Goal: Task Accomplishment & Management: Manage account settings

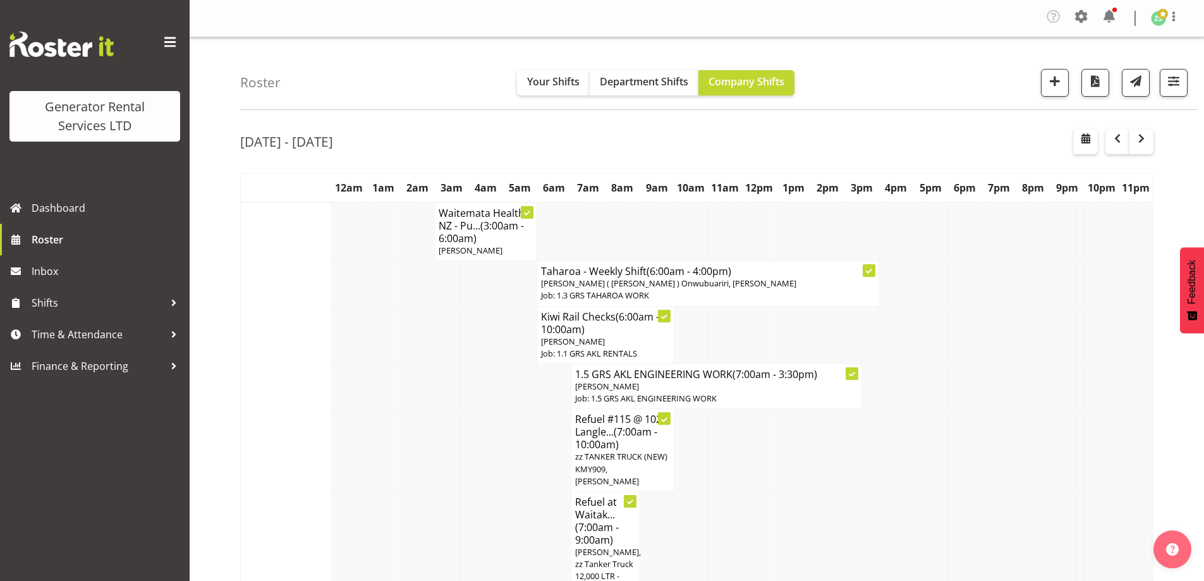
scroll to position [1877, 0]
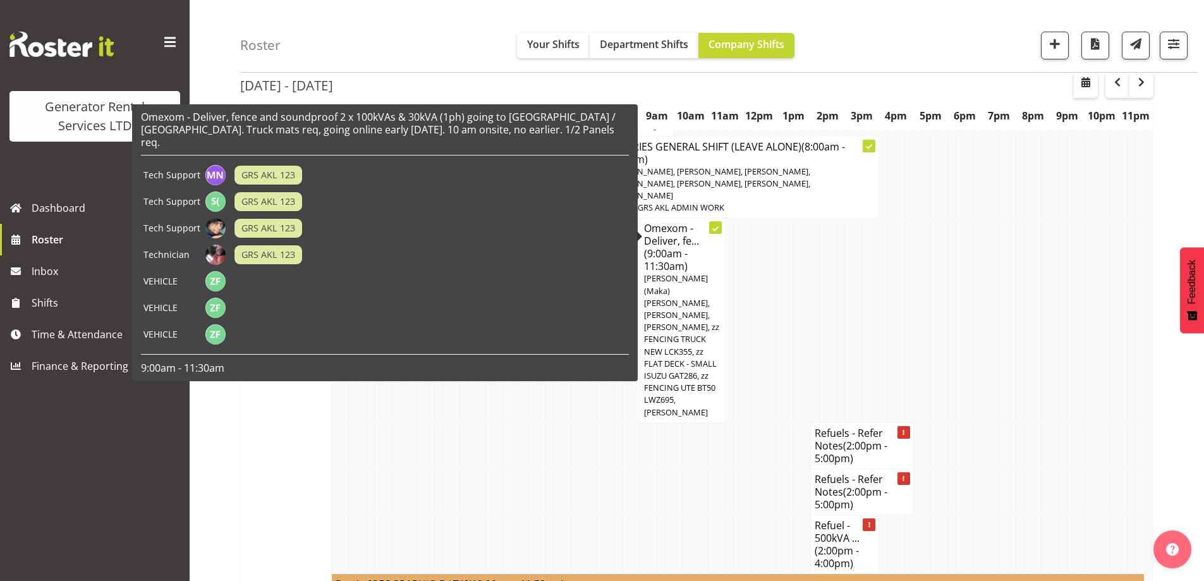
click at [554, 337] on div "Omexom - Deliver, fence and soundproof 2 x 100kVAs & 30kVA (1ph) going to [GEOG…" at bounding box center [385, 243] width 488 height 264
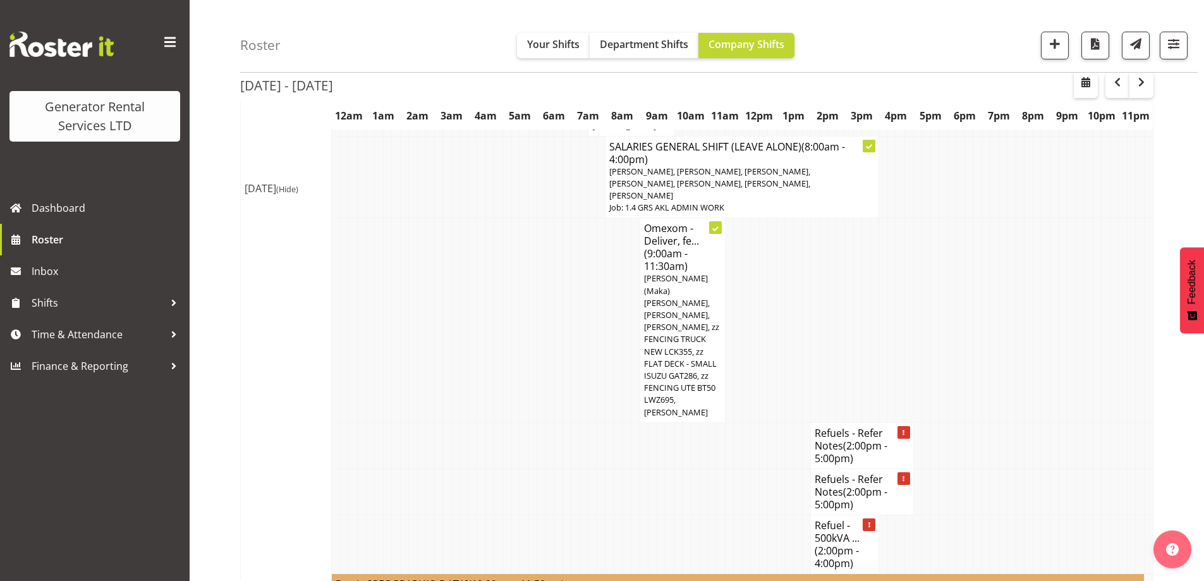
click at [704, 468] on td at bounding box center [704, 491] width 9 height 46
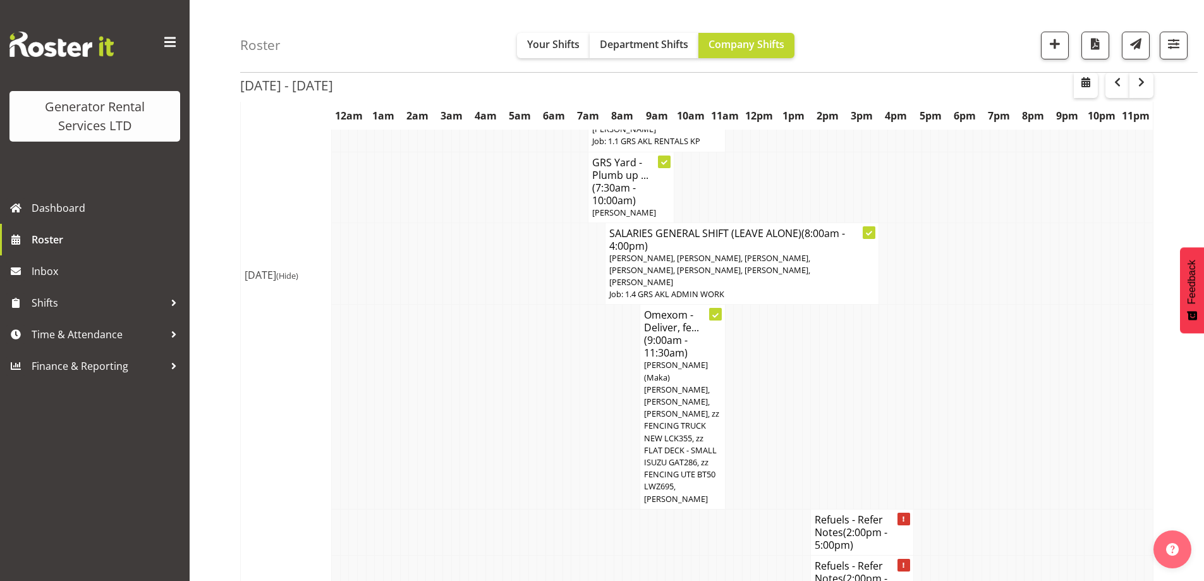
scroll to position [1624, 0]
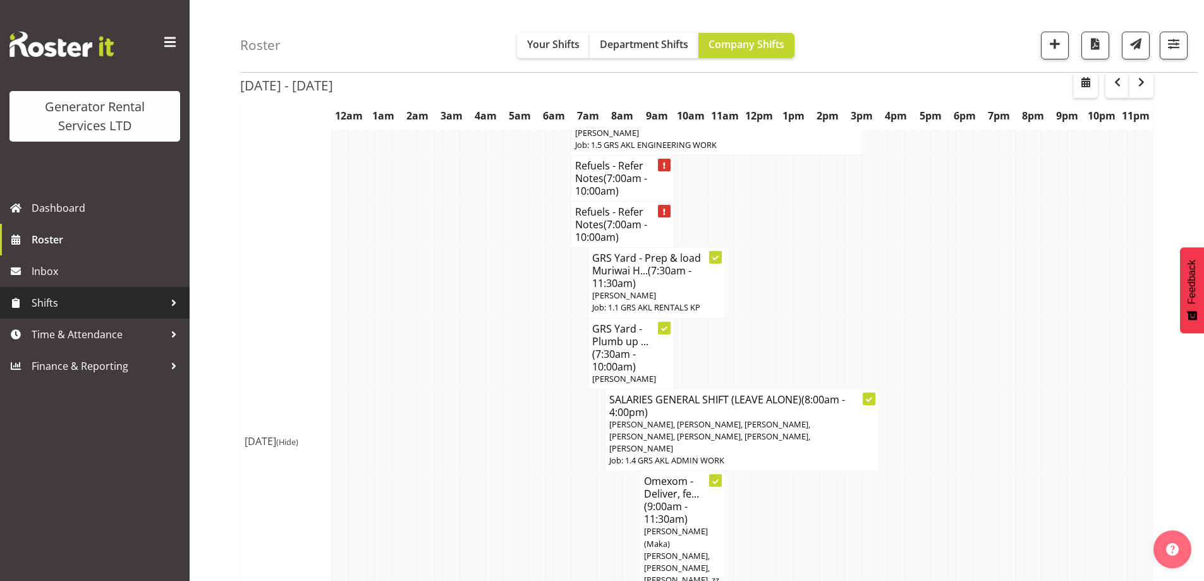
click at [67, 300] on span "Shifts" at bounding box center [98, 302] width 133 height 19
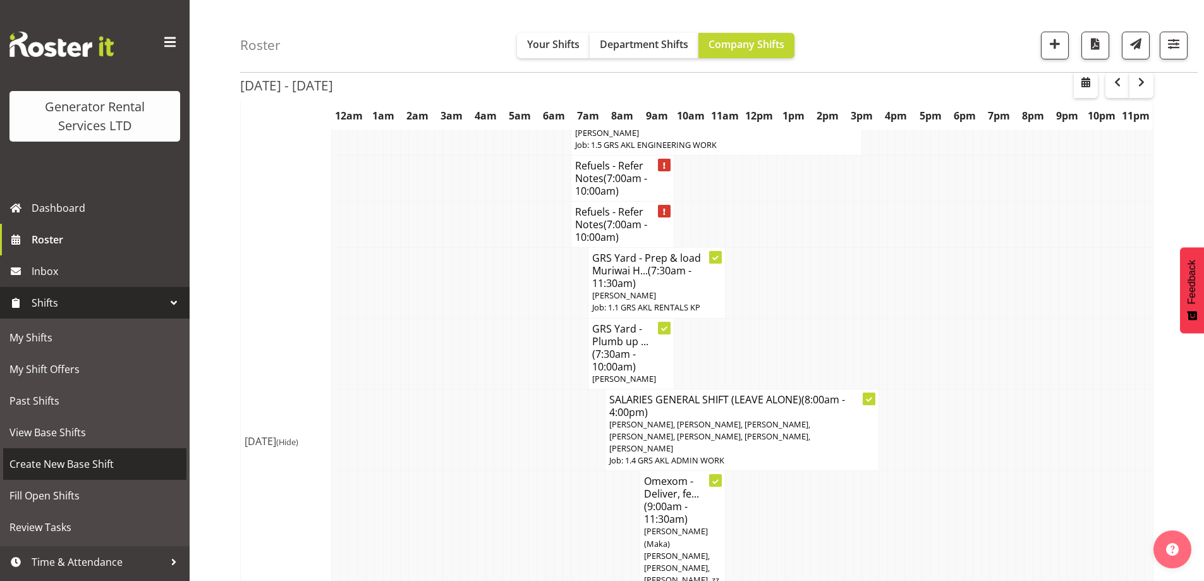
click at [95, 468] on span "Create New Base Shift" at bounding box center [94, 463] width 171 height 19
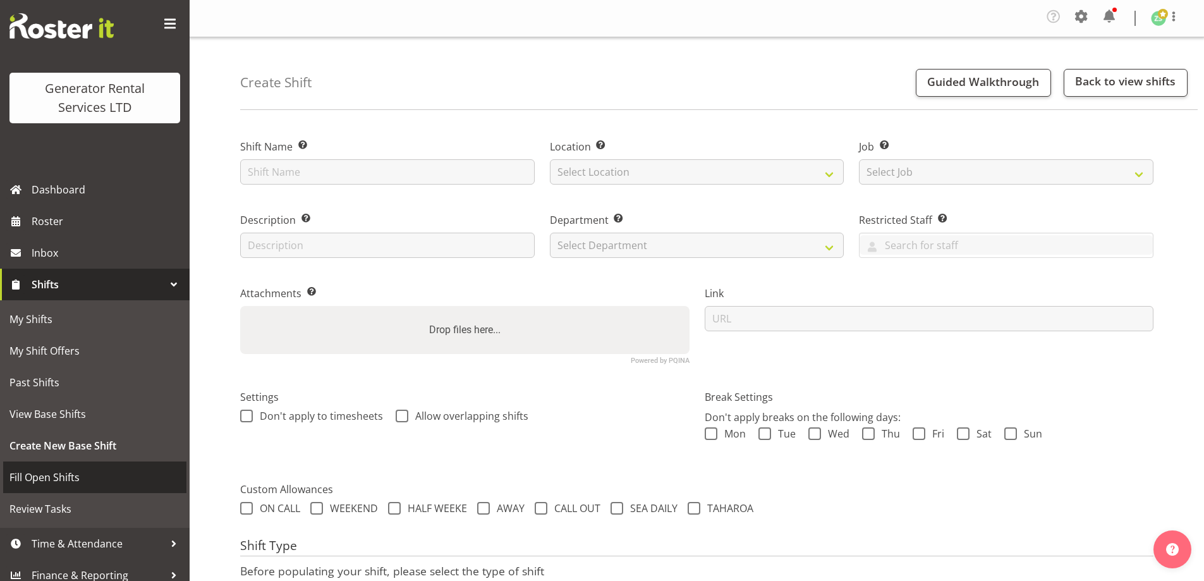
scroll to position [28, 0]
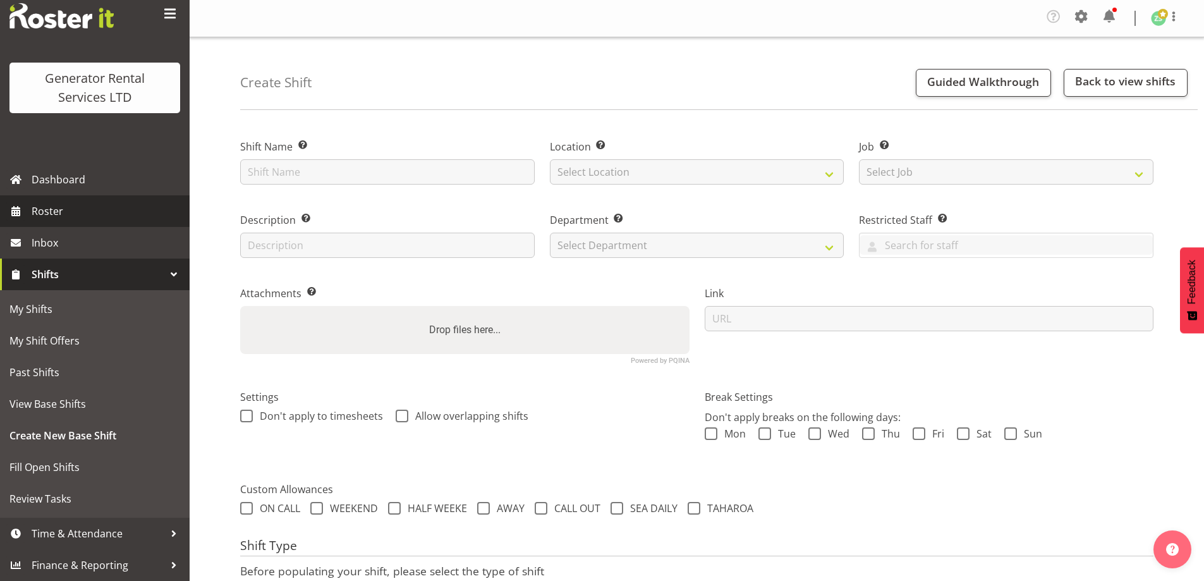
click at [84, 210] on span "Roster" at bounding box center [108, 211] width 152 height 19
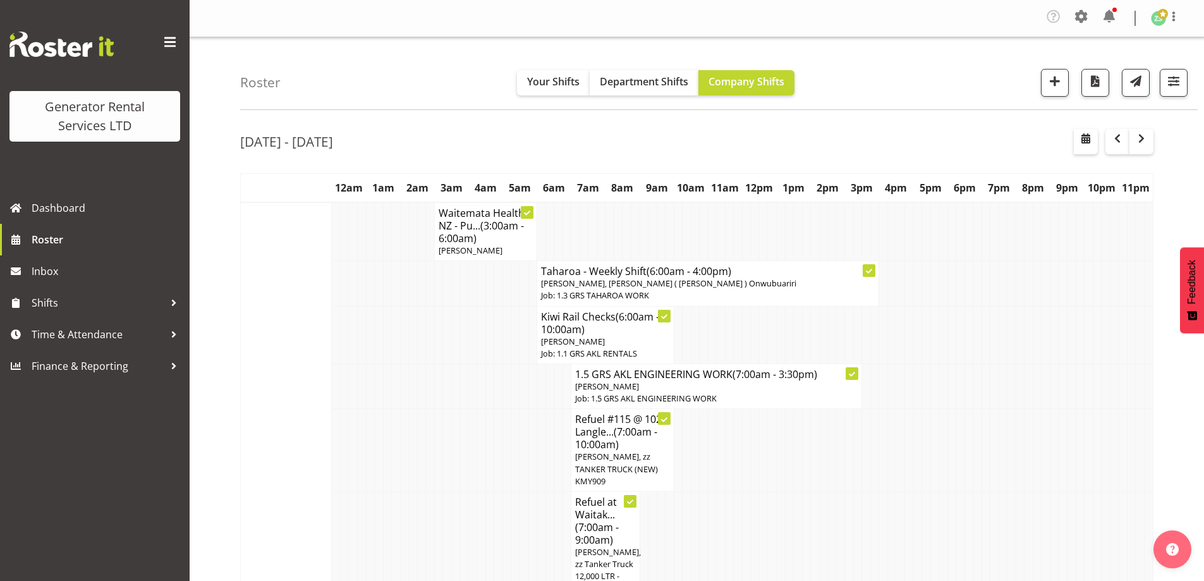
click at [428, 444] on td at bounding box center [430, 450] width 9 height 83
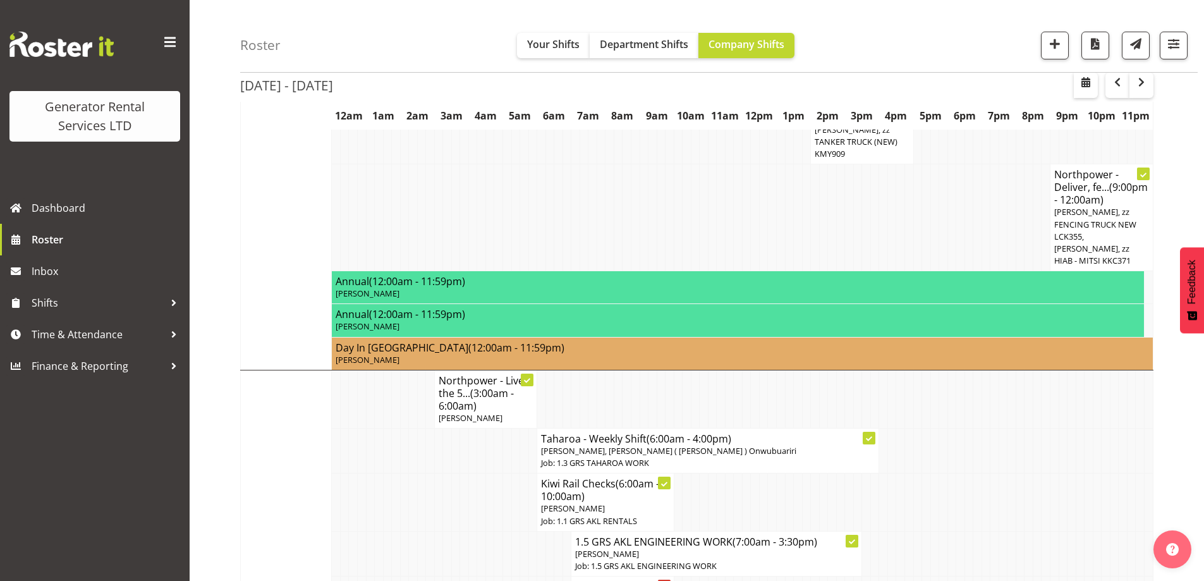
scroll to position [1391, 0]
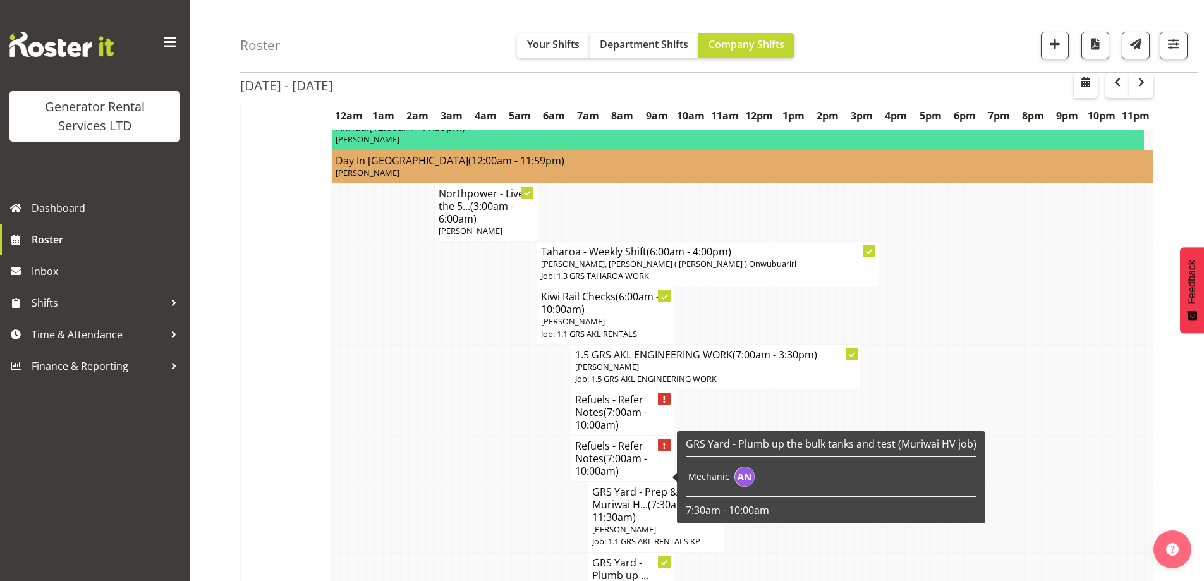
click at [408, 482] on tr "GRS Yard - Prep & load Muriwai H... (7:30am - 11:30am) Michael Marshall Job: 1.…" at bounding box center [697, 517] width 913 height 70
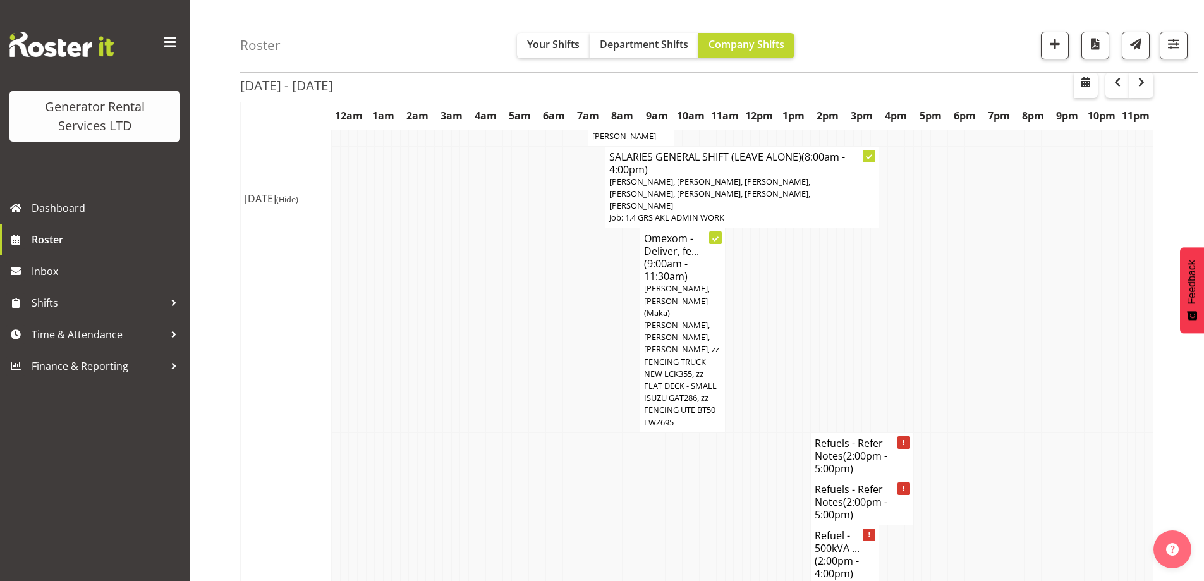
scroll to position [1896, 0]
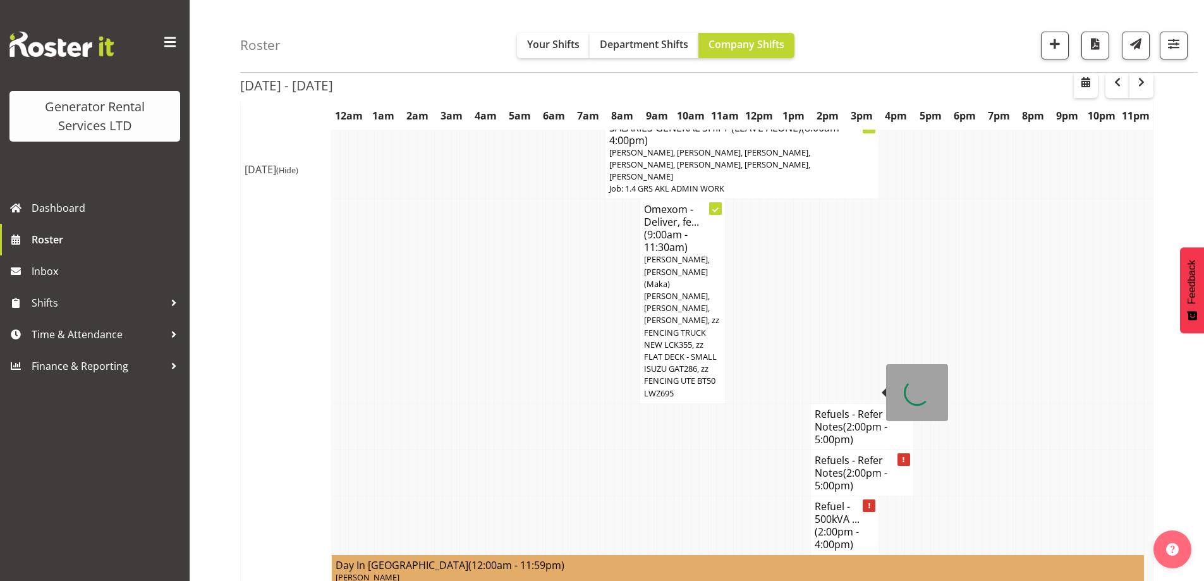
click at [834, 525] on span "(2:00pm - 4:00pm)" at bounding box center [837, 538] width 44 height 27
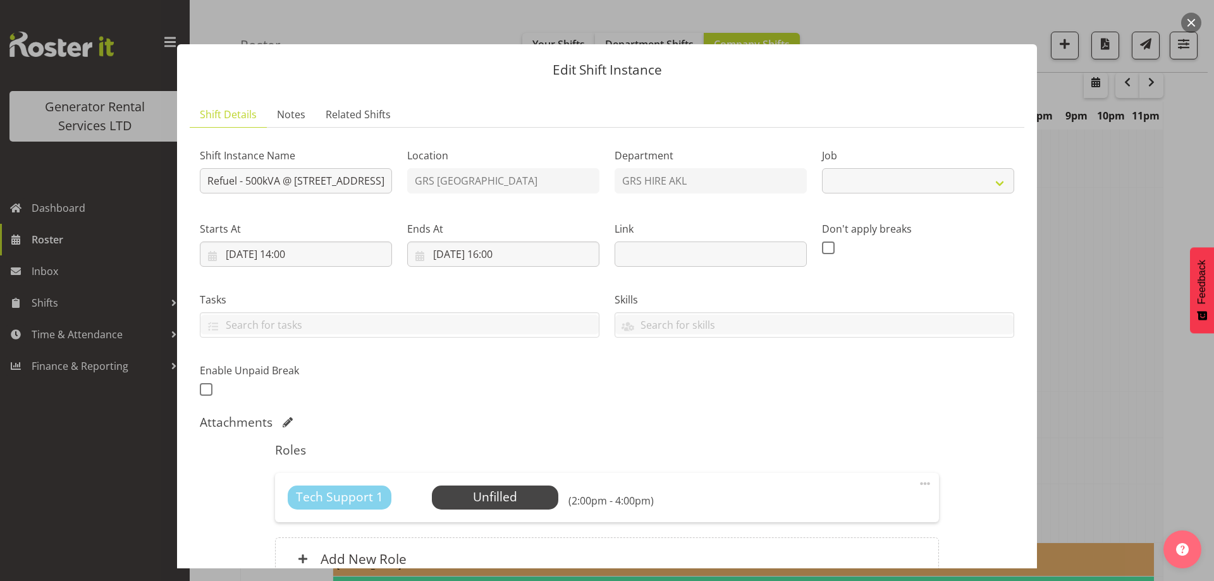
scroll to position [125, 0]
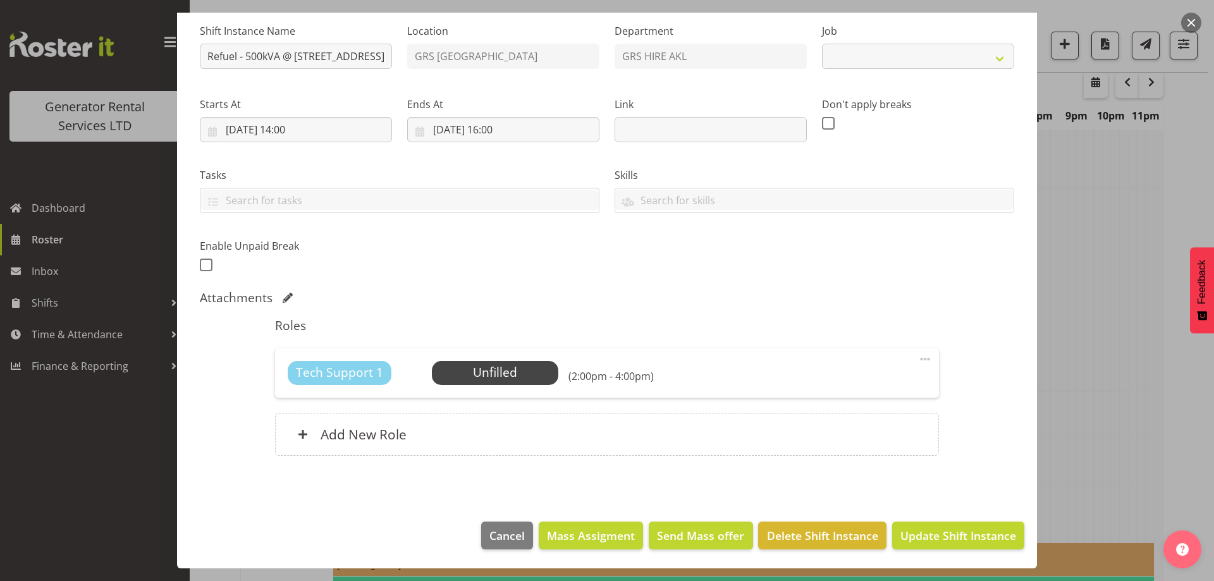
select select "7504"
click at [536, 367] on span "Select Employee" at bounding box center [495, 372] width 94 height 18
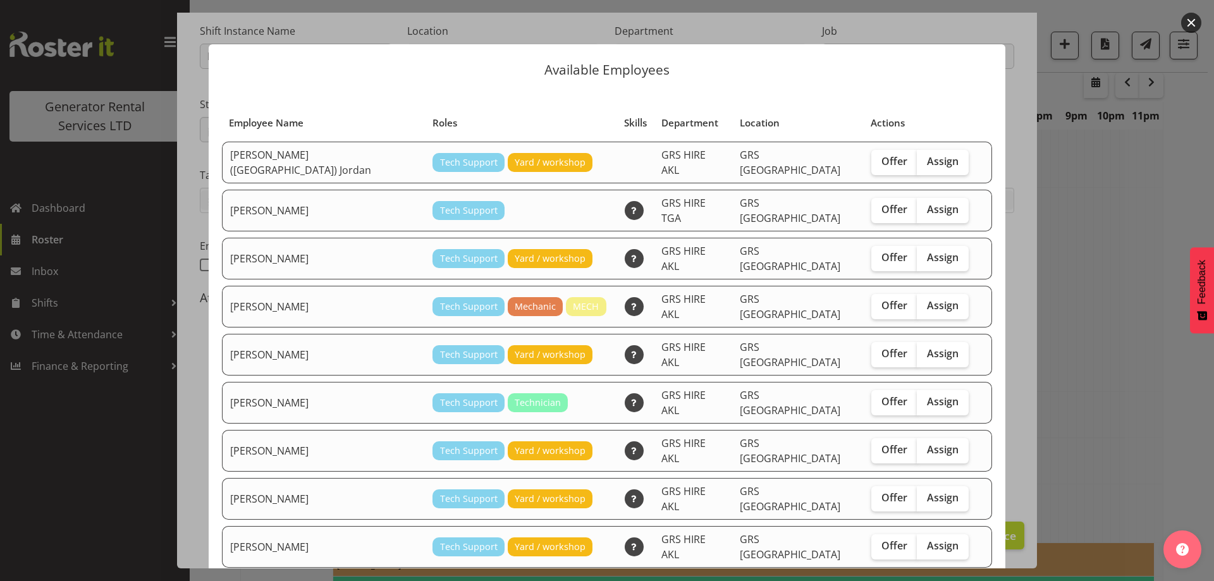
checkbox input "true"
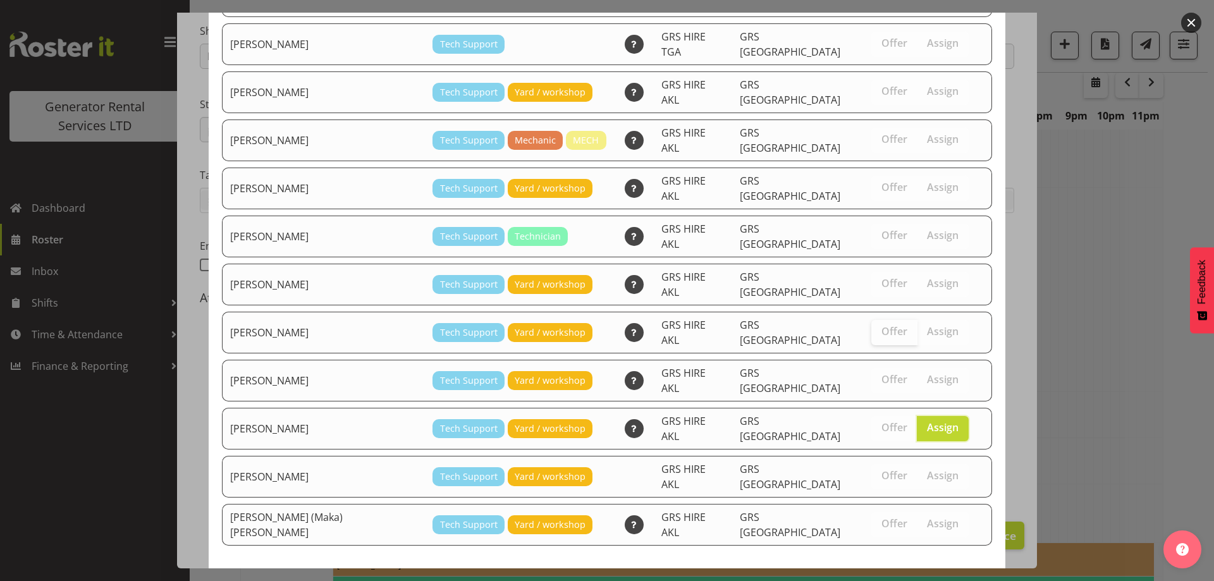
scroll to position [177, 0]
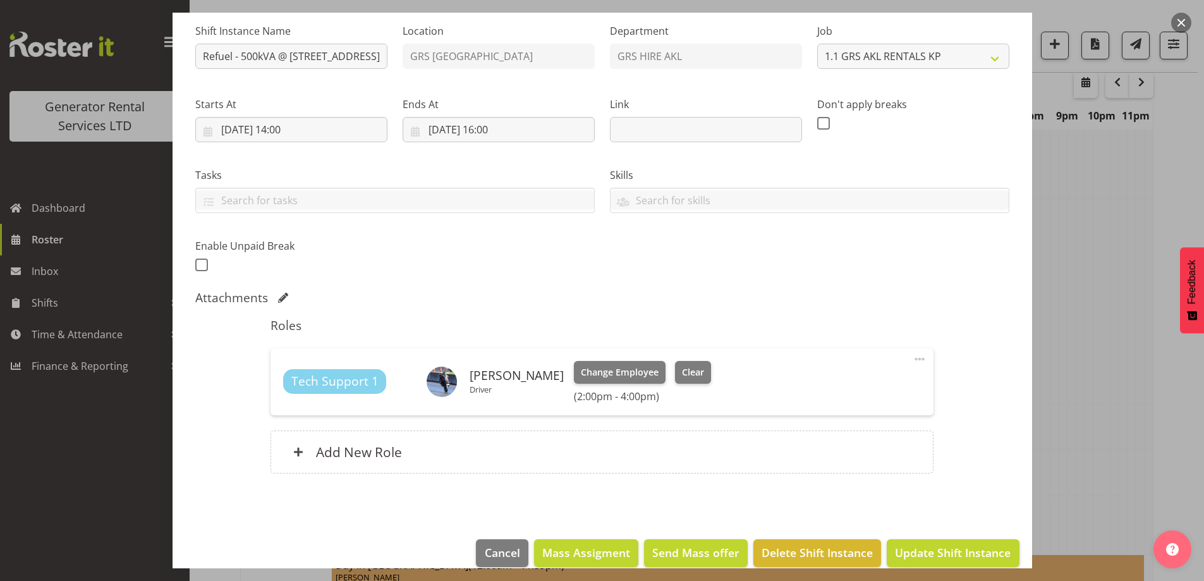
scroll to position [142, 0]
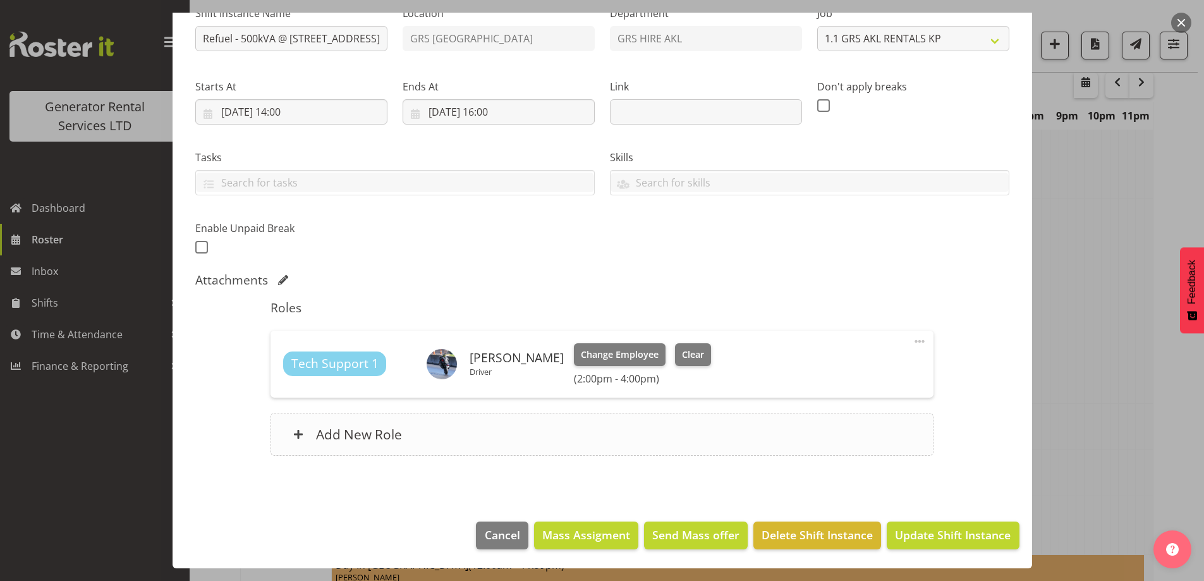
click at [738, 439] on div "Add New Role" at bounding box center [602, 434] width 663 height 43
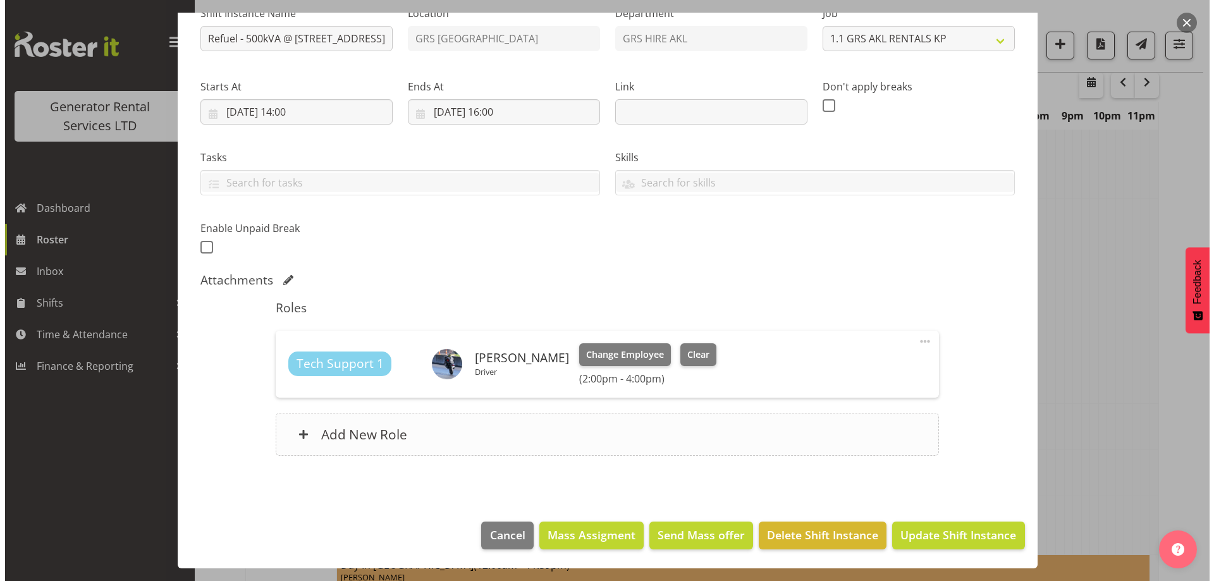
scroll to position [1884, 0]
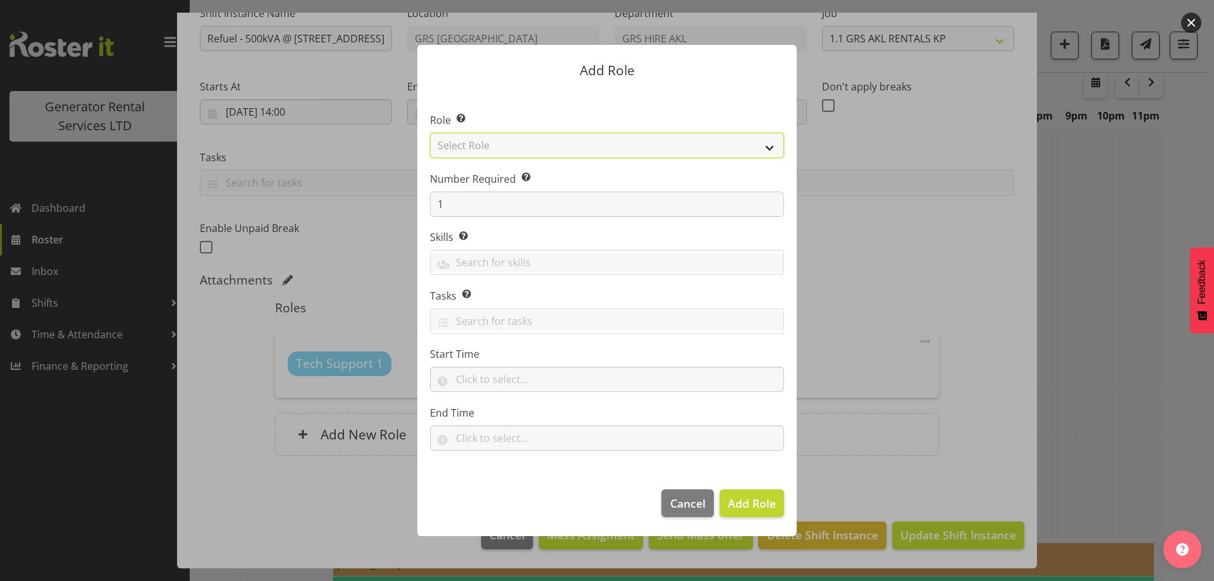
click at [582, 154] on select "Select Role Account Manager Electrician Engineering GM HSEQ manager MECH Mechan…" at bounding box center [607, 145] width 354 height 25
select select "27"
click at [430, 133] on select "Select Role Account Manager Electrician Engineering GM HSEQ manager MECH Mechan…" at bounding box center [607, 145] width 354 height 25
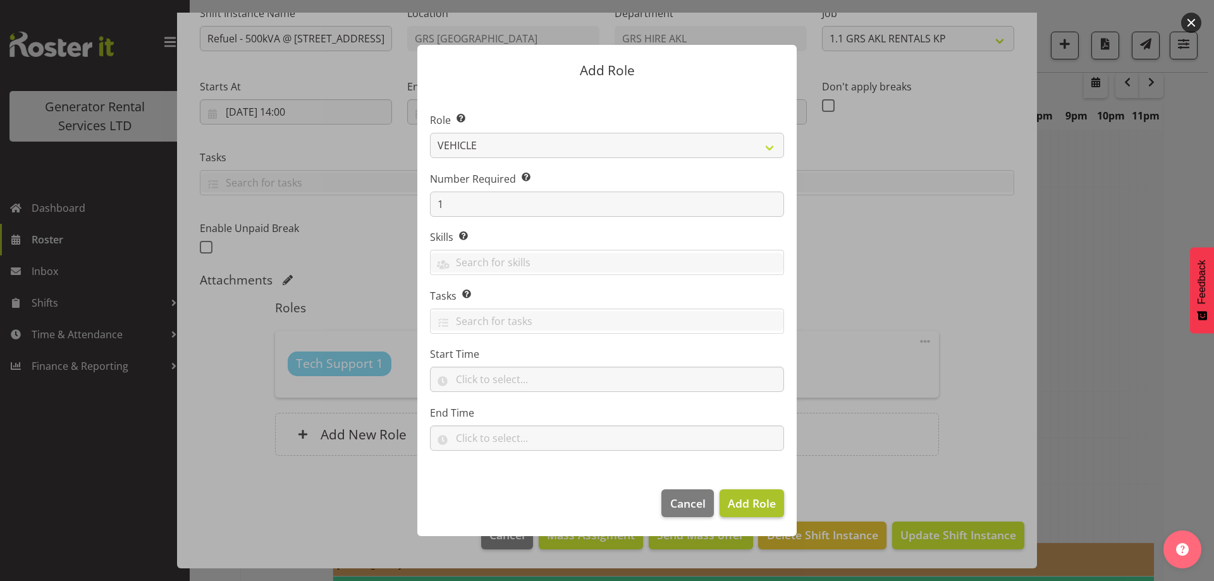
click at [760, 489] on footer "Cancel Add Role" at bounding box center [606, 506] width 379 height 59
drag, startPoint x: 761, startPoint y: 502, endPoint x: 755, endPoint y: 499, distance: 6.8
click at [761, 502] on span "Add Role" at bounding box center [752, 503] width 48 height 15
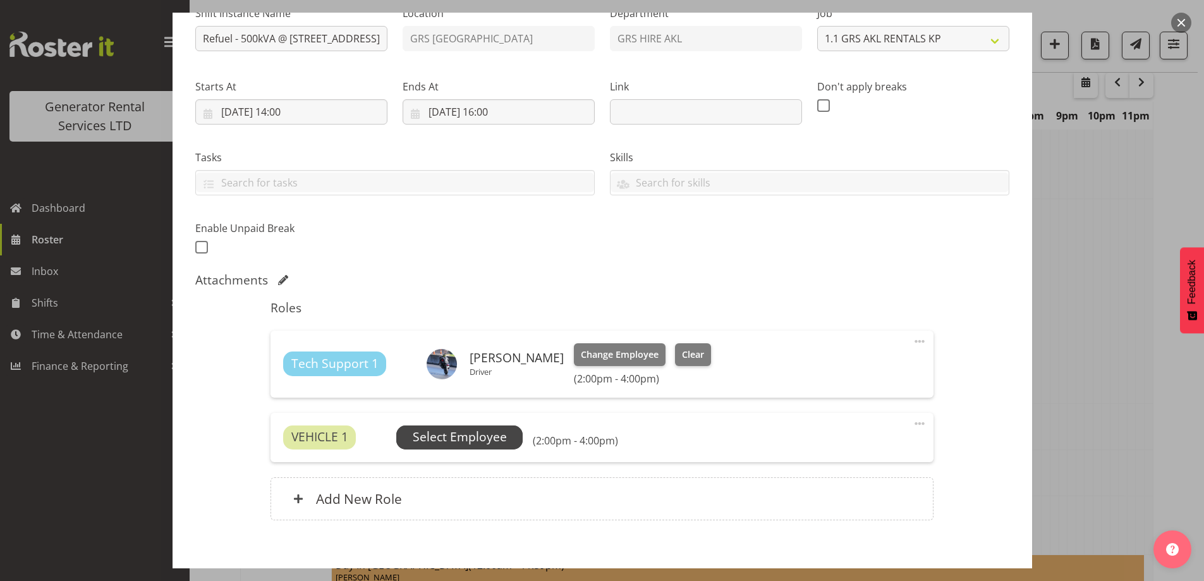
click at [451, 435] on span "Select Employee" at bounding box center [460, 437] width 94 height 18
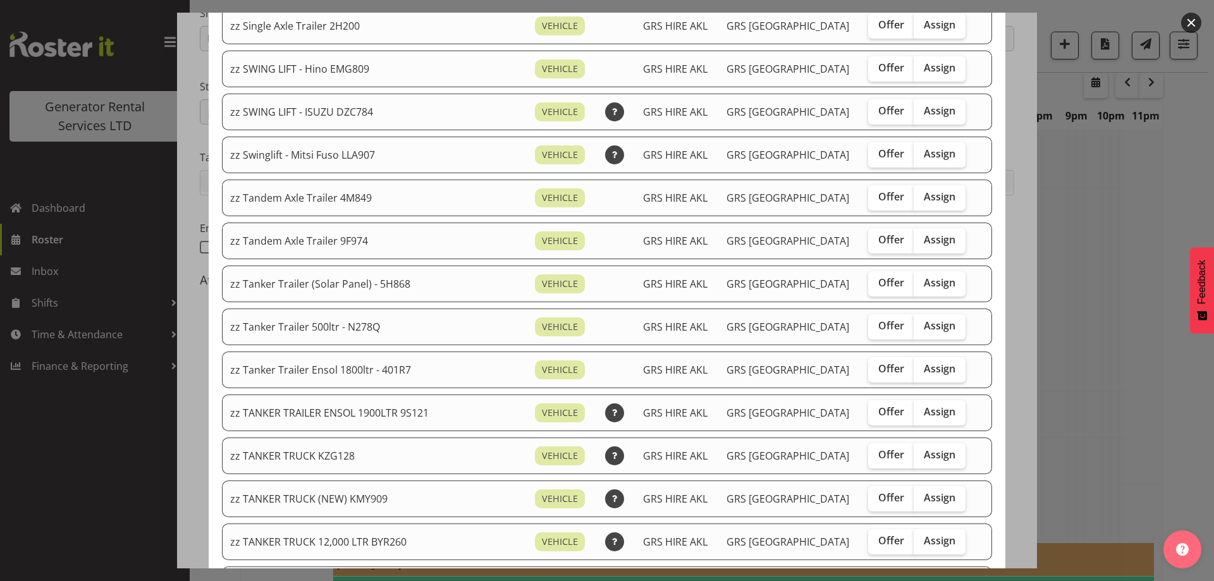
scroll to position [1011, 0]
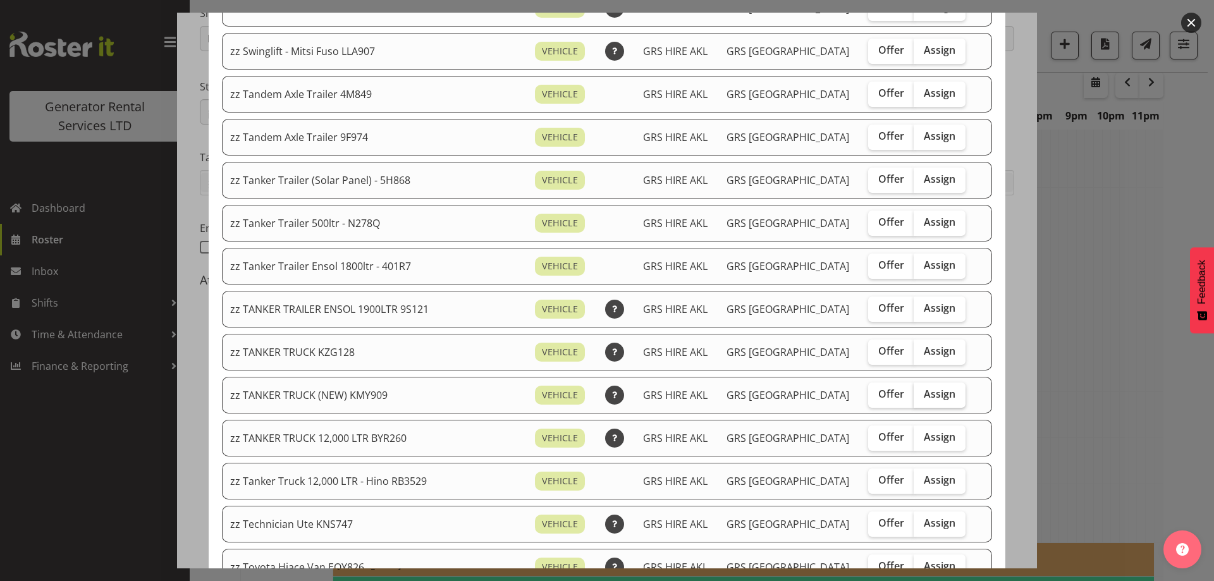
click at [923, 392] on span "Assign" at bounding box center [939, 393] width 32 height 13
click at [916, 392] on input "Assign" at bounding box center [917, 394] width 8 height 8
checkbox input "true"
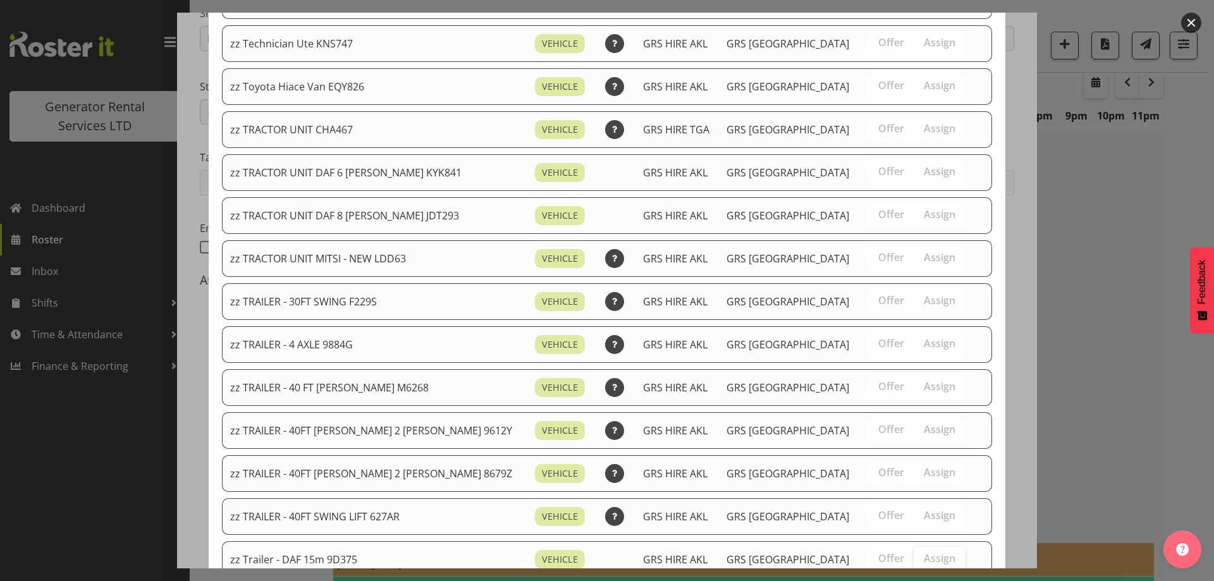
scroll to position [1580, 0]
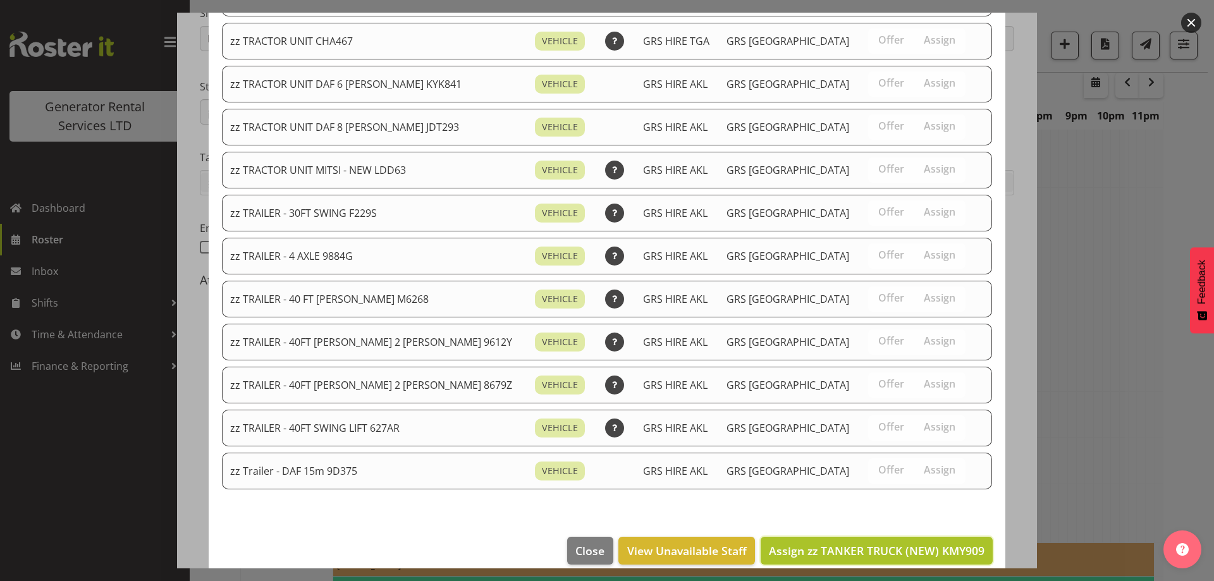
click at [903, 539] on button "Assign zz TANKER TRUCK (NEW) KMY909" at bounding box center [876, 551] width 232 height 28
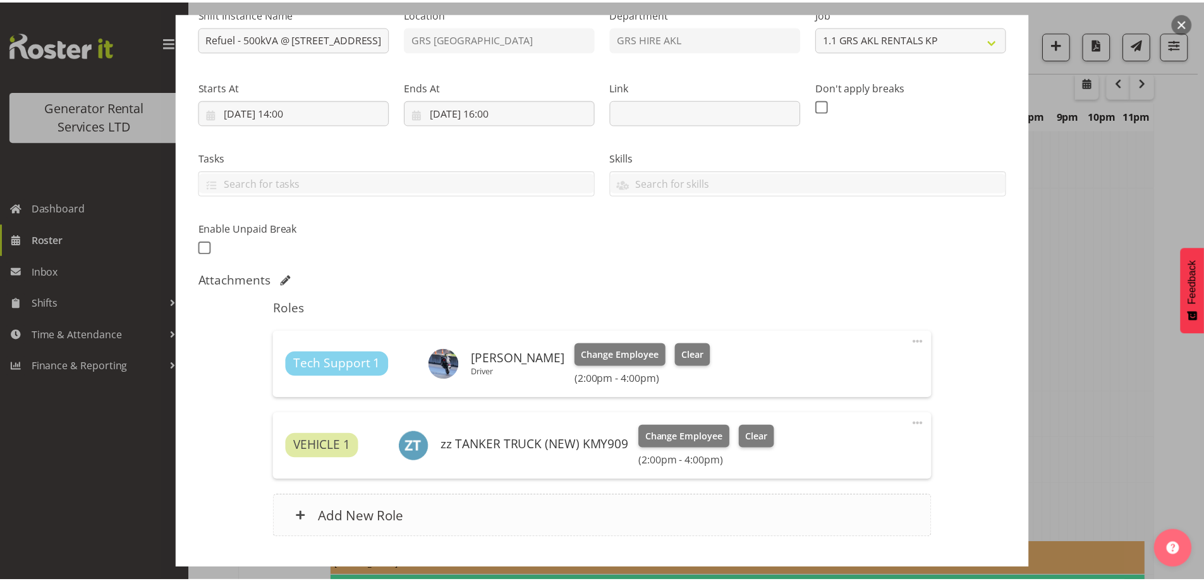
scroll to position [1896, 0]
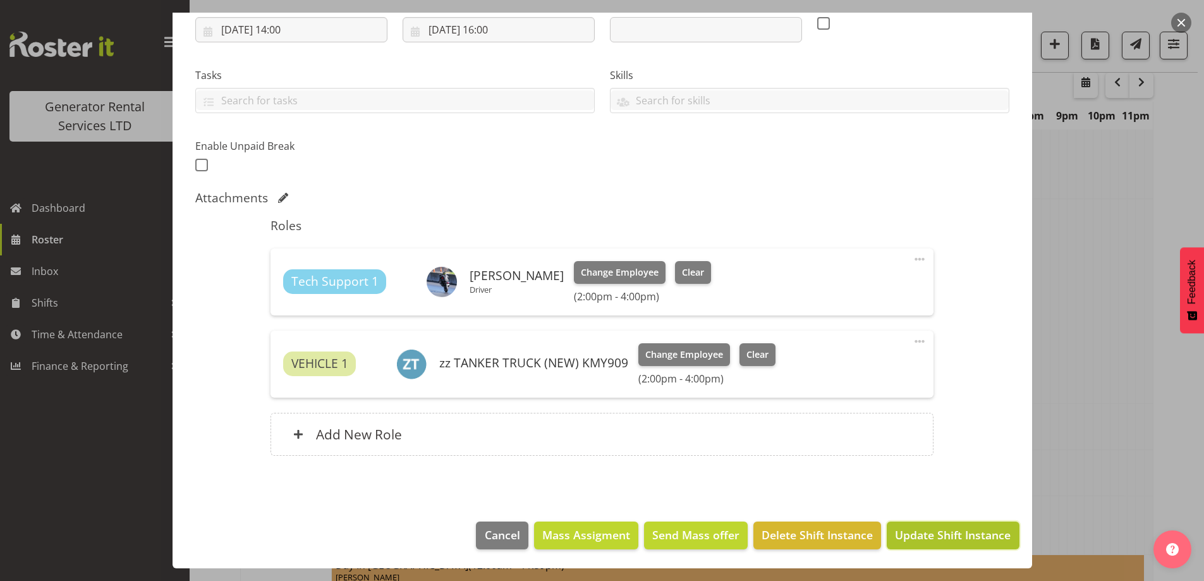
click at [907, 524] on button "Update Shift Instance" at bounding box center [953, 535] width 132 height 28
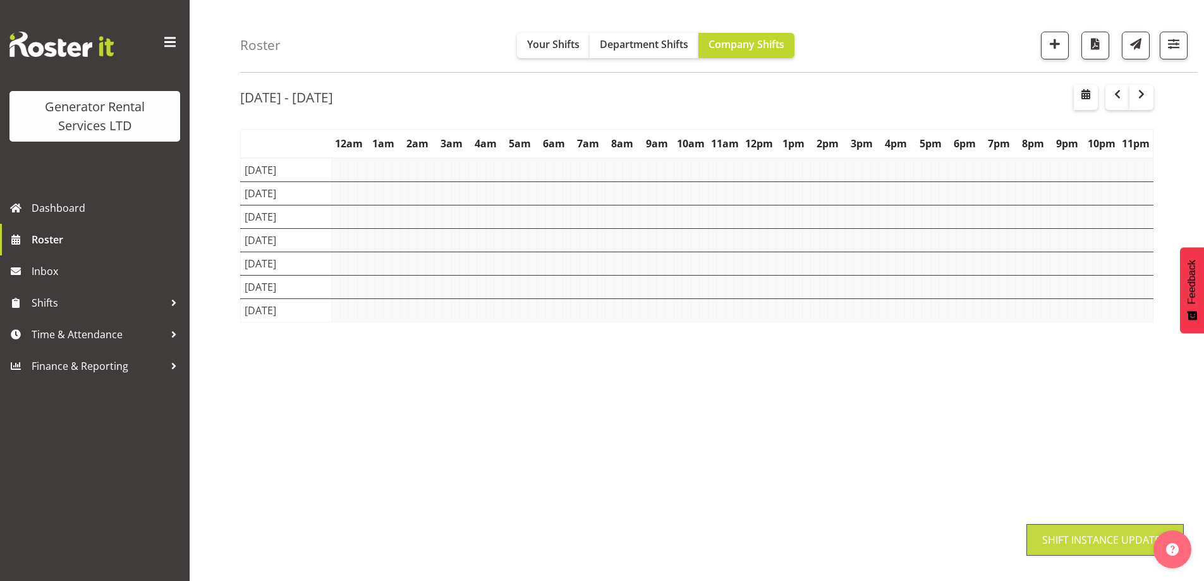
scroll to position [44, 0]
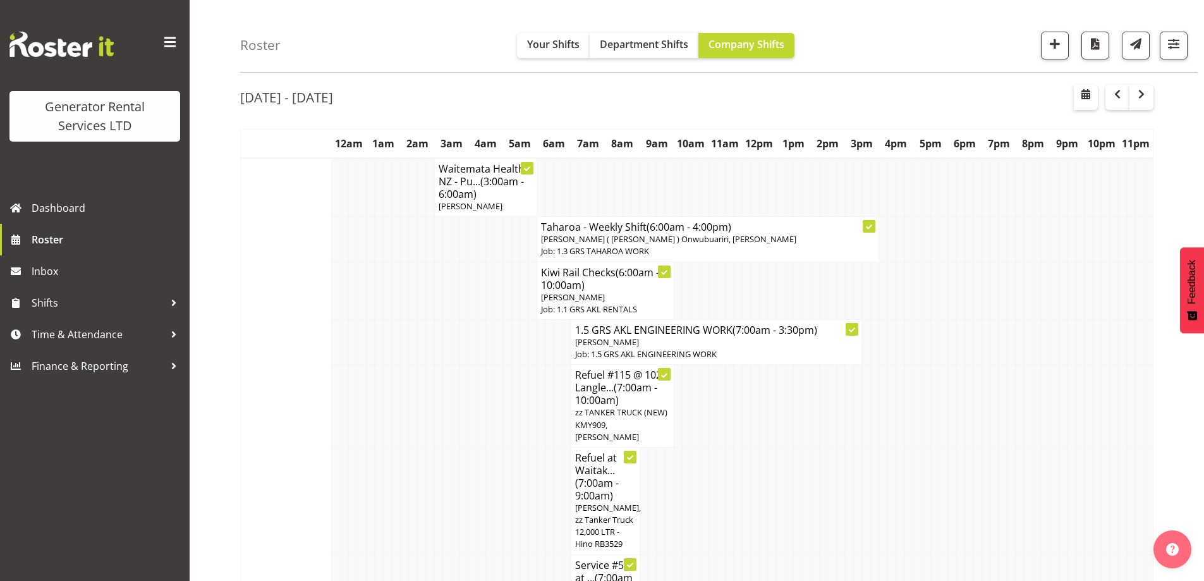
click at [428, 468] on td at bounding box center [430, 500] width 9 height 107
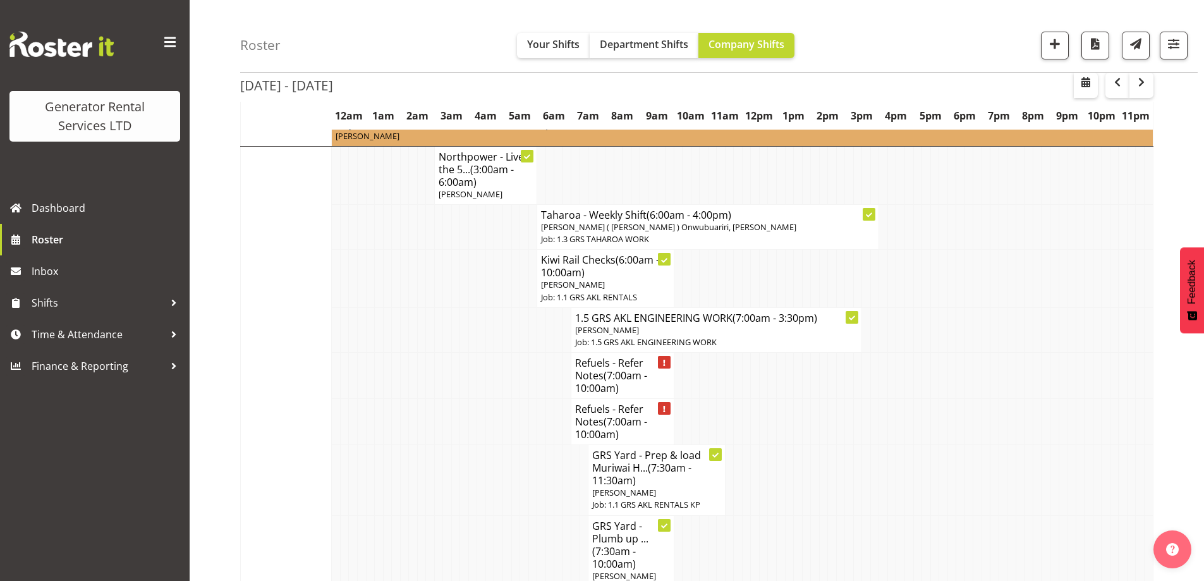
scroll to position [1435, 0]
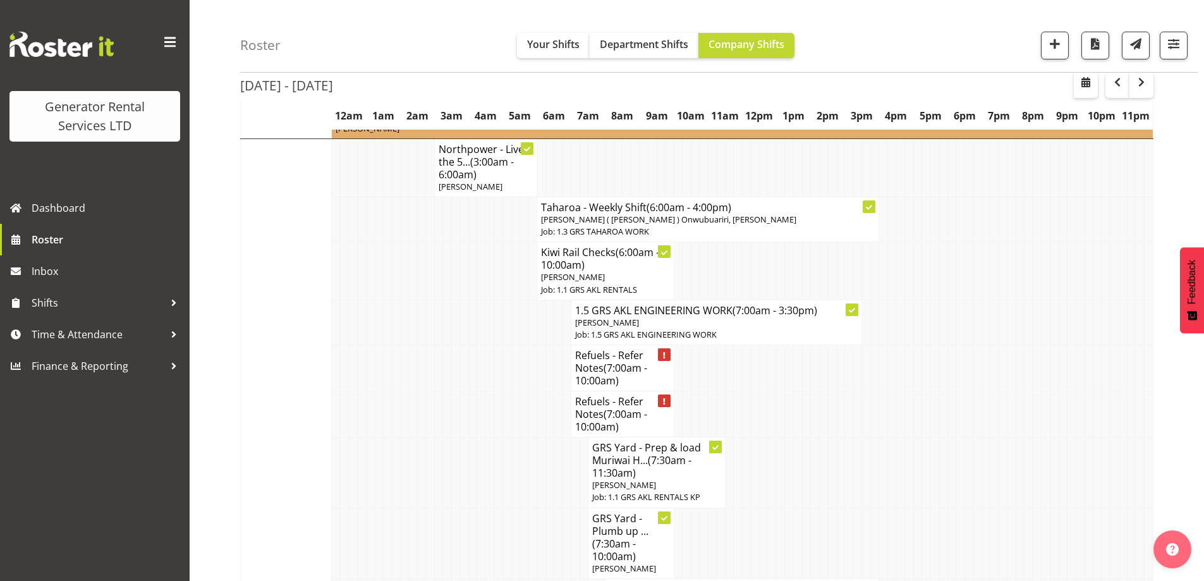
click at [464, 437] on td at bounding box center [464, 472] width 9 height 70
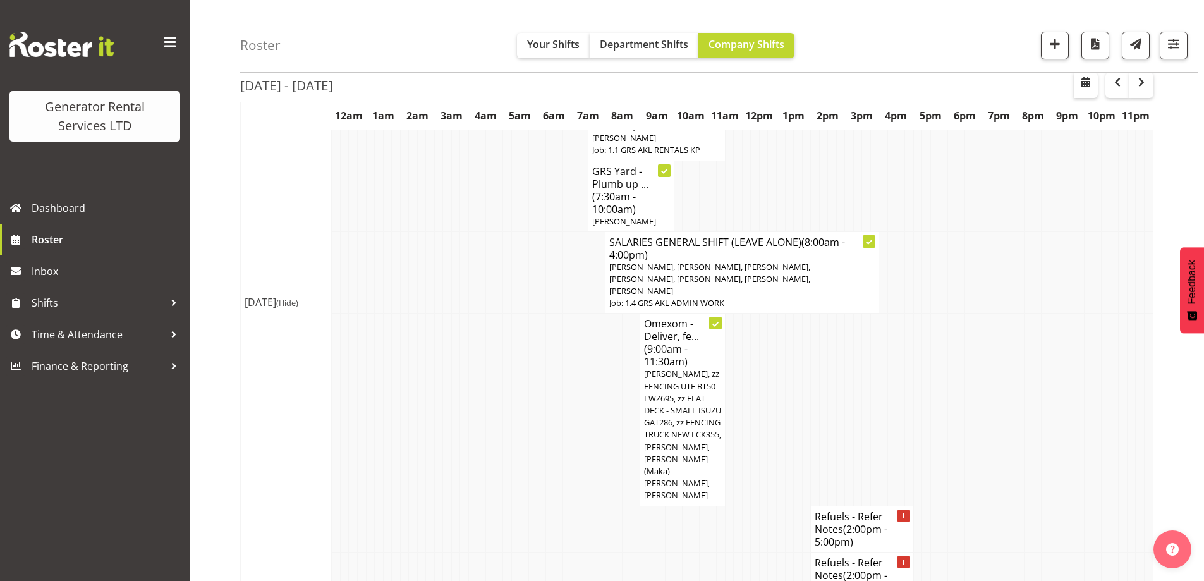
scroll to position [1814, 0]
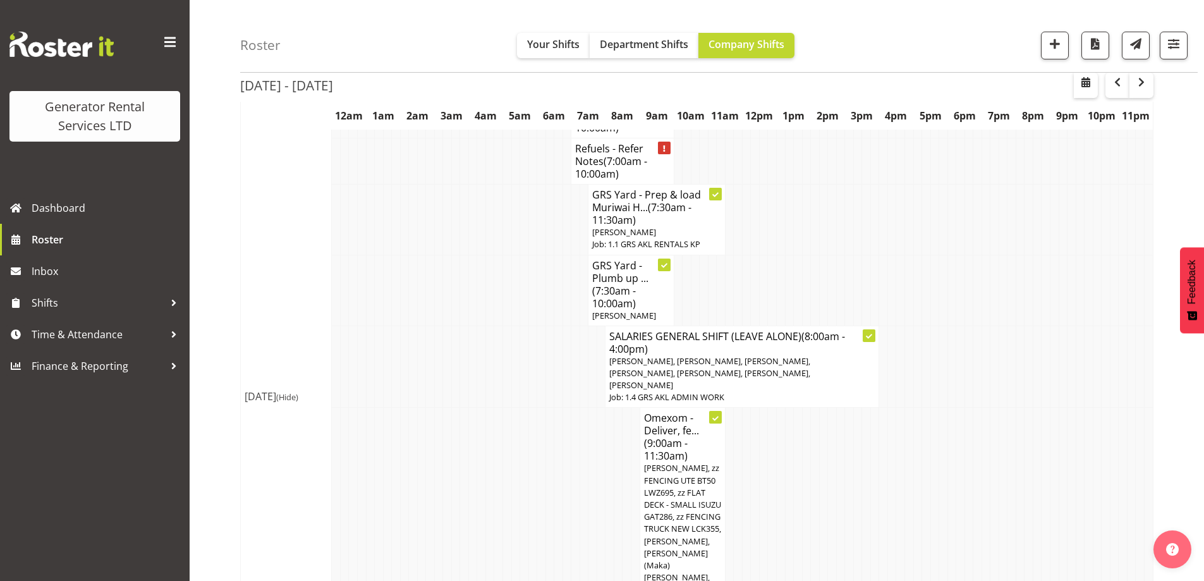
click at [563, 441] on td at bounding box center [567, 504] width 9 height 192
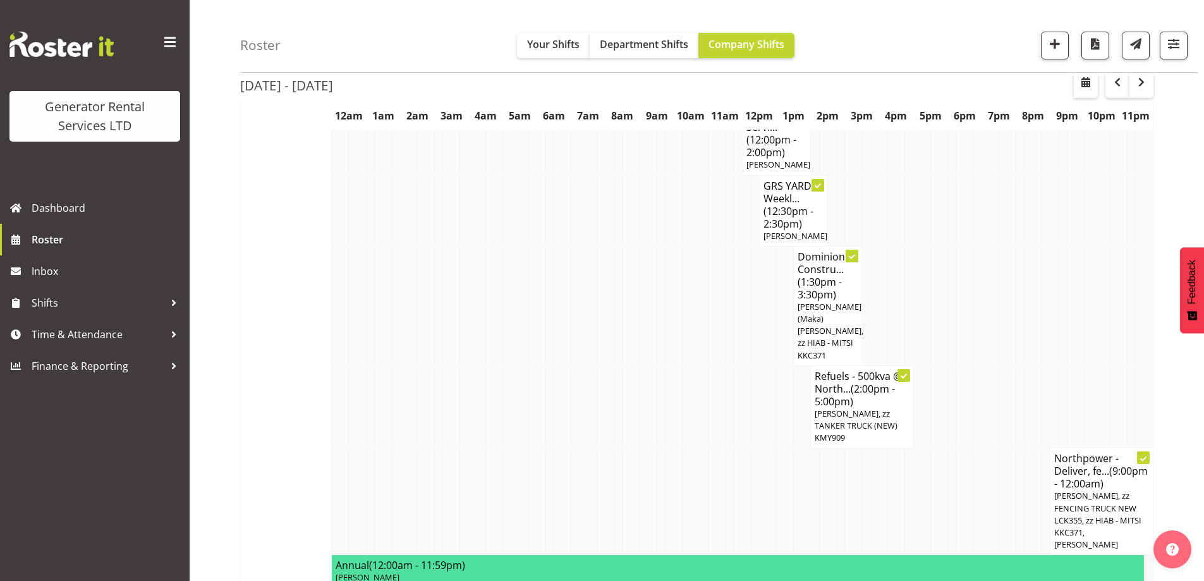
scroll to position [1056, 0]
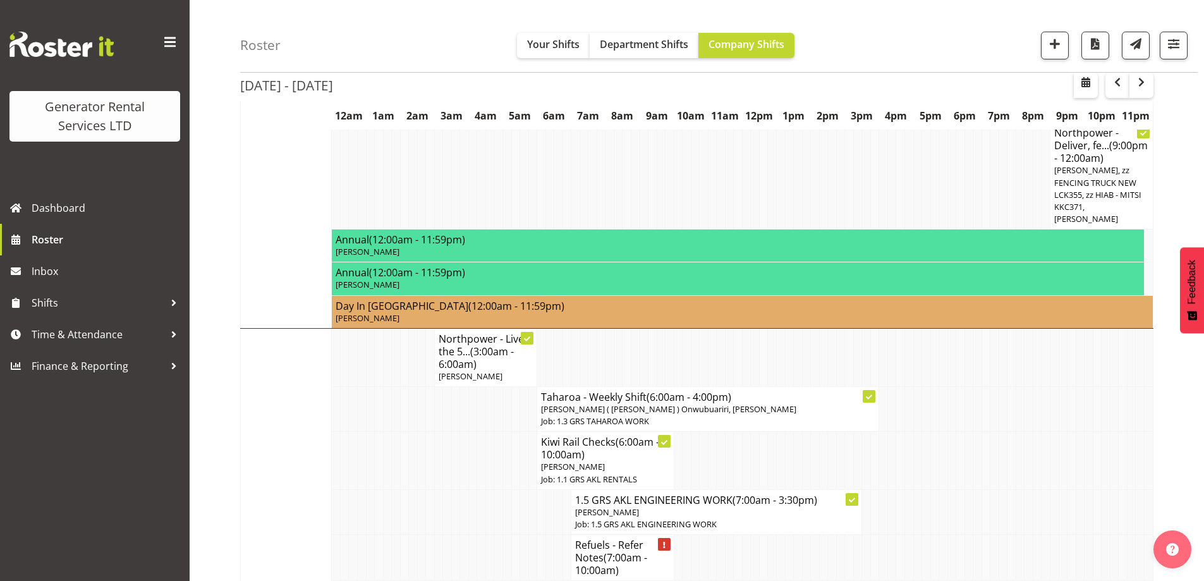
click at [400, 535] on td at bounding box center [404, 558] width 9 height 46
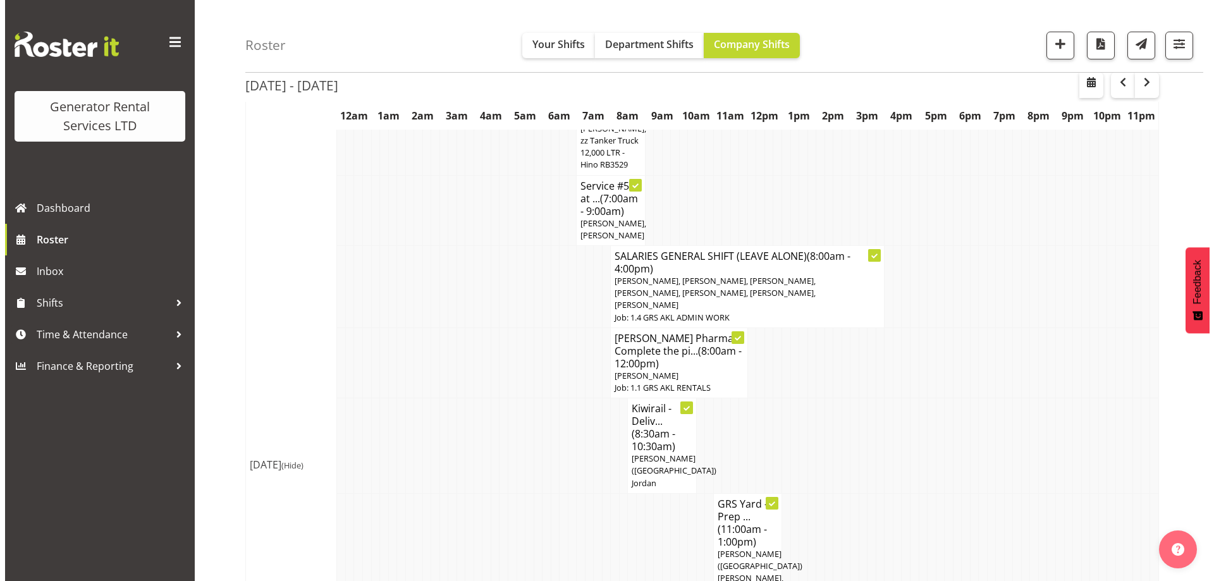
scroll to position [44, 0]
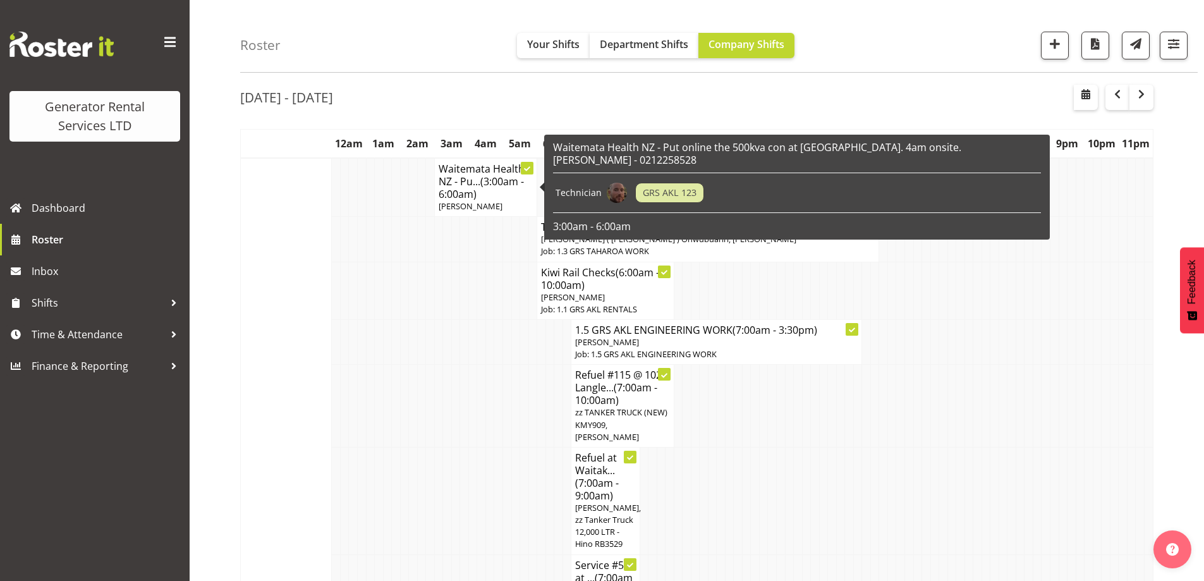
click at [465, 209] on span "[PERSON_NAME]" at bounding box center [471, 205] width 64 height 11
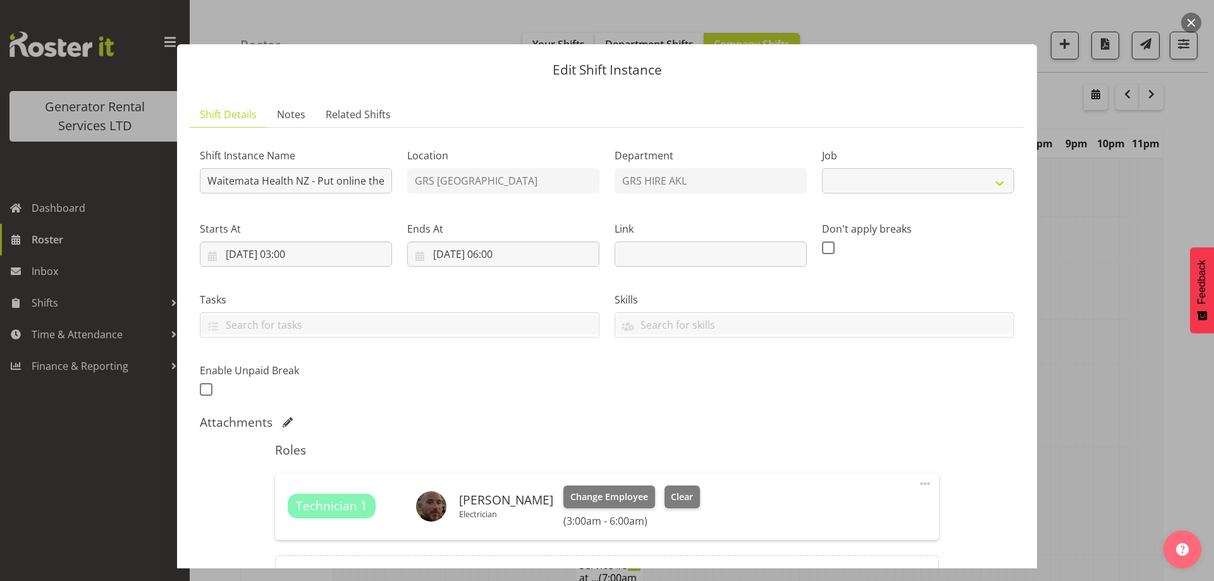
select select "9"
click at [345, 263] on input "08/09/2025, 03:00" at bounding box center [296, 253] width 192 height 25
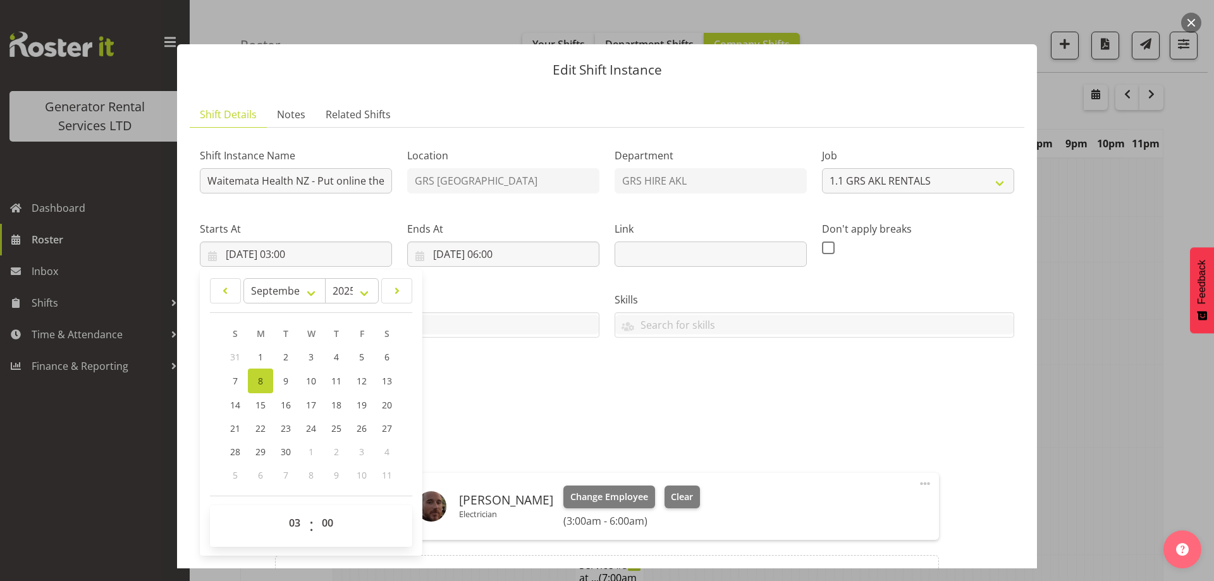
click at [576, 382] on div "Shift Instance Name Waitemata Health NZ - Put online the 500kva con at Northsho…" at bounding box center [606, 268] width 829 height 277
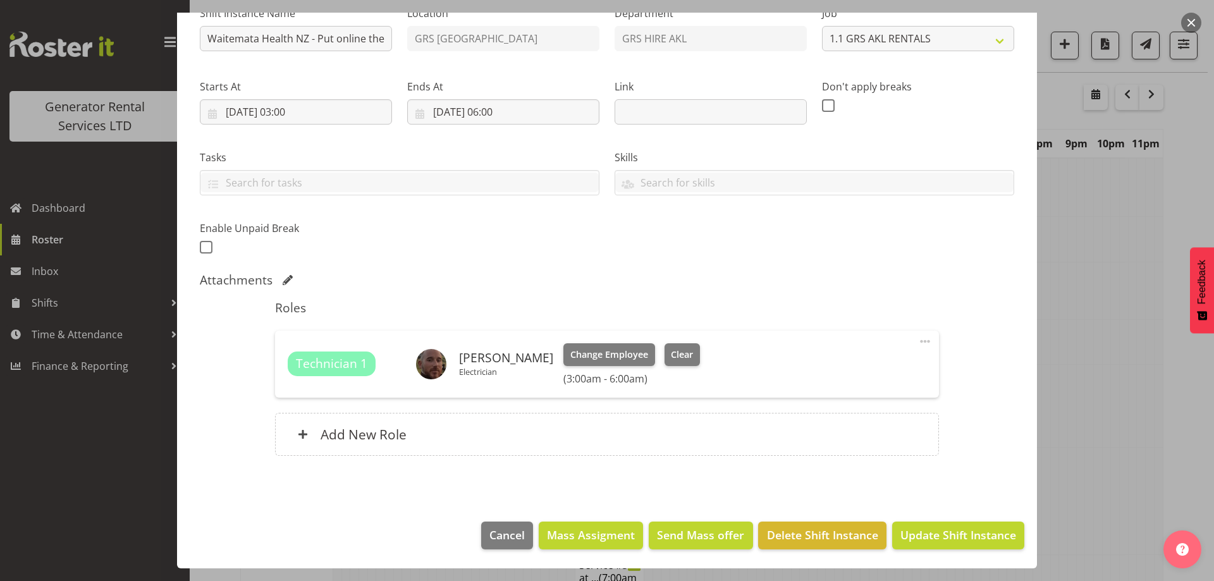
scroll to position [0, 0]
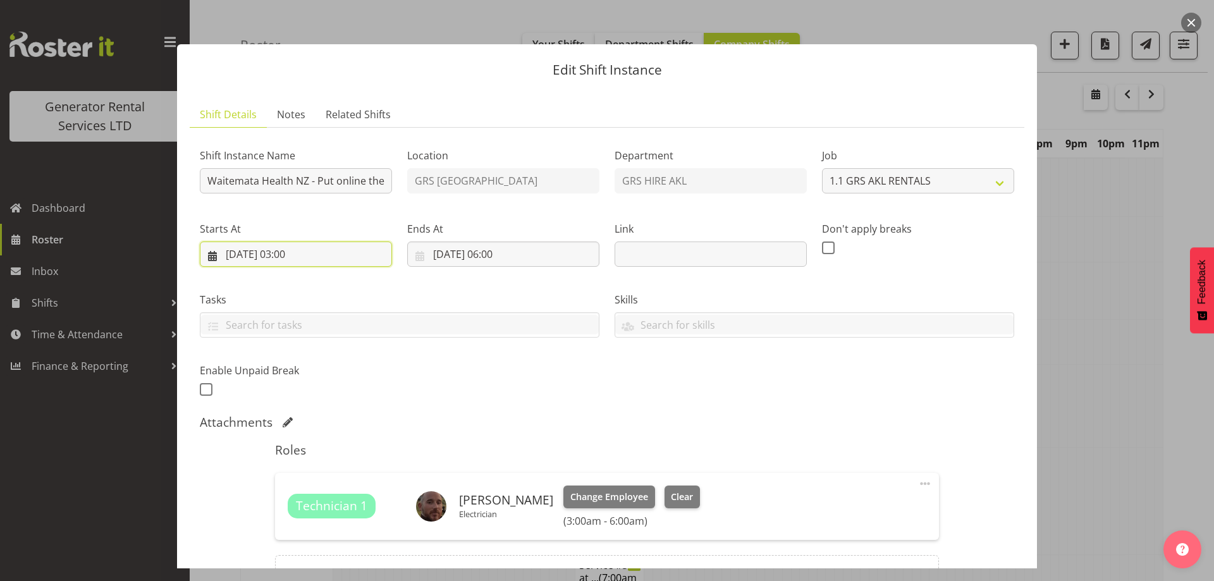
click at [340, 252] on input "08/09/2025, 03:00" at bounding box center [296, 253] width 192 height 25
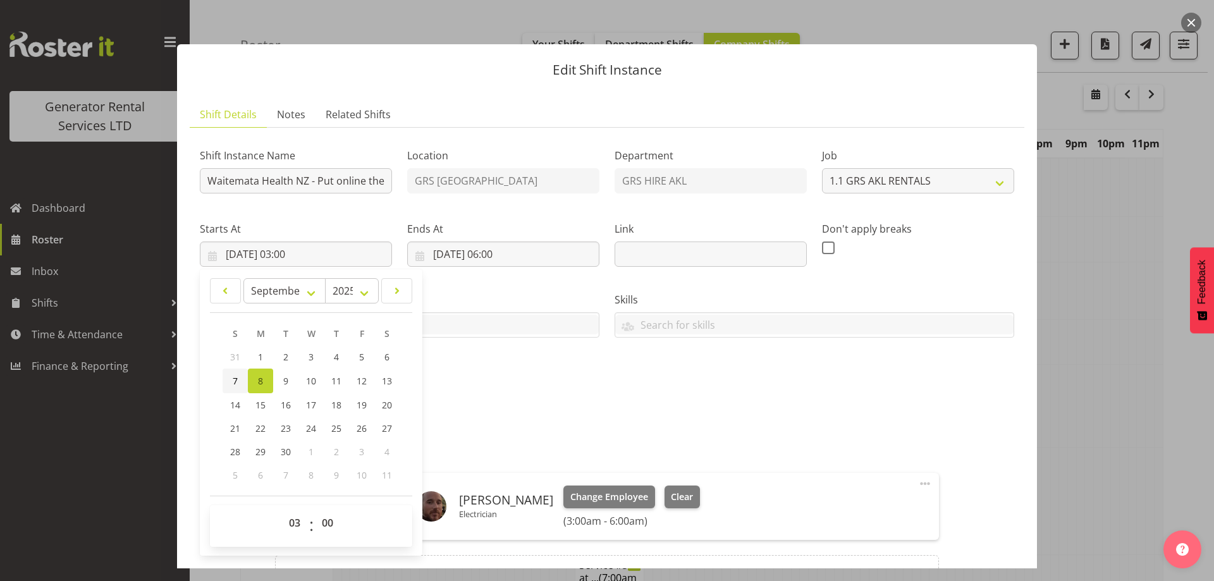
click at [241, 382] on link "7" at bounding box center [234, 380] width 25 height 25
type input "07/09/2025, 03:00"
click at [532, 250] on input "08/09/2025, 06:00" at bounding box center [503, 253] width 192 height 25
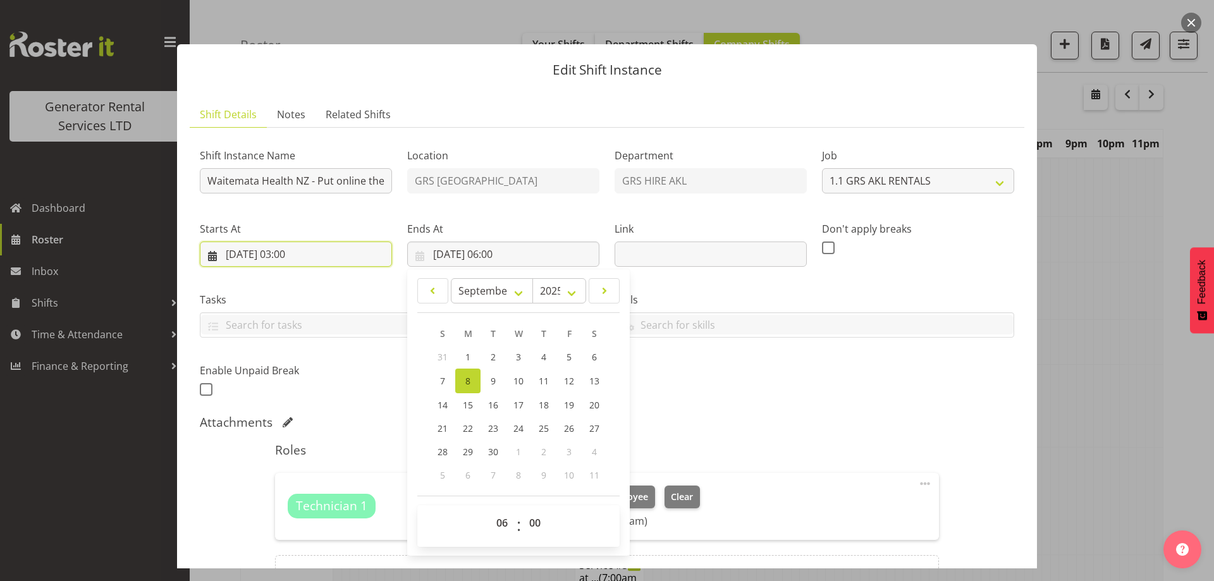
click at [331, 264] on input "07/09/2025, 03:00" at bounding box center [296, 253] width 192 height 25
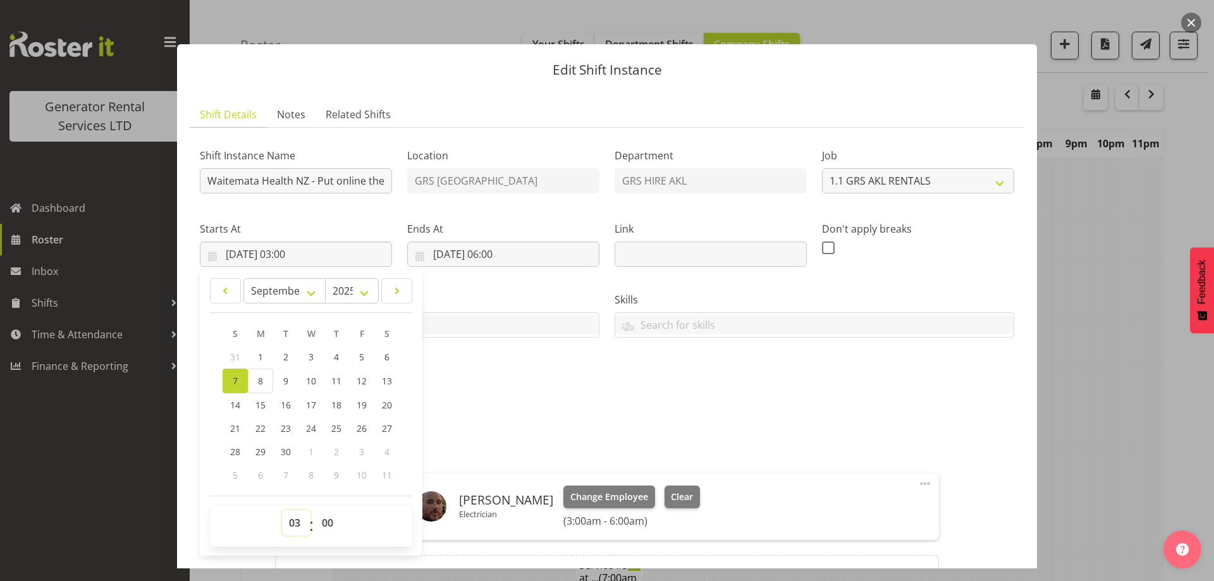
drag, startPoint x: 296, startPoint y: 518, endPoint x: 299, endPoint y: 513, distance: 6.5
click at [296, 518] on select "00 01 02 03 04 05 06 07 08 09 10 11 12 13 14 15 16 17 18 19 20 21 22 23" at bounding box center [296, 522] width 28 height 25
select select "22"
click at [282, 510] on select "00 01 02 03 04 05 06 07 08 09 10 11 12 13 14 15 16 17 18 19 20 21 22 23" at bounding box center [296, 522] width 28 height 25
type input "07/09/2025, 22:00"
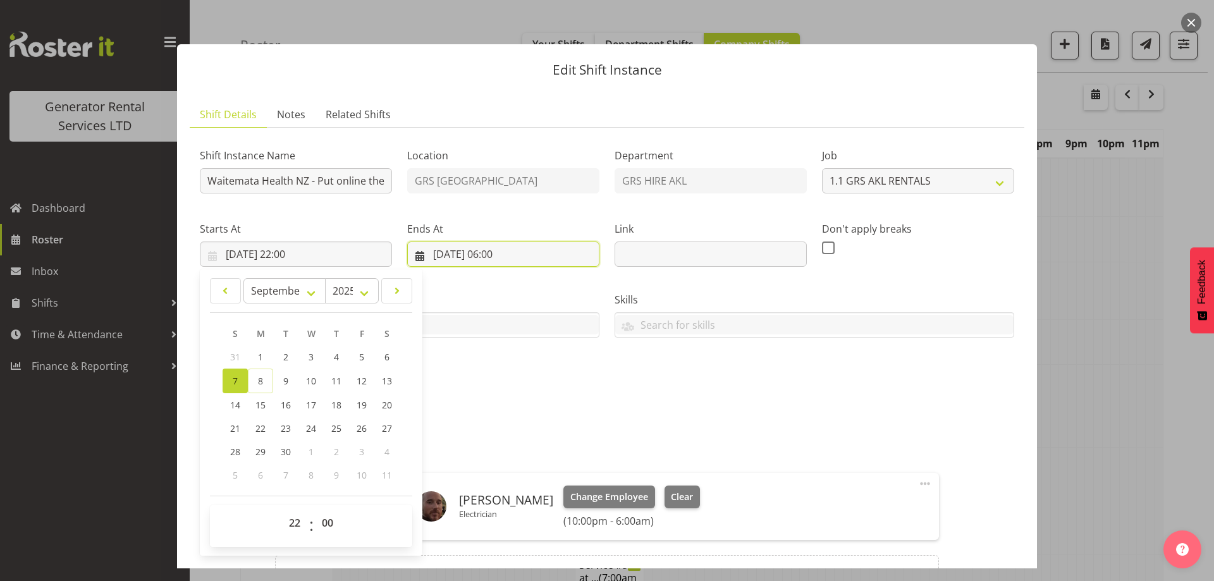
click at [551, 252] on input "08/09/2025, 06:00" at bounding box center [503, 253] width 192 height 25
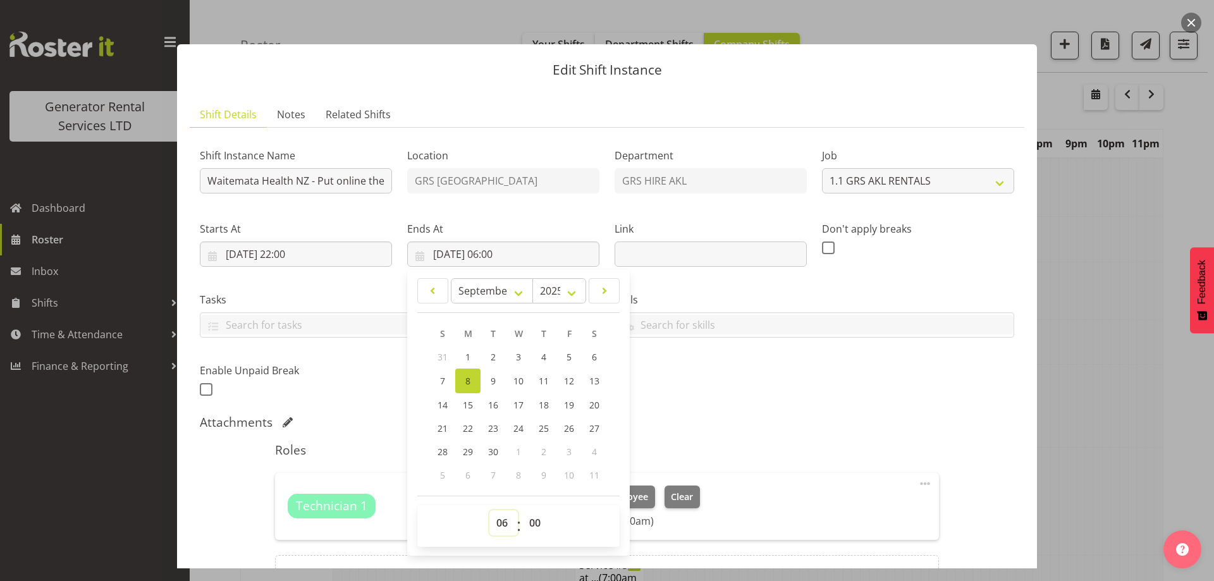
click at [503, 525] on select "00 01 02 03 04 05 06 07 08 09 10 11 12 13 14 15 16 17 18 19 20 21 22 23" at bounding box center [503, 522] width 28 height 25
select select "1"
click at [489, 510] on select "00 01 02 03 04 05 06 07 08 09 10 11 12 13 14 15 16 17 18 19 20 21 22 23" at bounding box center [503, 522] width 28 height 25
type input "08/09/2025, 01:00"
click at [743, 386] on div "Shift Instance Name Waitemata Health NZ - Put online the 500kva con at Northsho…" at bounding box center [606, 268] width 829 height 277
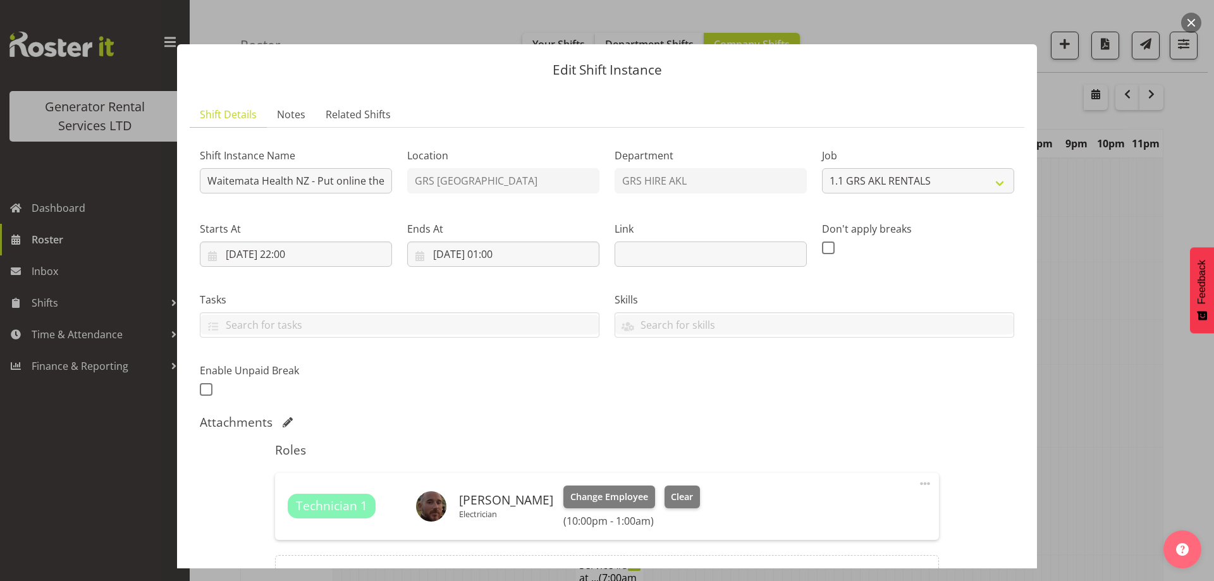
scroll to position [142, 0]
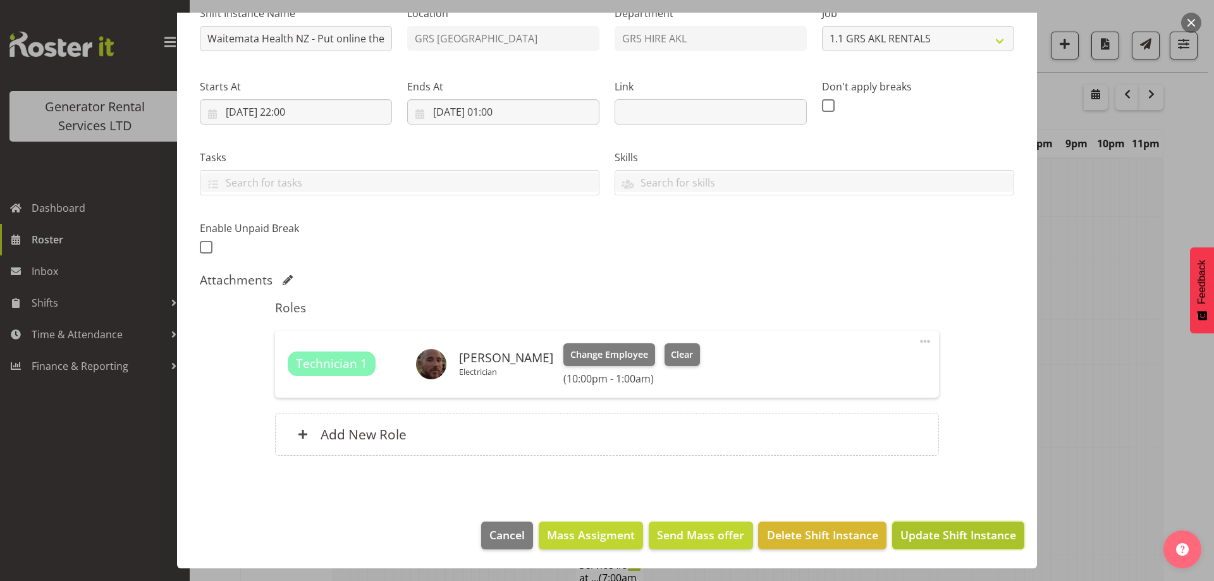
click at [967, 539] on span "Update Shift Instance" at bounding box center [958, 535] width 116 height 16
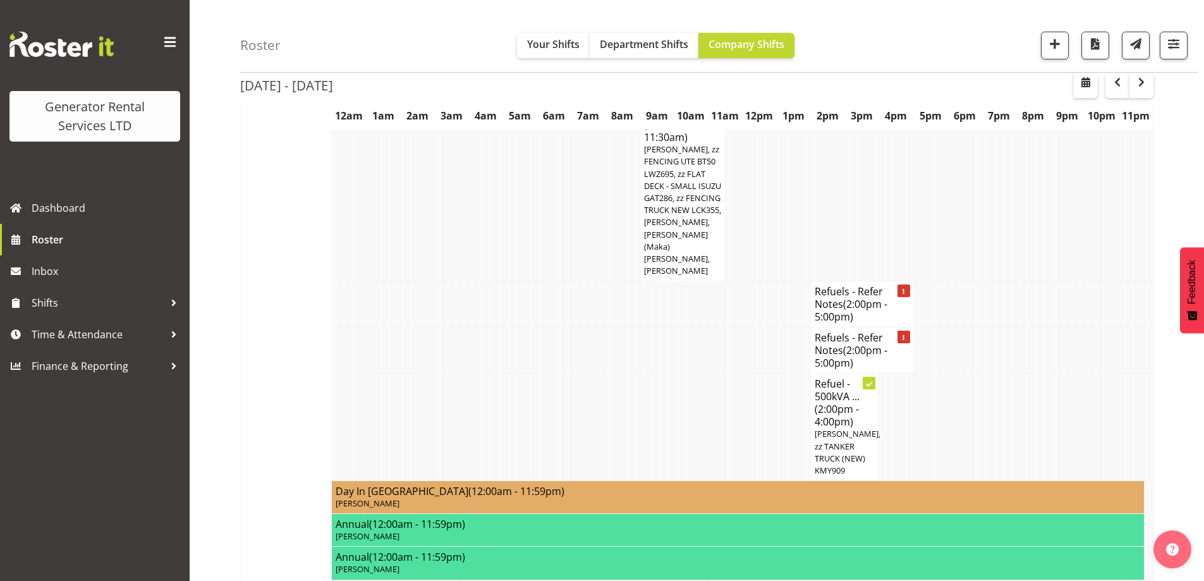
scroll to position [2004, 0]
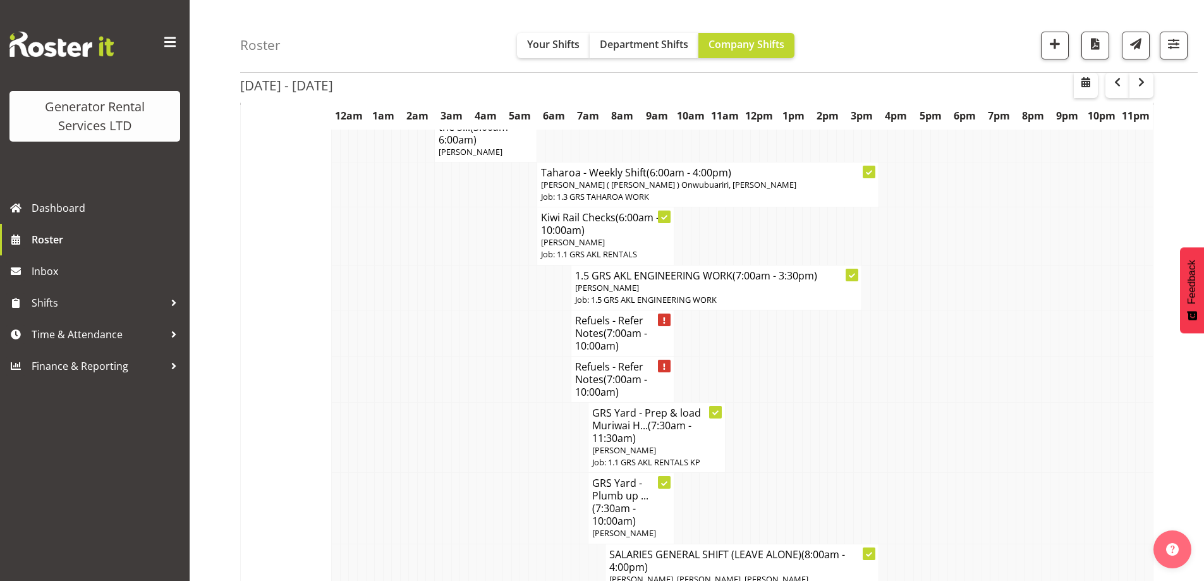
scroll to position [1435, 0]
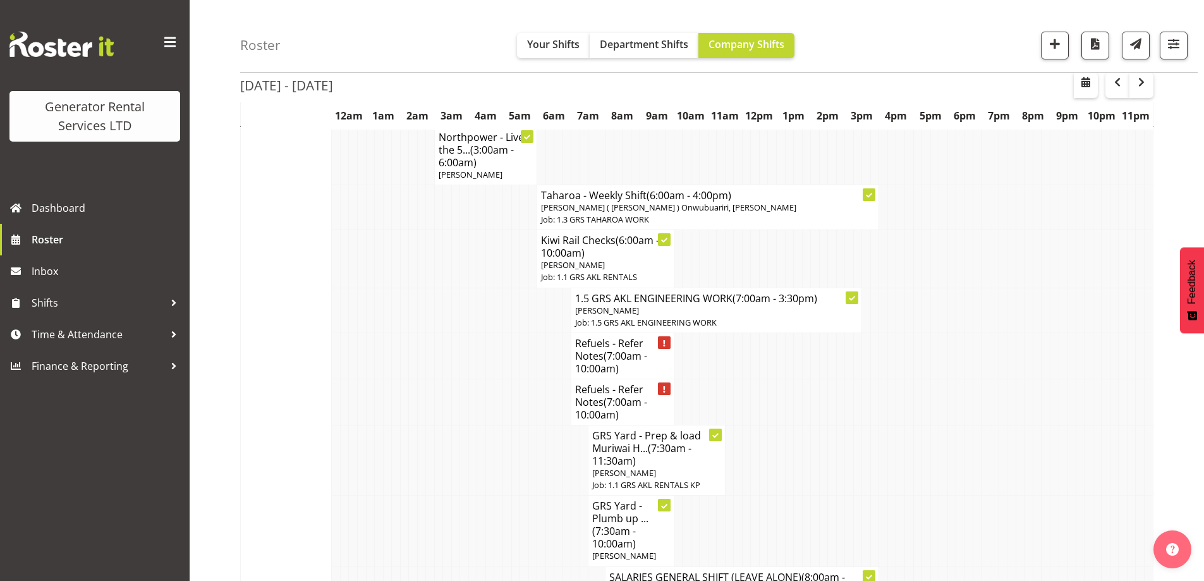
click at [465, 496] on td at bounding box center [464, 531] width 9 height 71
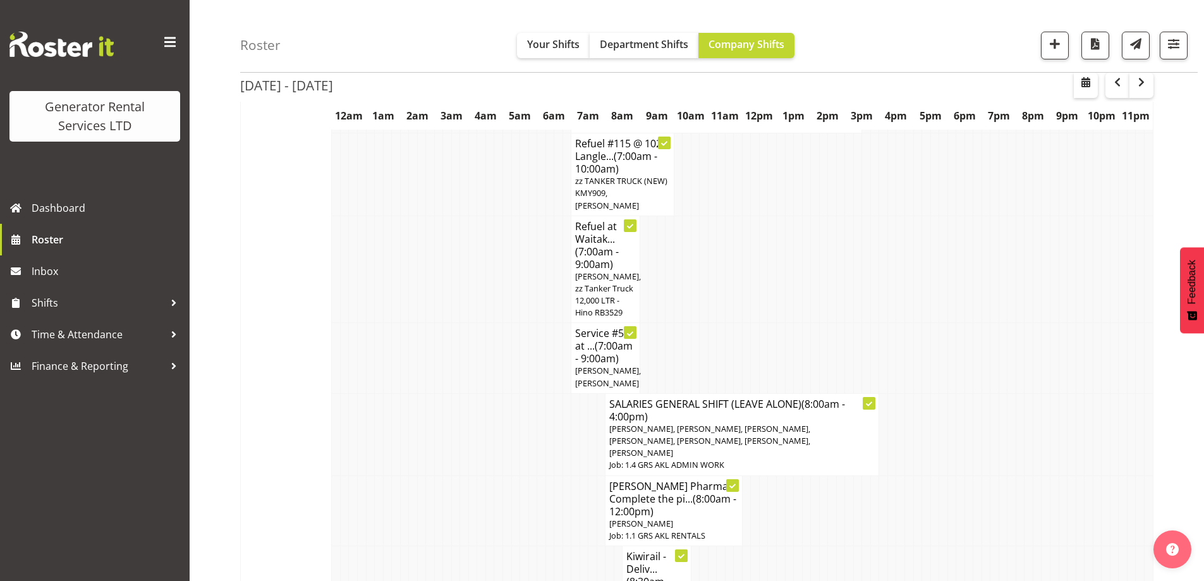
scroll to position [171, 0]
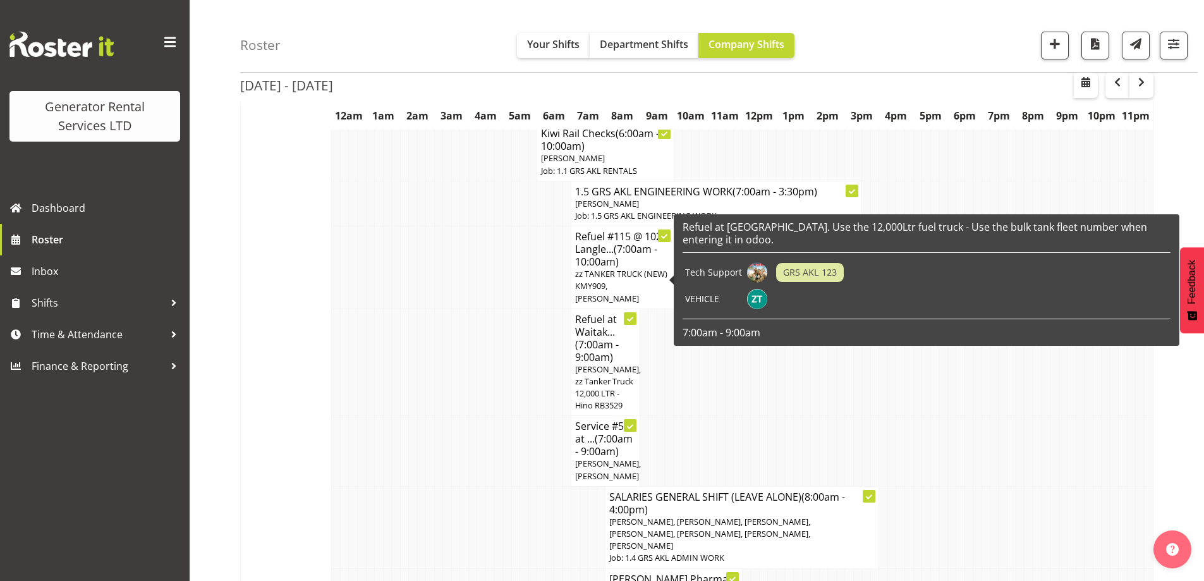
click at [494, 336] on td at bounding box center [498, 361] width 9 height 107
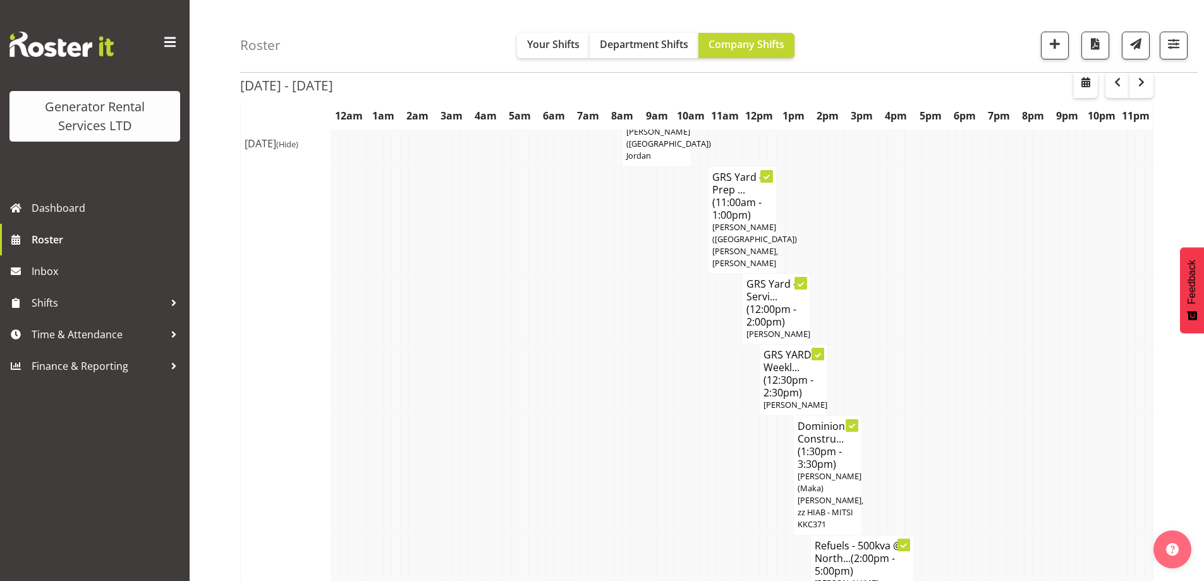
scroll to position [740, 0]
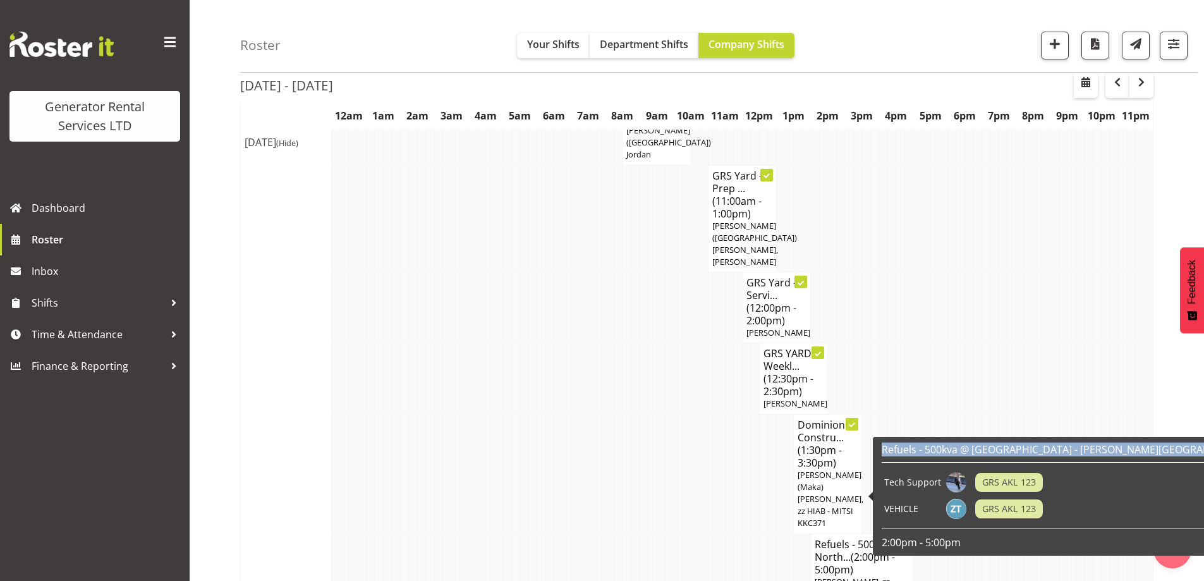
drag, startPoint x: 882, startPoint y: 451, endPoint x: 881, endPoint y: 459, distance: 7.7
click at [881, 459] on div "Refuels - 500kva @ North shore Hospital - Shea Terrace, Takapuna Tech Support G…" at bounding box center [1123, 496] width 489 height 113
copy h6 "Refuels - 500kva @ North shore Hospital - Shea Terrace, Takapuna"
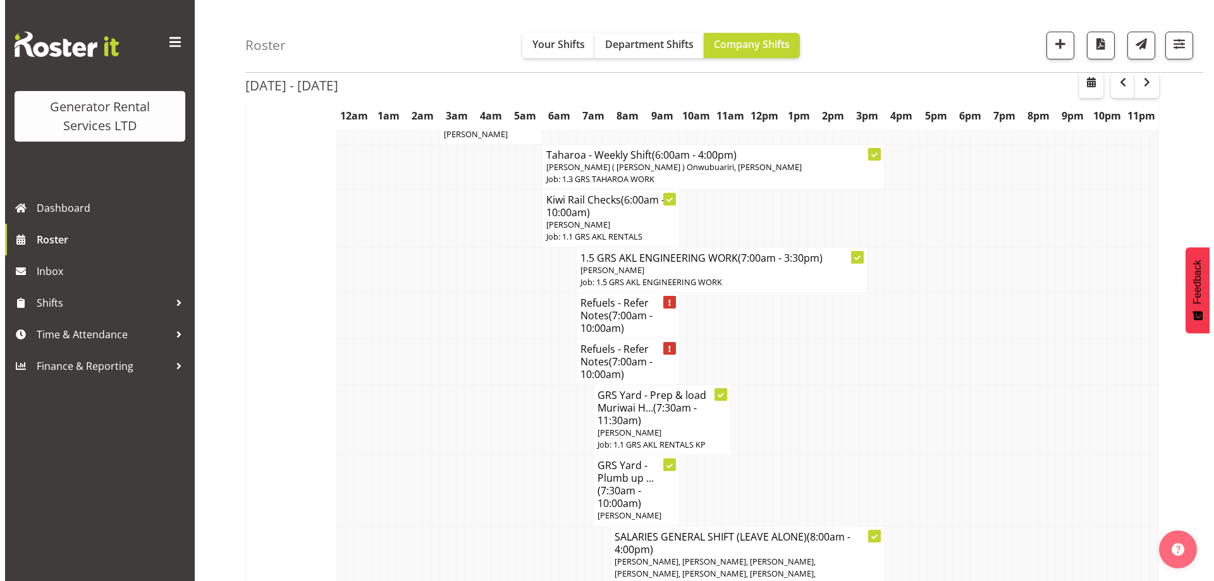
scroll to position [1372, 0]
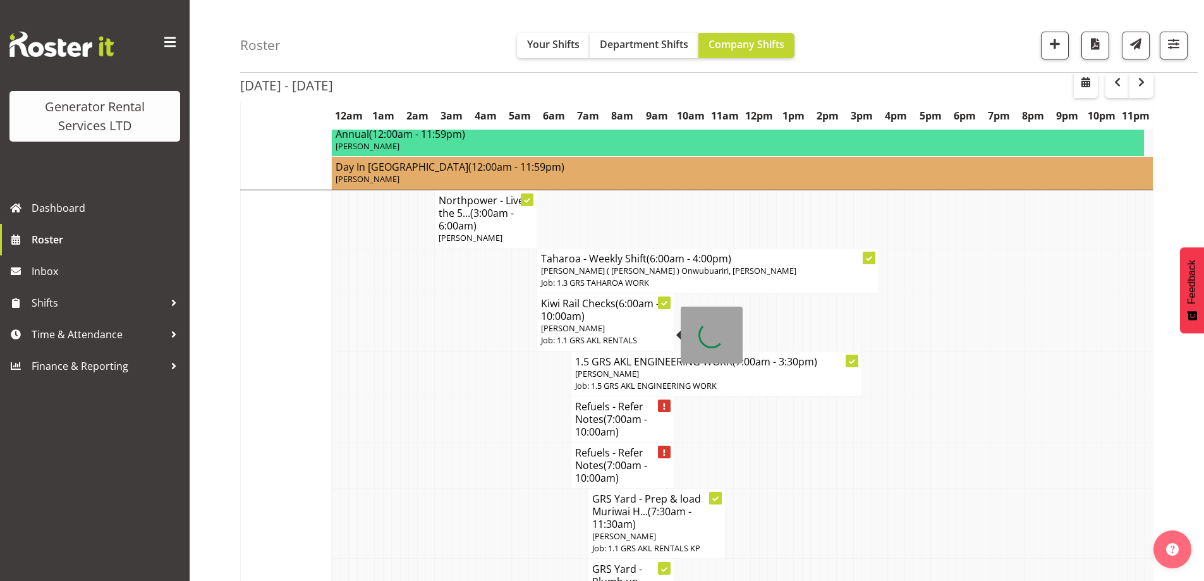
click at [615, 412] on span "(7:00am - 10:00am)" at bounding box center [611, 425] width 72 height 27
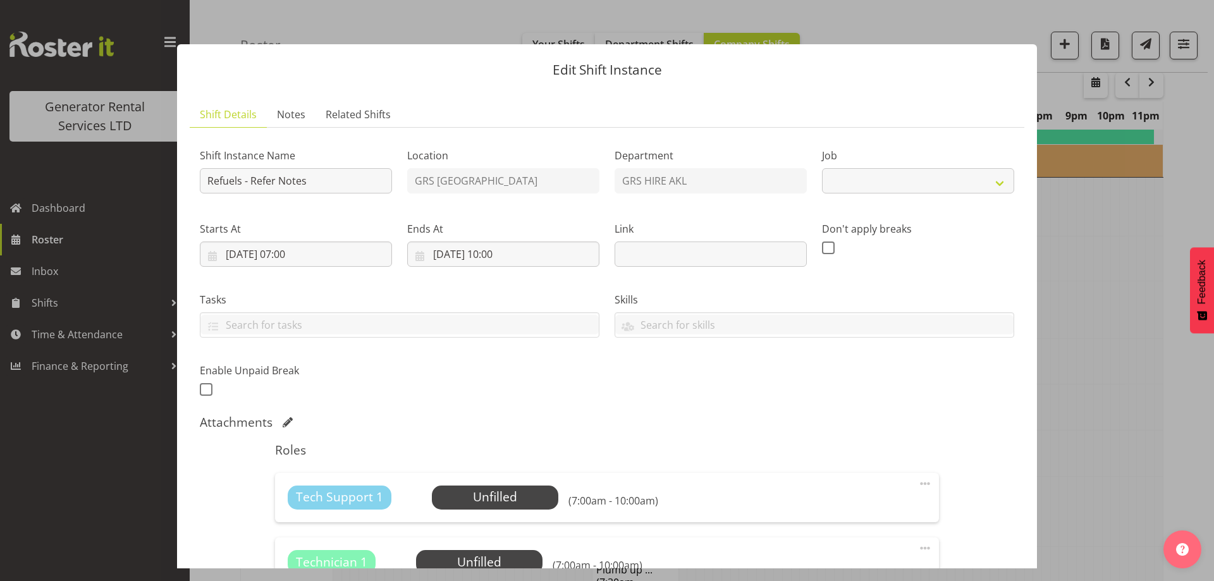
select select "9"
drag, startPoint x: 322, startPoint y: 187, endPoint x: 154, endPoint y: 181, distance: 168.2
click at [154, 181] on div "Edit Shift Instance Shift Details Notes Related Shifts Shift Instance Name Refu…" at bounding box center [607, 290] width 1214 height 581
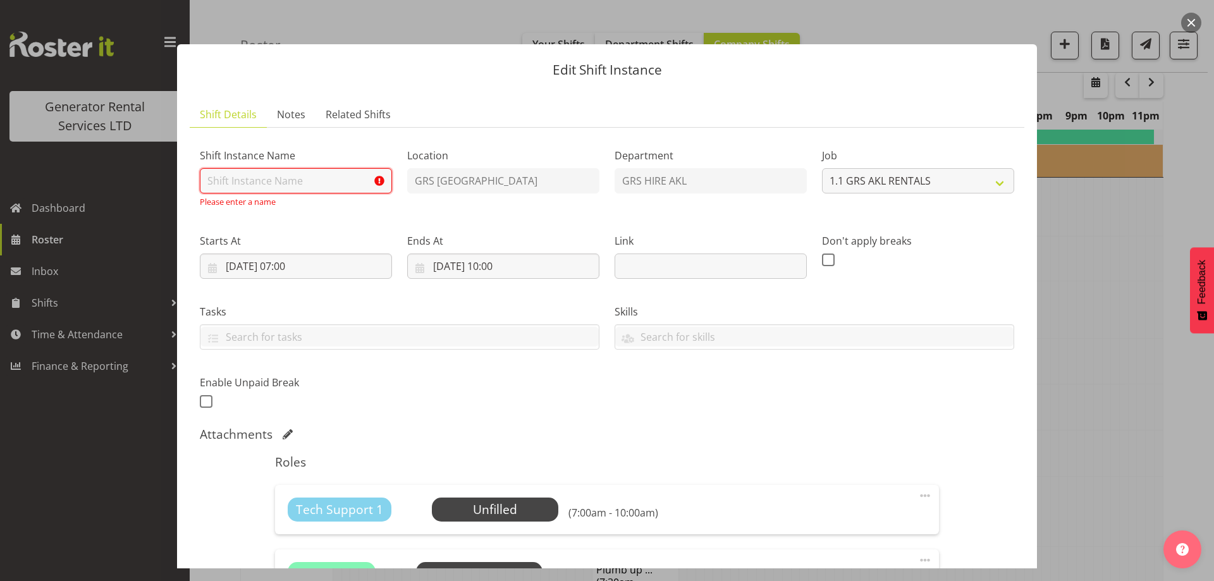
paste input "Refuels - 500kva @ North shore Hospital - Shea Terrace, Takapuna"
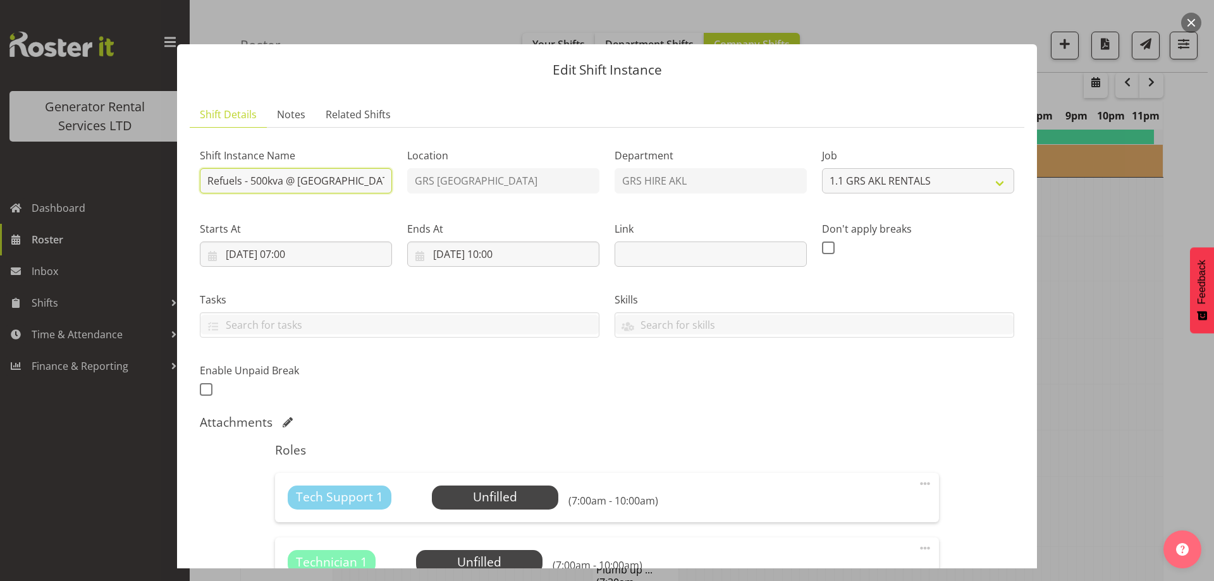
scroll to position [0, 175]
click at [498, 180] on div "Shift Instance Name Refuels - 500kva @ North shore Hospital - Shea Terrace, Tak…" at bounding box center [606, 268] width 829 height 277
click at [385, 180] on input "Refuels - 500kva @ North shore Hospital - Shea Terrace, Takapuna (Take JS" at bounding box center [296, 180] width 192 height 25
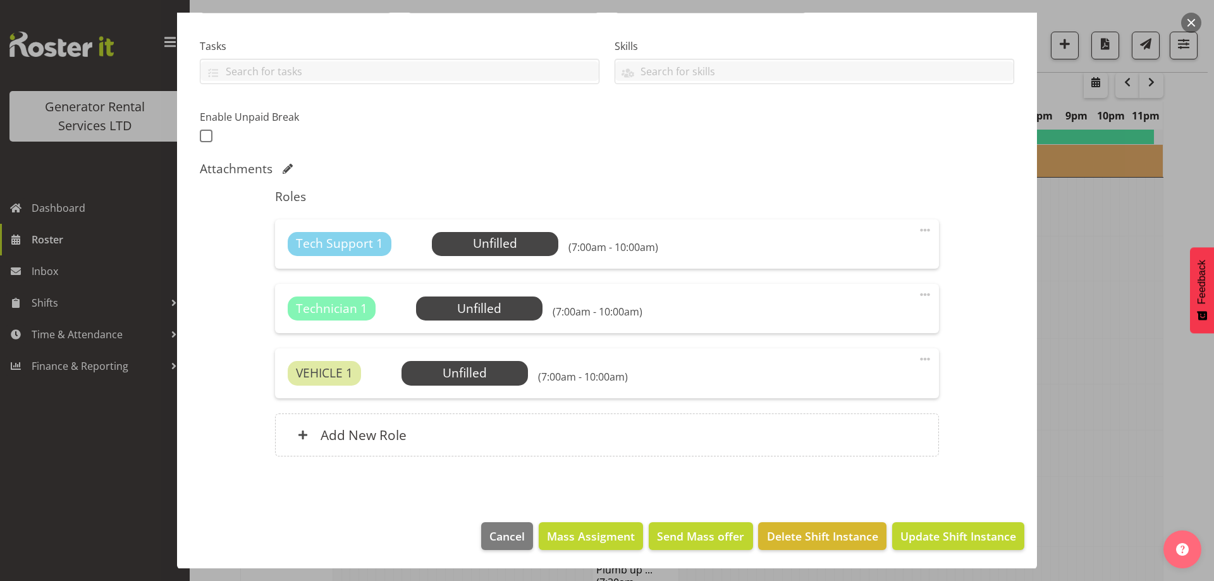
scroll to position [254, 0]
type input "Refuels - 500kva @ North shore Hospital - Shea Terrace, Takapuna (Fill out JSA …"
click at [493, 248] on span "Select Employee" at bounding box center [495, 243] width 94 height 18
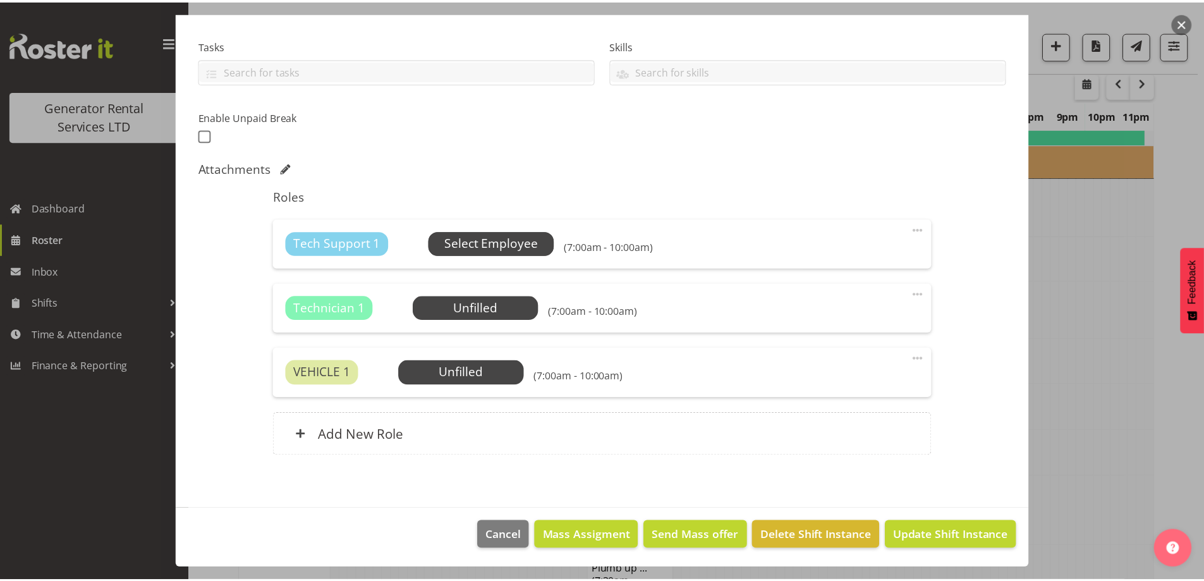
scroll to position [0, 0]
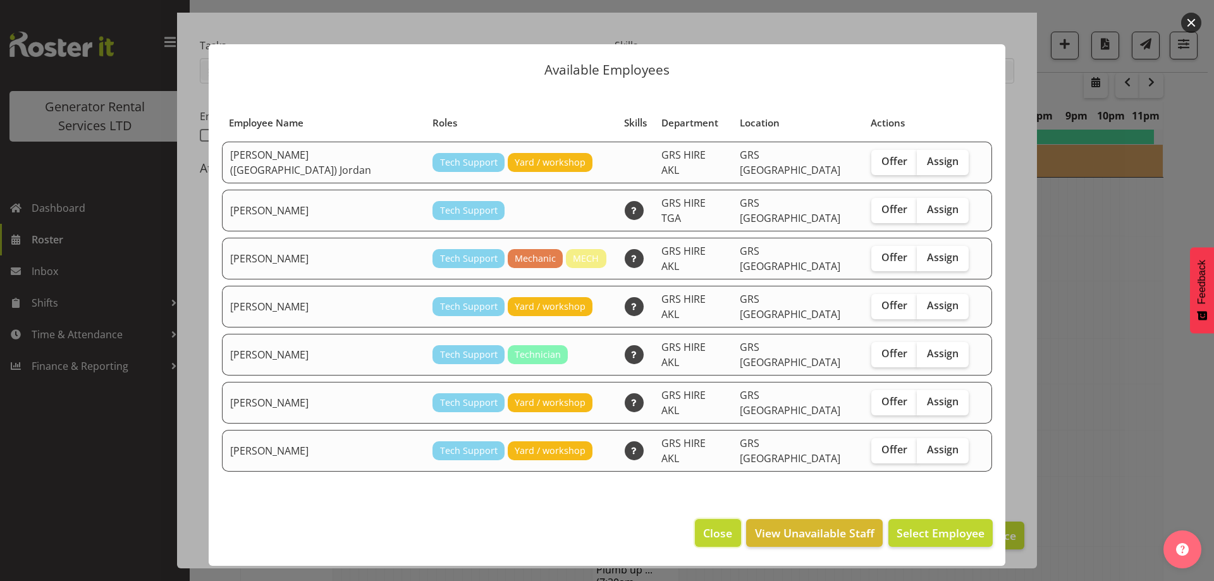
click at [731, 525] on span "Close" at bounding box center [717, 533] width 29 height 16
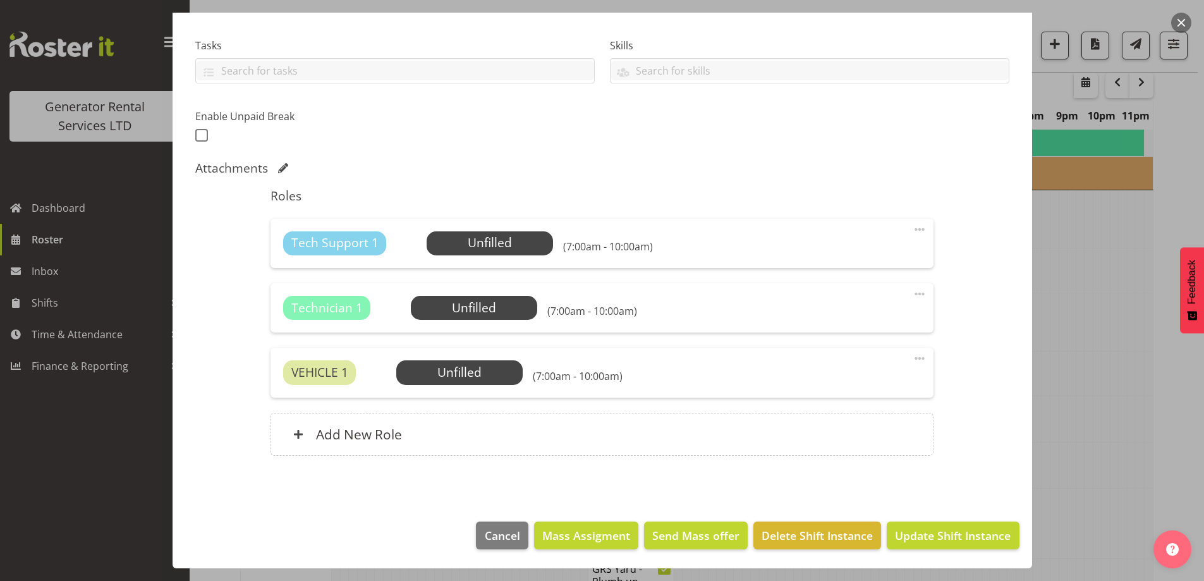
click at [912, 291] on span at bounding box center [919, 293] width 15 height 15
click at [844, 375] on link "Delete" at bounding box center [866, 369] width 121 height 23
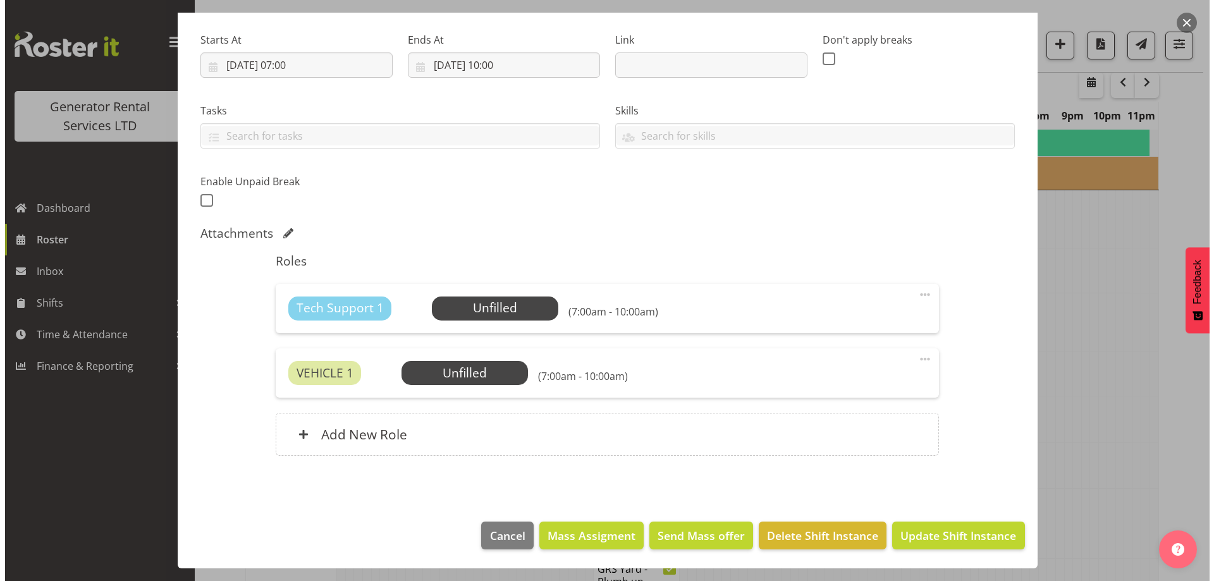
scroll to position [189, 0]
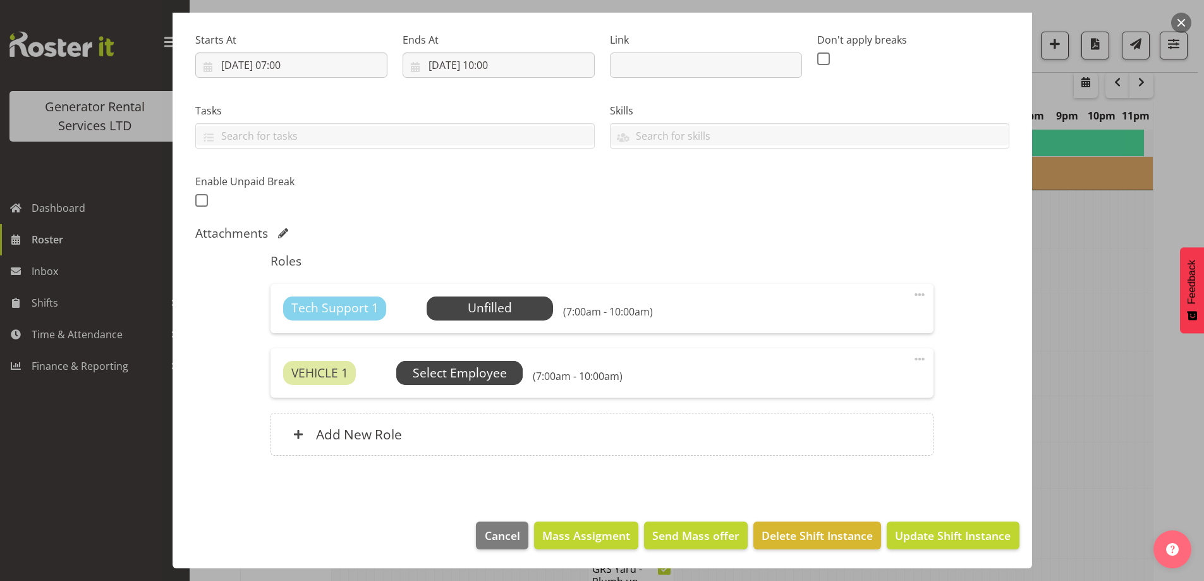
click at [465, 379] on span "Select Employee" at bounding box center [460, 373] width 94 height 18
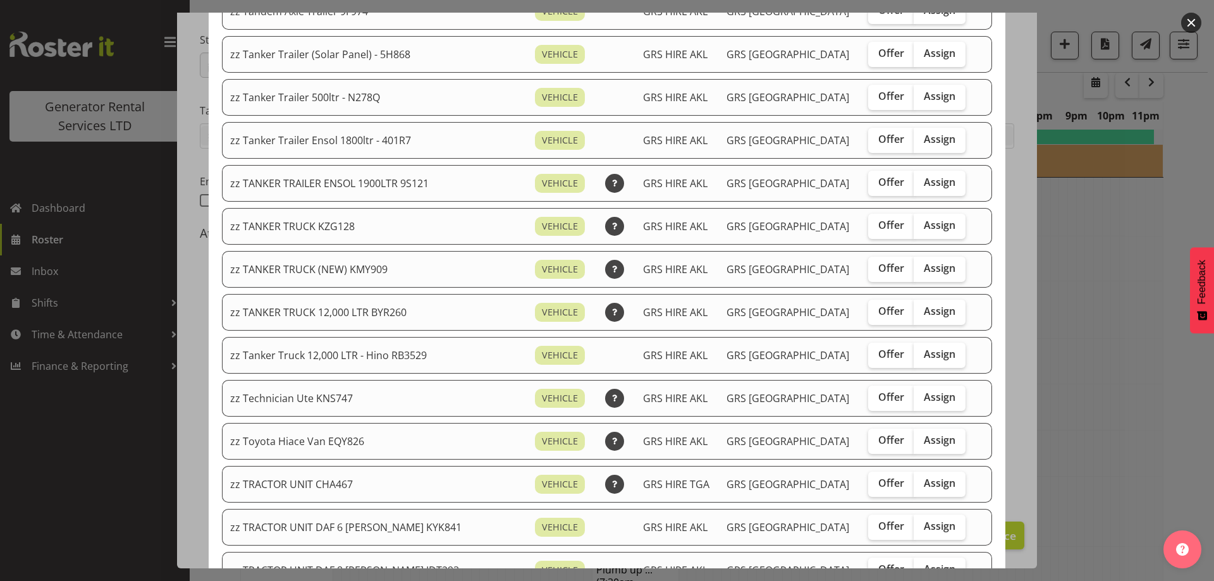
scroll to position [1011, 0]
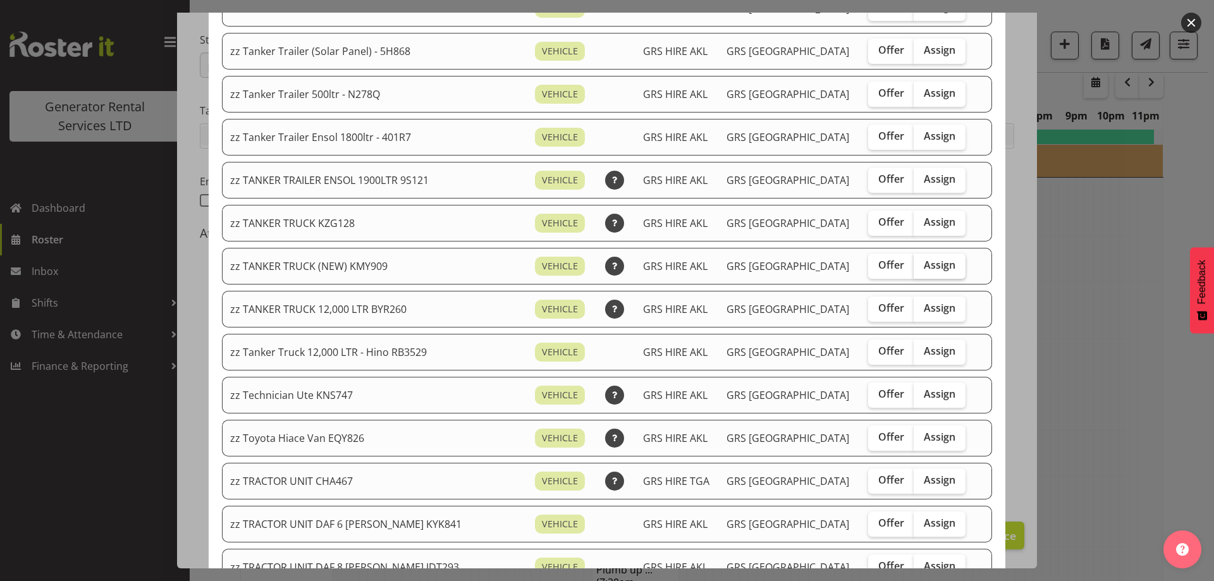
click at [925, 260] on span "Assign" at bounding box center [939, 265] width 32 height 13
click at [922, 261] on input "Assign" at bounding box center [917, 265] width 8 height 8
checkbox input "true"
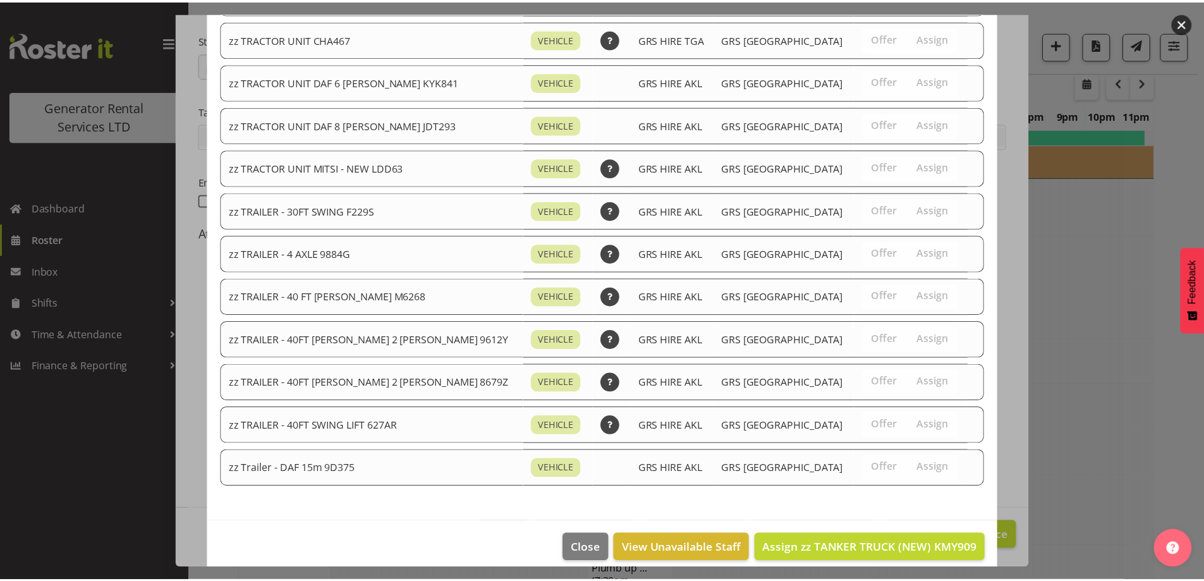
scroll to position [1466, 0]
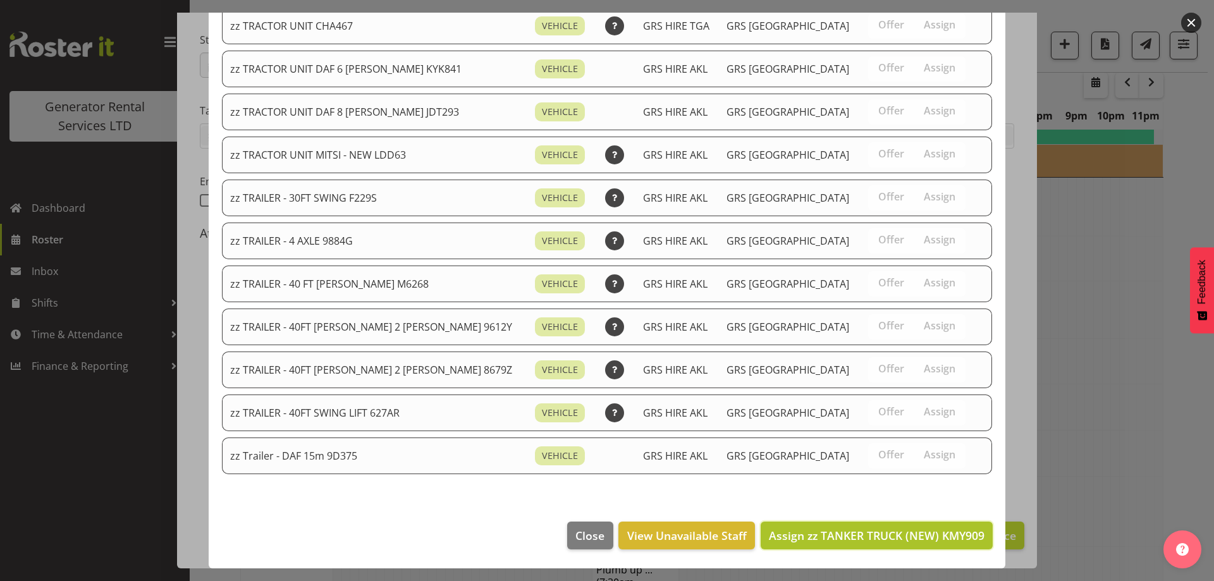
click at [972, 528] on span "Assign zz TANKER TRUCK (NEW) KMY909" at bounding box center [877, 535] width 216 height 15
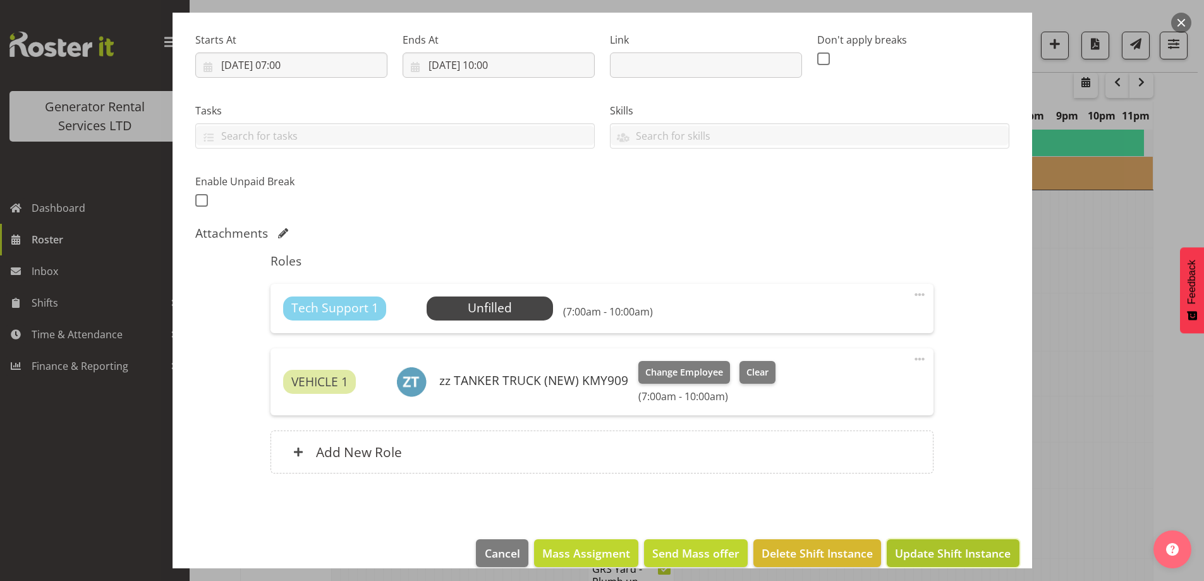
click at [942, 551] on span "Update Shift Instance" at bounding box center [953, 553] width 116 height 16
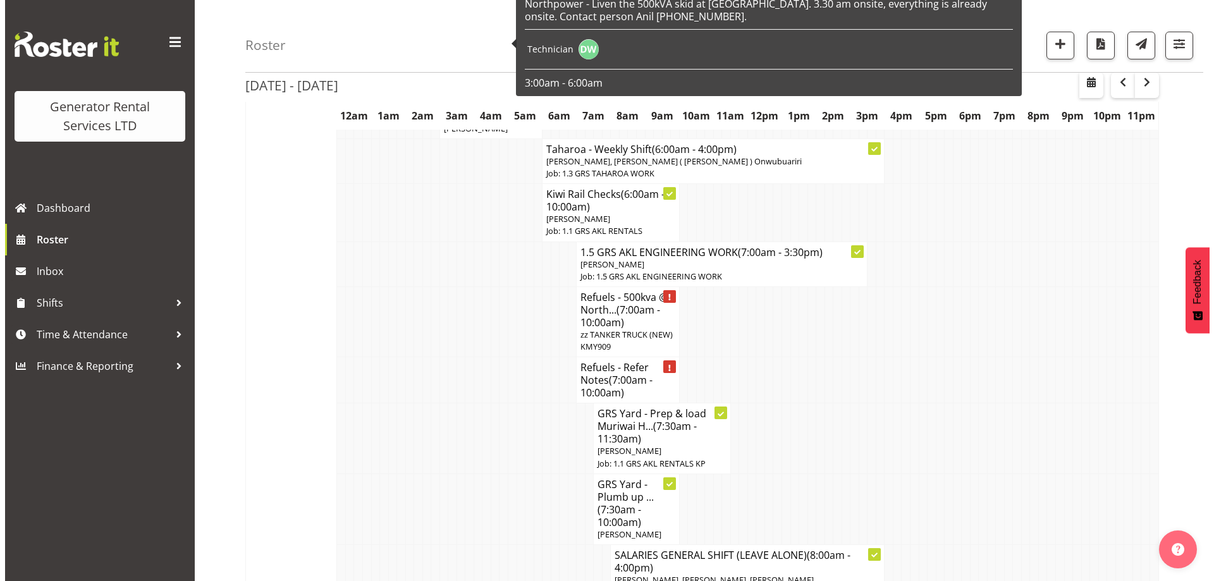
scroll to position [1435, 0]
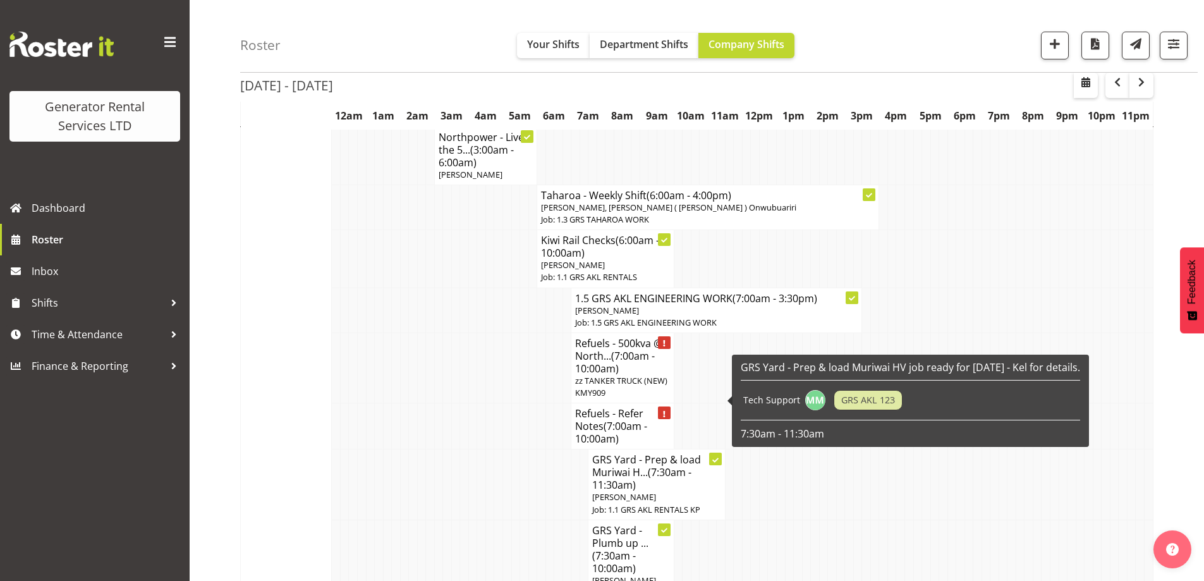
click at [621, 453] on h4 "GRS Yard - Prep & load Muriwai H... (7:30am - 11:30am)" at bounding box center [656, 472] width 129 height 38
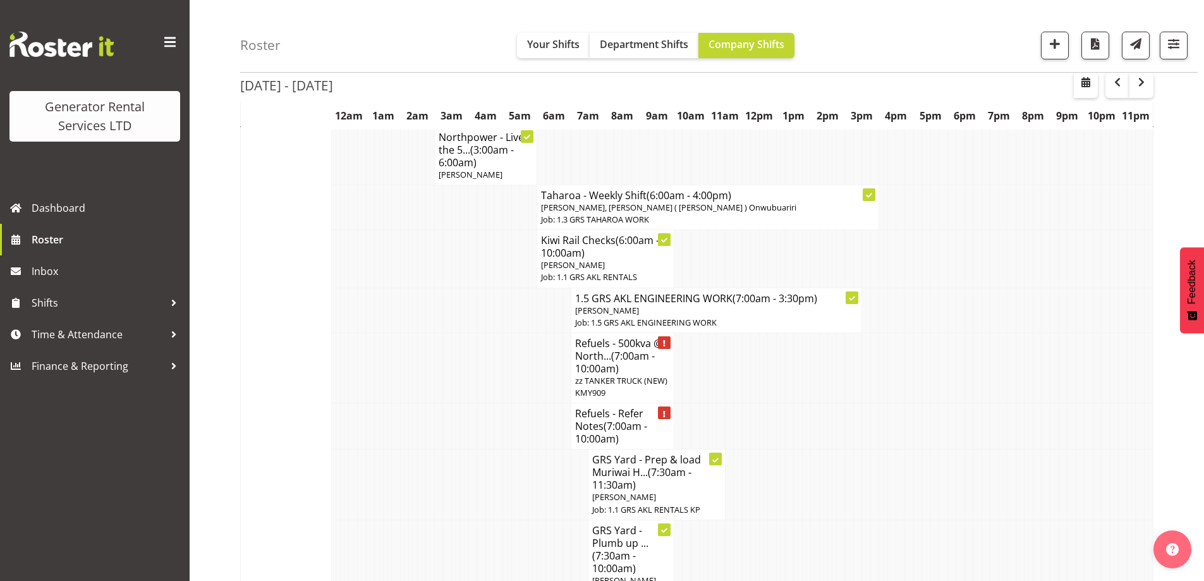
select select
select select "8"
select select "2025"
select select "7"
select select "30"
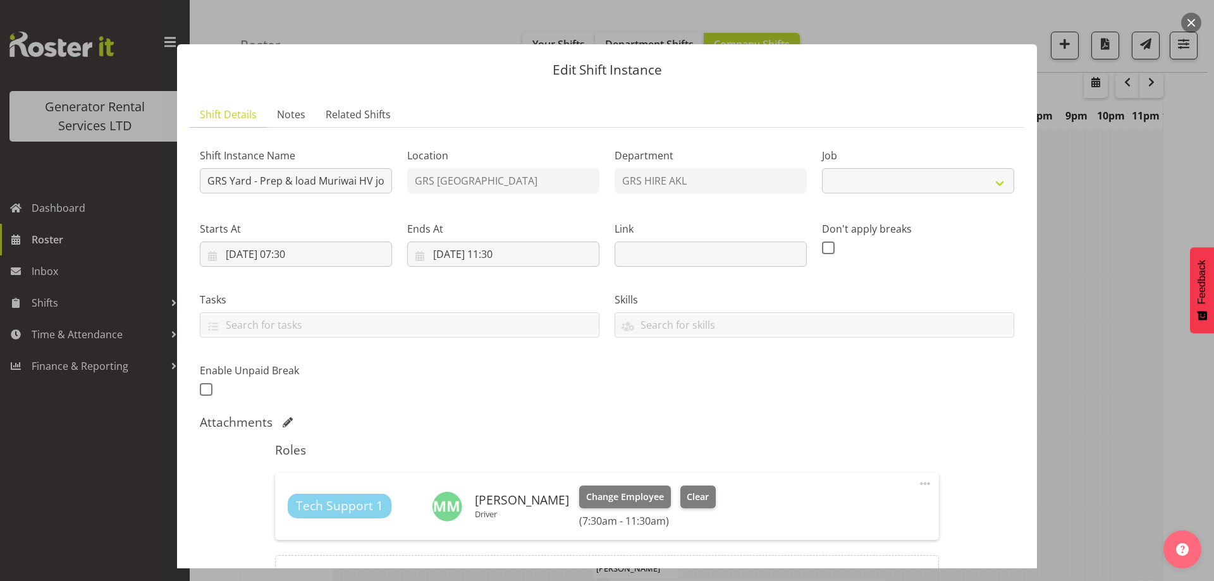
select select "7504"
click at [334, 236] on div "Starts At 09/09/2025, 07:30 January February March April May June July August S…" at bounding box center [296, 244] width 192 height 46
click at [352, 252] on input "09/09/2025, 07:30" at bounding box center [296, 253] width 192 height 25
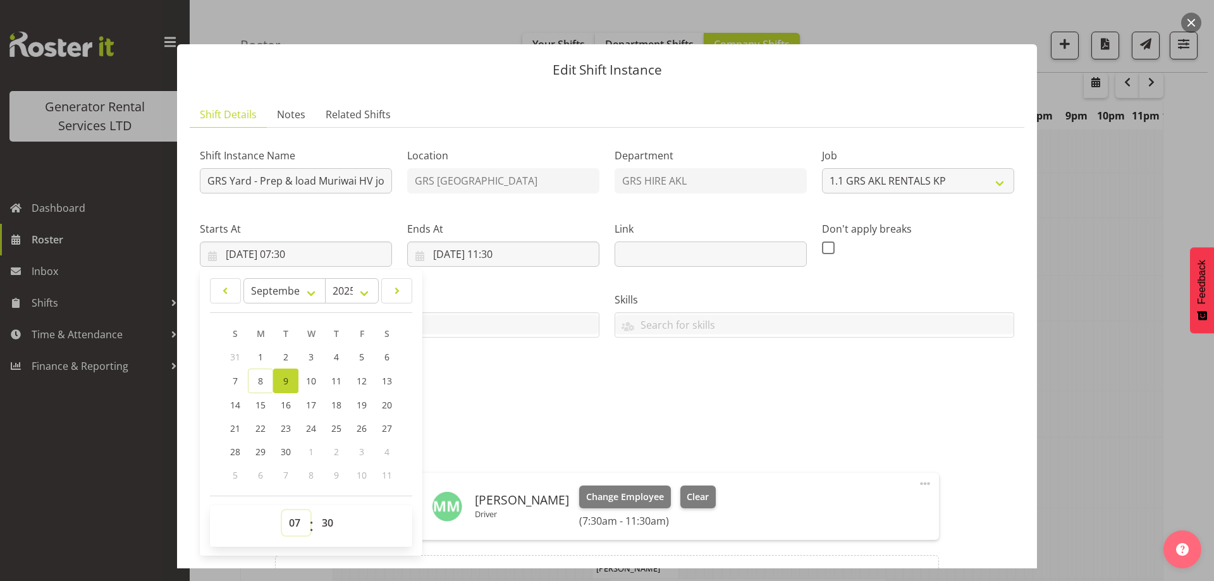
click at [289, 513] on select "00 01 02 03 04 05 06 07 08 09 10 11 12 13 14 15 16 17 18 19 20 21 22 23" at bounding box center [296, 522] width 28 height 25
select select "9"
click at [282, 510] on select "00 01 02 03 04 05 06 07 08 09 10 11 12 13 14 15 16 17 18 19 20 21 22 23" at bounding box center [296, 522] width 28 height 25
type input "09/09/2025, 09:30"
click at [551, 242] on input "09/09/2025, 11:30" at bounding box center [503, 253] width 192 height 25
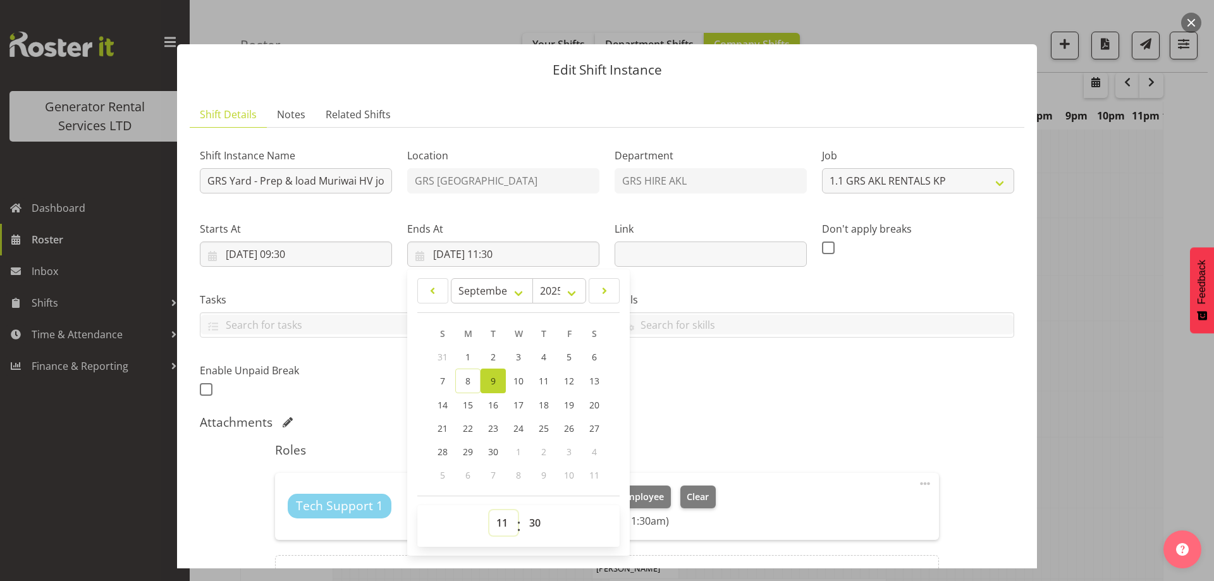
click at [497, 533] on select "00 01 02 03 04 05 06 07 08 09 10 11 12 13 14 15 16 17 18 19 20 21 22 23" at bounding box center [503, 522] width 28 height 25
select select "13"
click at [489, 510] on select "00 01 02 03 04 05 06 07 08 09 10 11 12 13 14 15 16 17 18 19 20 21 22 23" at bounding box center [503, 522] width 28 height 25
type input "09/09/2025, 13:30"
click at [722, 375] on div "Shift Instance Name GRS Yard - Prep & load Muriwai HV job ready for Wednesday -…" at bounding box center [606, 268] width 829 height 277
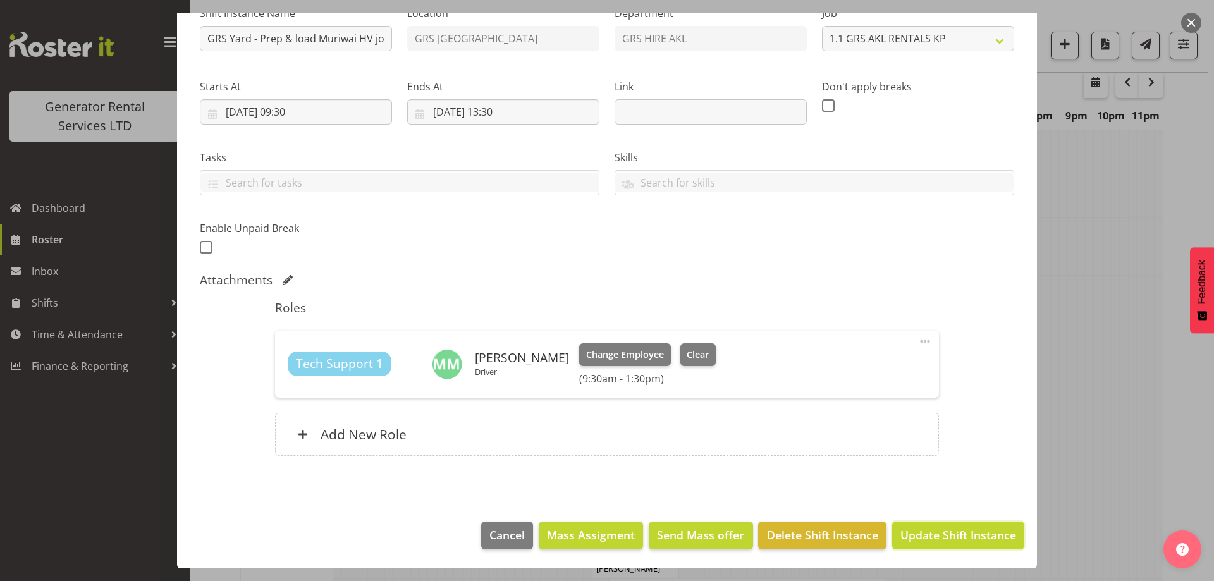
click at [915, 542] on span "Update Shift Instance" at bounding box center [958, 535] width 116 height 16
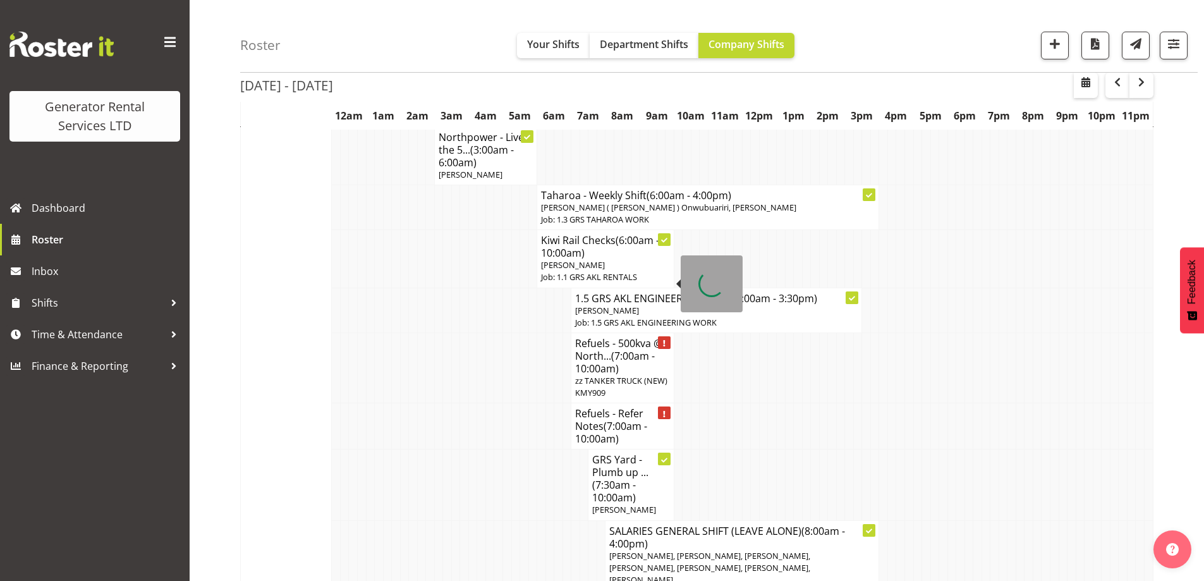
click at [606, 349] on span "(7:00am - 10:00am)" at bounding box center [615, 362] width 80 height 27
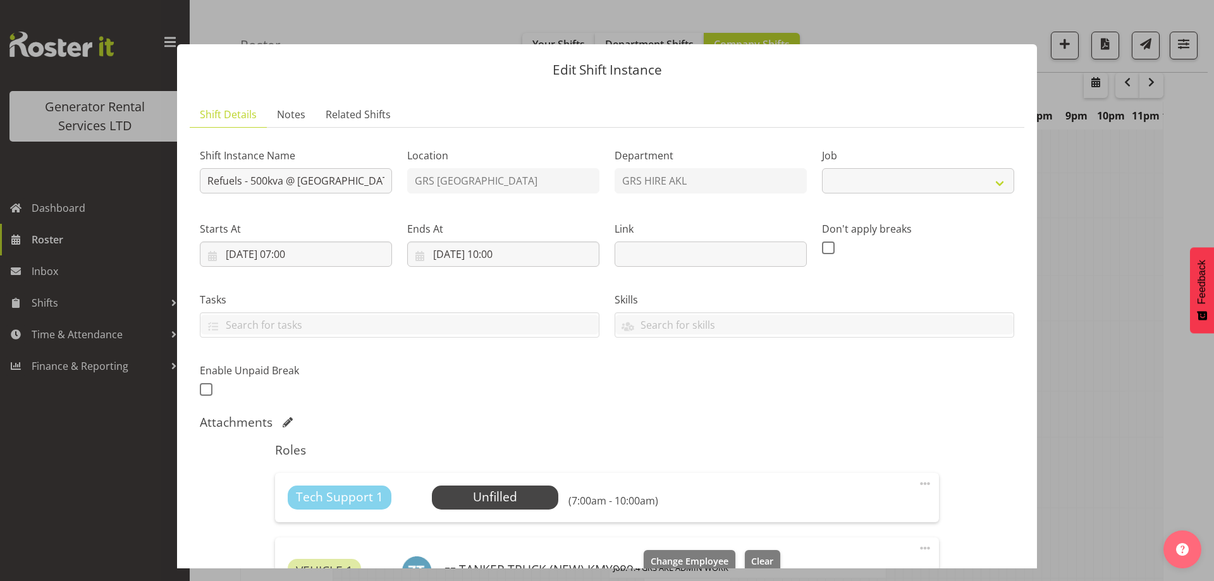
select select "9"
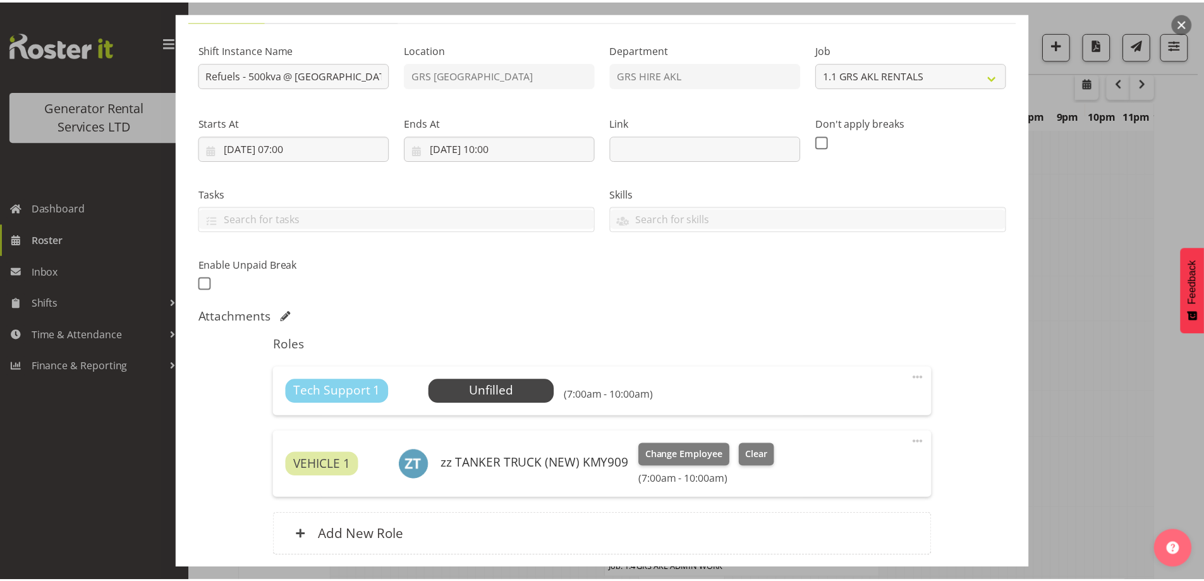
scroll to position [207, 0]
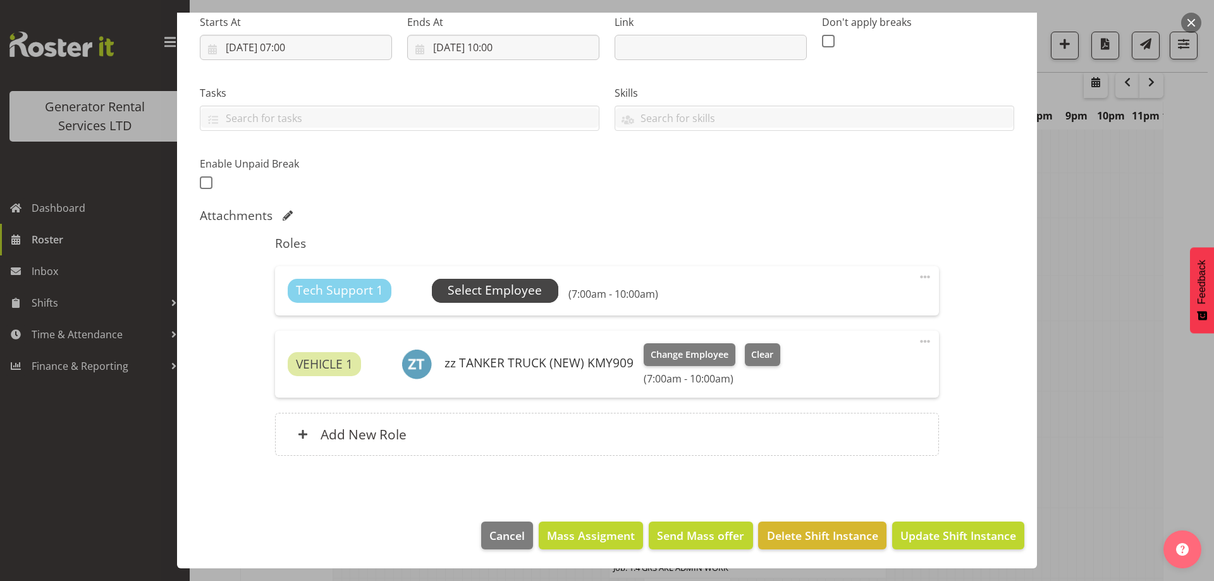
click at [520, 287] on span "Select Employee" at bounding box center [495, 290] width 94 height 18
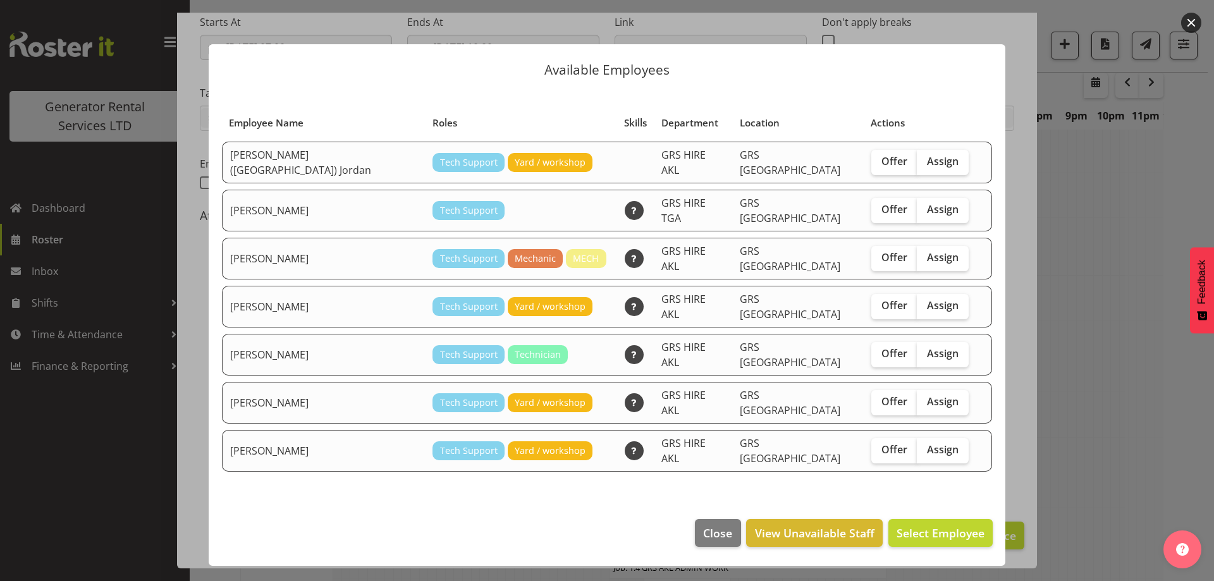
click at [716, 398] on table "Employee Name Roles Skills Department Location Actions Brendan (Paris) Jordan T…" at bounding box center [606, 291] width 771 height 374
drag, startPoint x: 1079, startPoint y: 408, endPoint x: 1008, endPoint y: 385, distance: 74.6
click at [1076, 408] on div at bounding box center [607, 290] width 1214 height 581
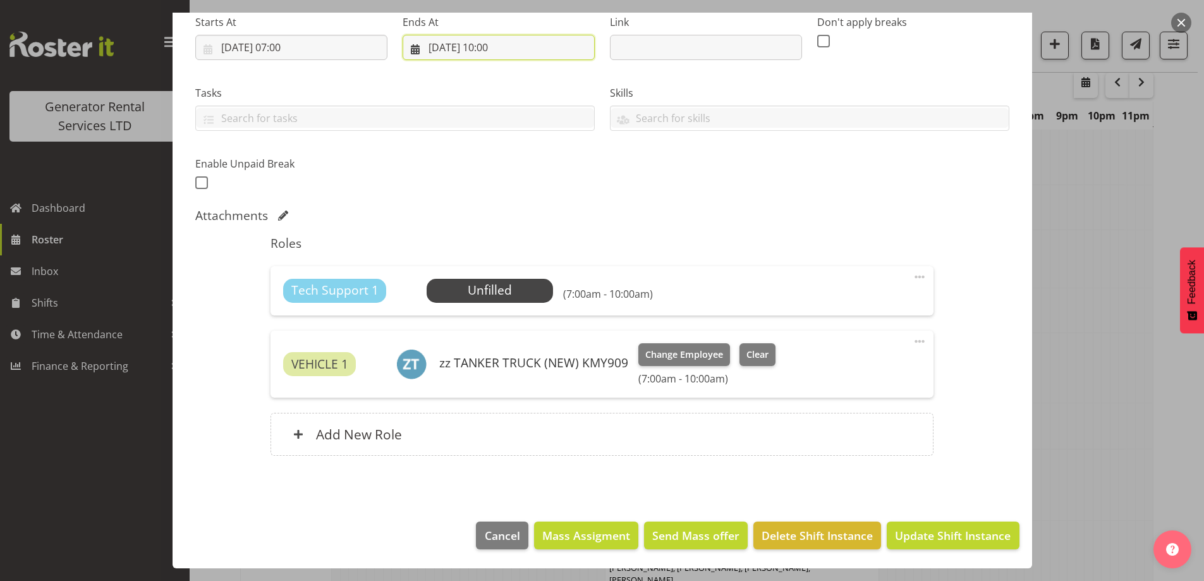
click at [476, 53] on input "09/09/2025, 10:00" at bounding box center [499, 47] width 192 height 25
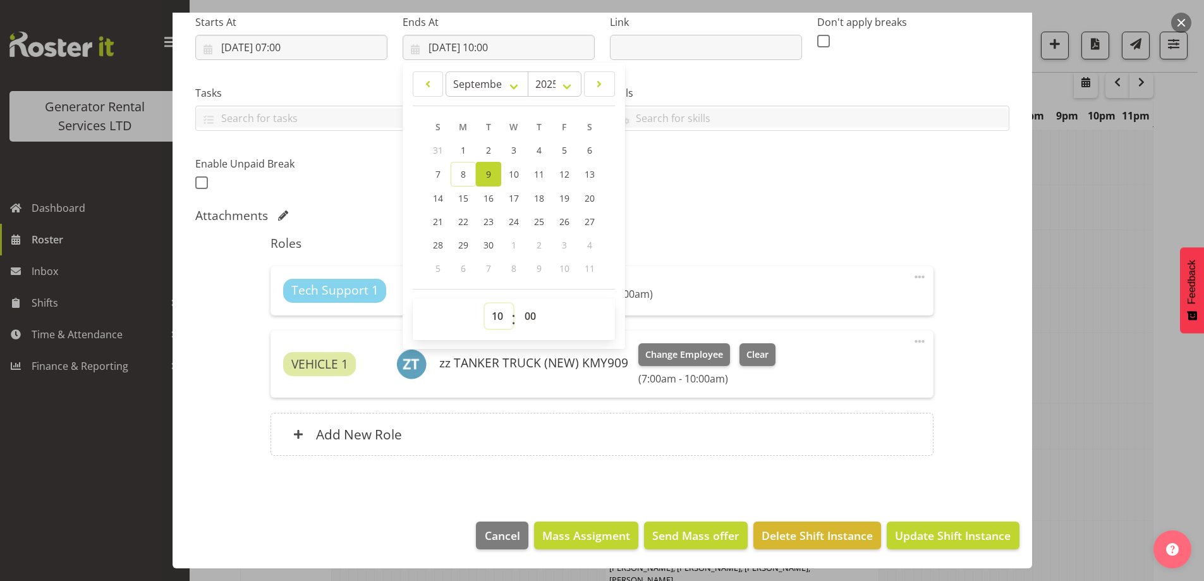
drag, startPoint x: 498, startPoint y: 321, endPoint x: 495, endPoint y: 306, distance: 15.5
click at [498, 320] on select "00 01 02 03 04 05 06 07 08 09 10 11 12 13 14 15 16 17 18 19 20 21 22 23" at bounding box center [499, 315] width 28 height 25
select select "9"
click at [485, 303] on select "00 01 02 03 04 05 06 07 08 09 10 11 12 13 14 15 16 17 18 19 20 21 22 23" at bounding box center [499, 315] width 28 height 25
type input "09/09/2025, 09:00"
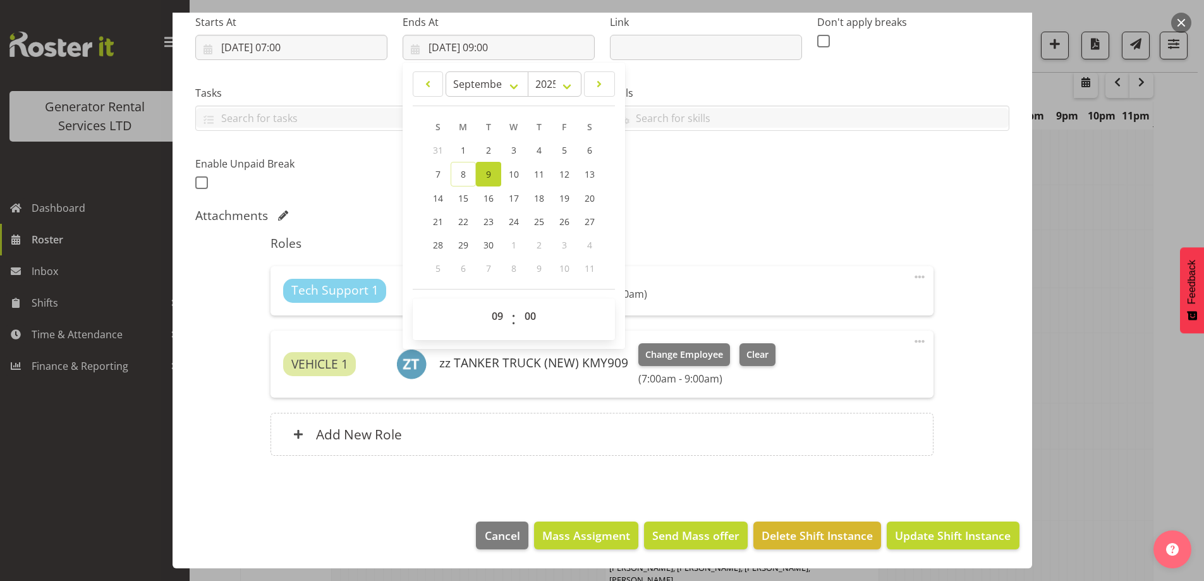
click at [691, 186] on div "Shift Instance Name Refuels - 500kva @ North shore Hospital - Shea Terrace, Tak…" at bounding box center [602, 62] width 829 height 277
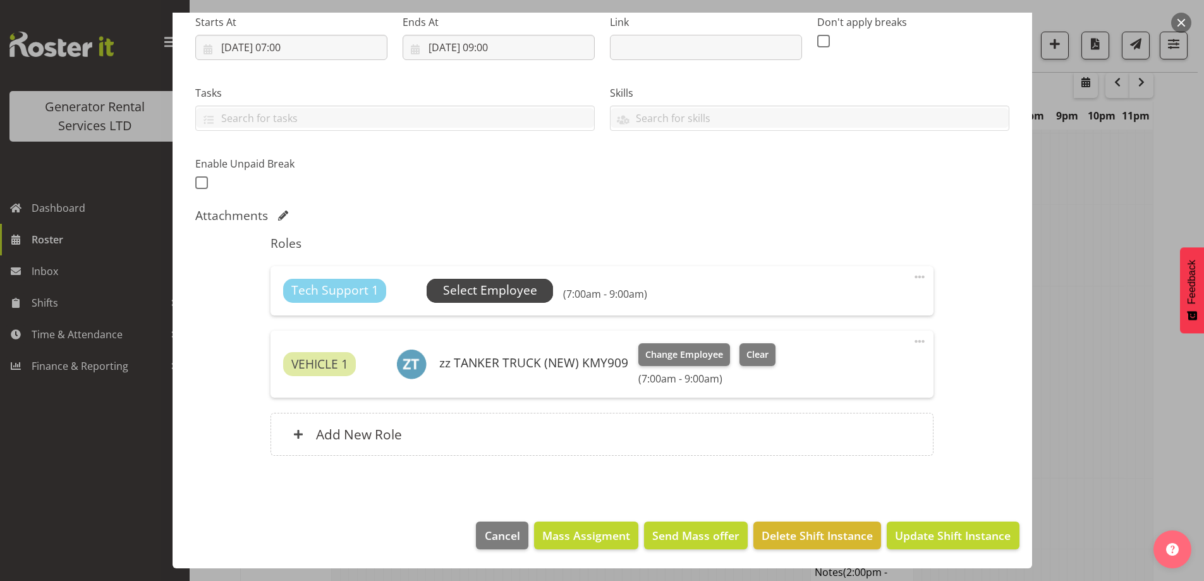
click at [496, 289] on span "Select Employee" at bounding box center [490, 290] width 94 height 18
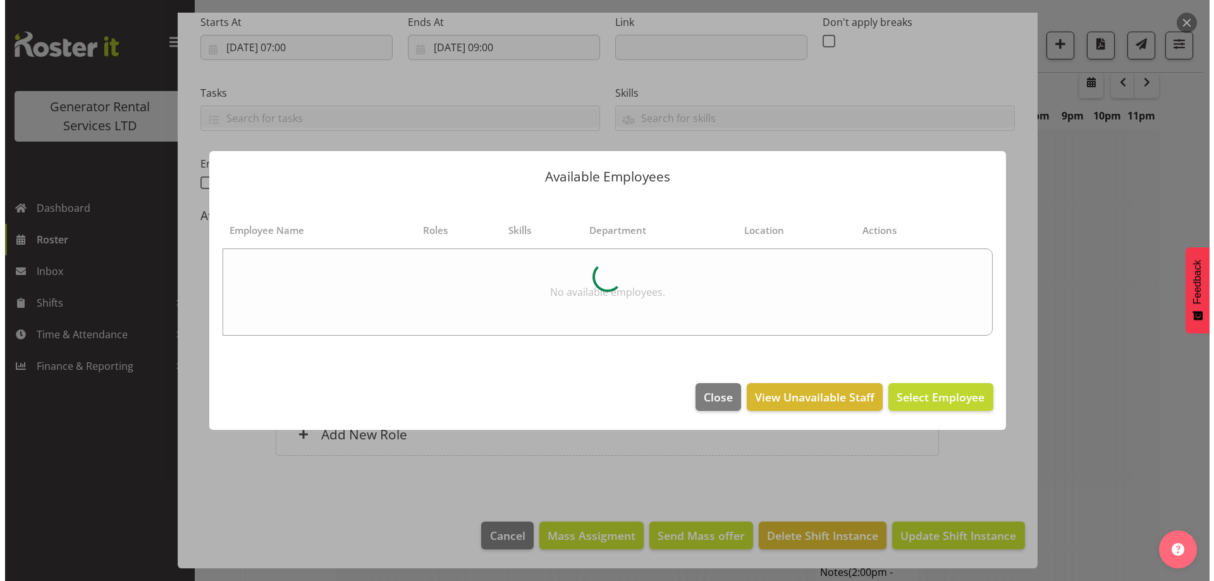
scroll to position [1738, 0]
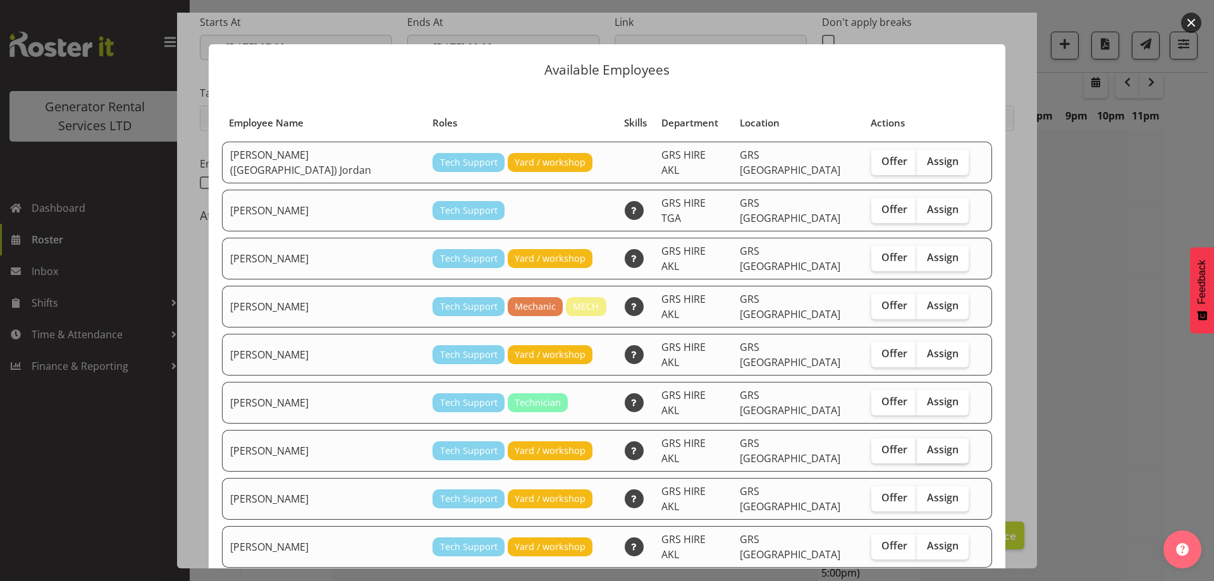
click at [927, 443] on span "Assign" at bounding box center [943, 449] width 32 height 13
click at [916, 446] on input "Assign" at bounding box center [920, 450] width 8 height 8
checkbox input "true"
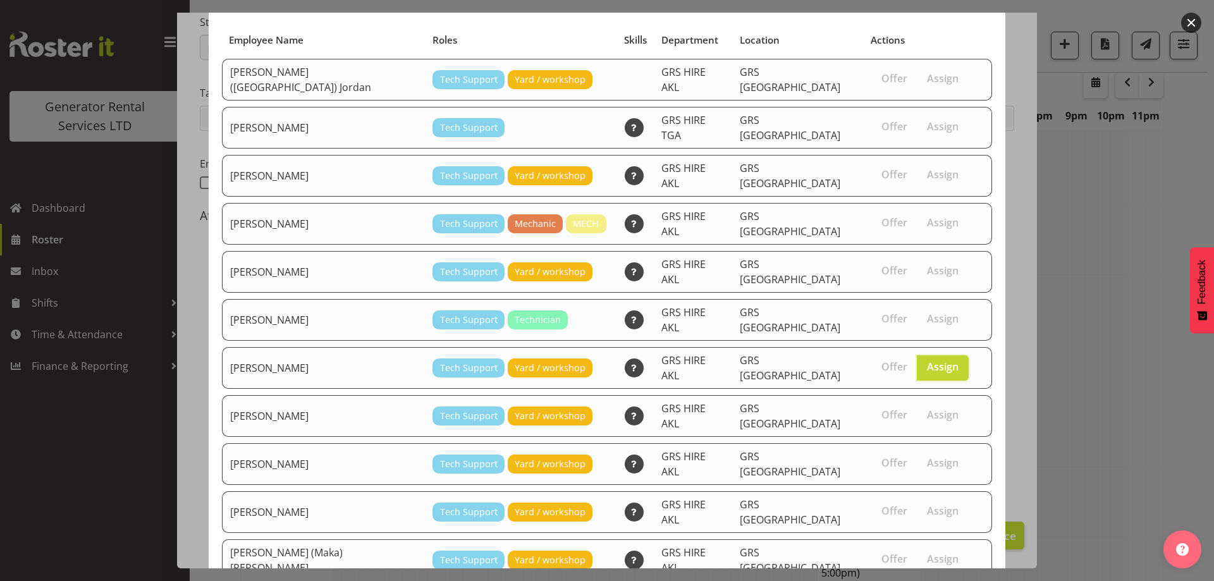
scroll to position [134, 0]
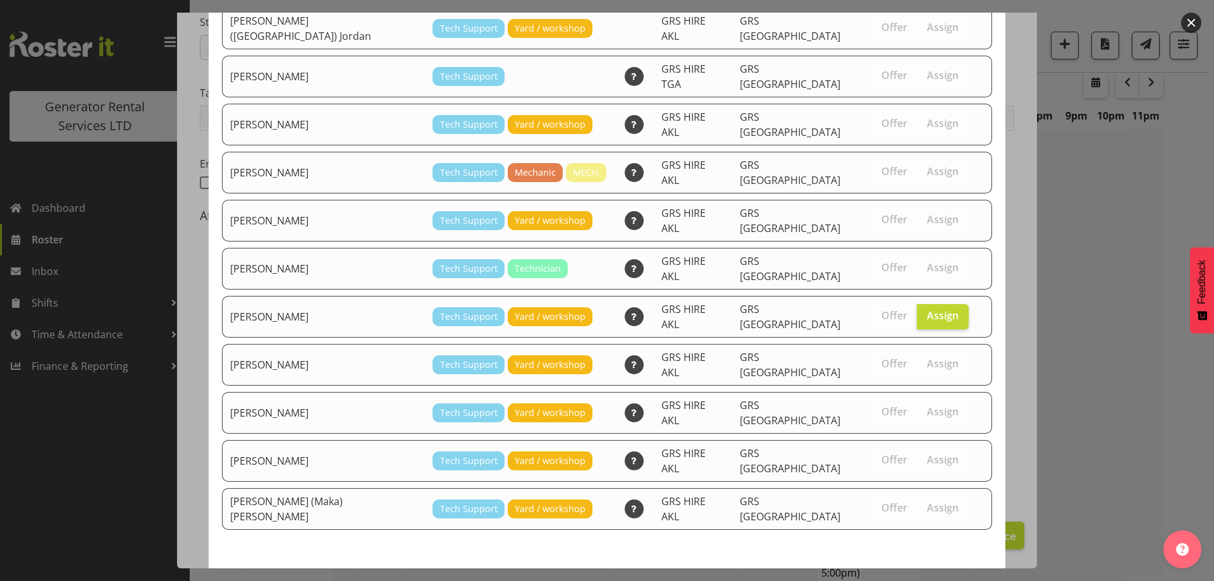
click at [916, 577] on button "Assign Michael Marshall" at bounding box center [920, 591] width 144 height 28
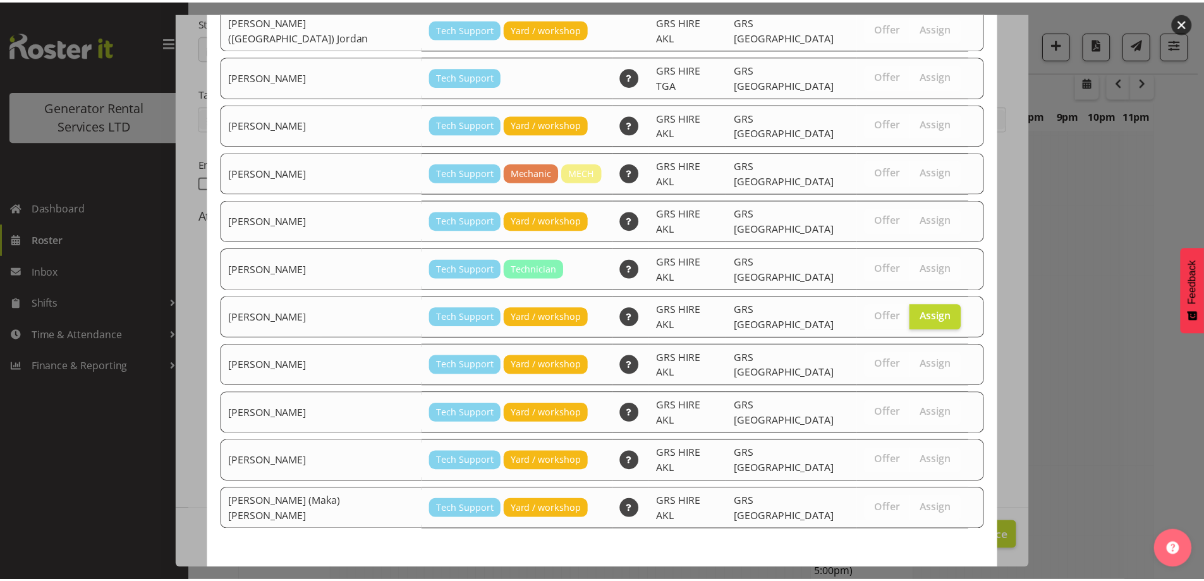
scroll to position [1751, 0]
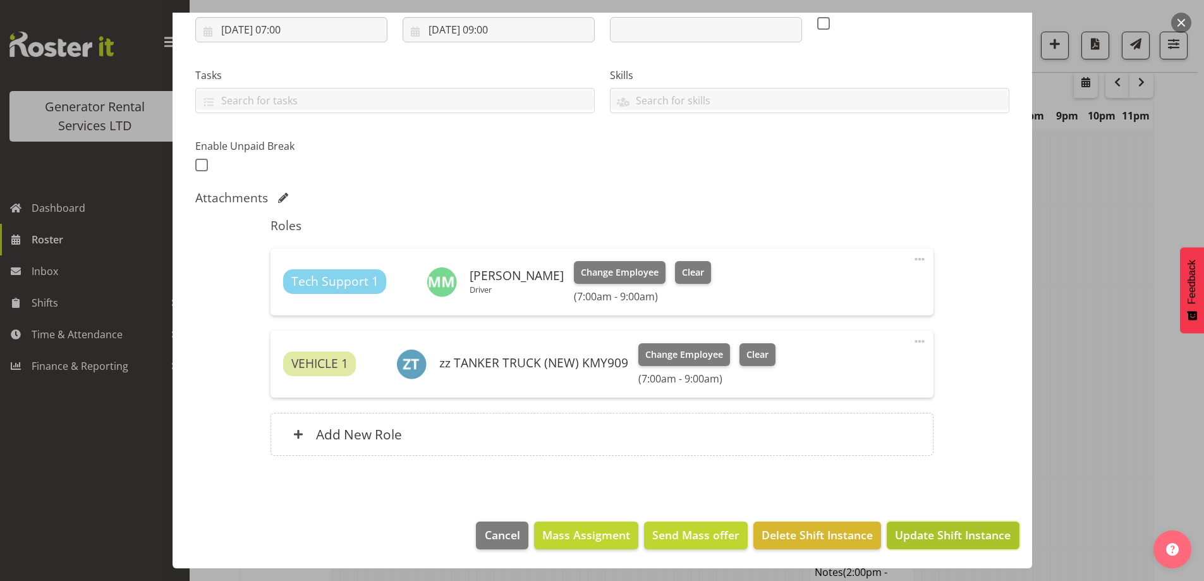
click at [916, 532] on span "Update Shift Instance" at bounding box center [953, 535] width 116 height 16
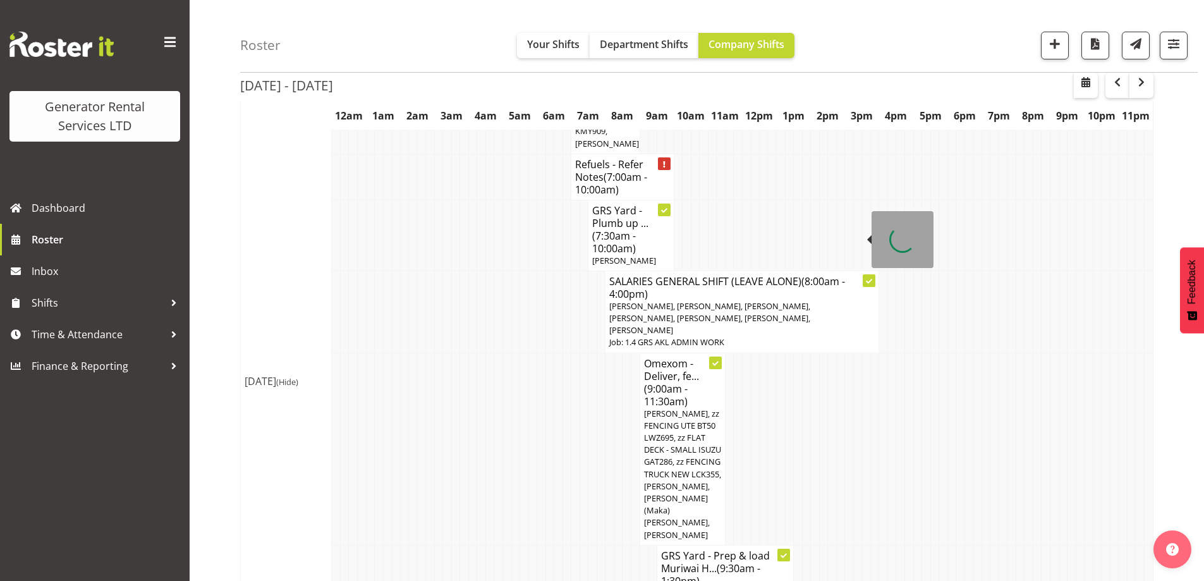
scroll to position [1498, 0]
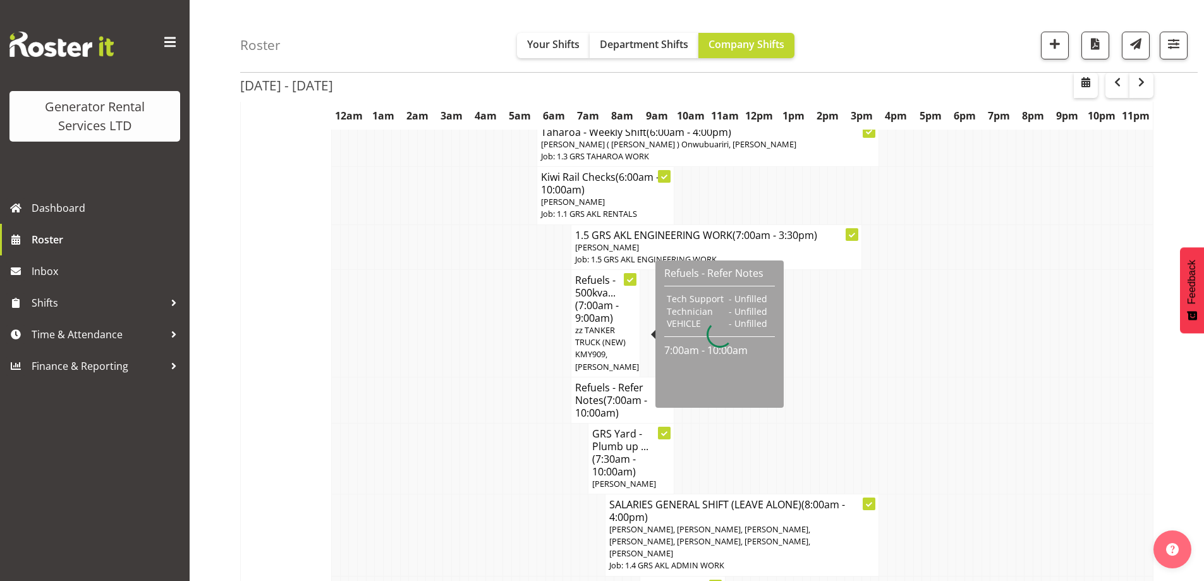
click at [613, 393] on span "(7:00am - 10:00am)" at bounding box center [611, 406] width 72 height 27
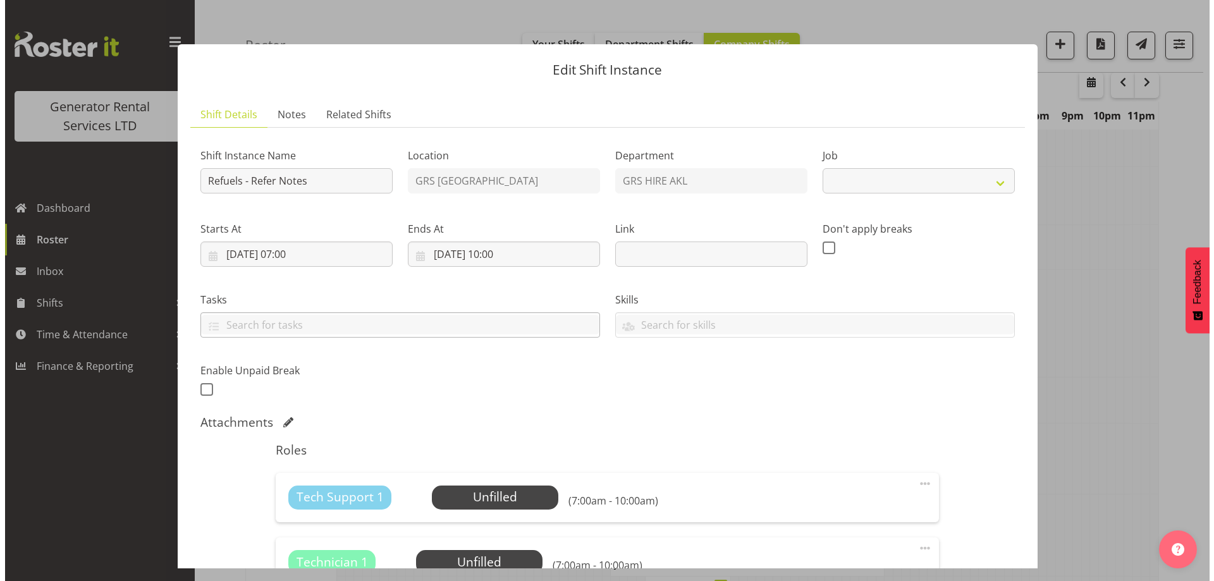
scroll to position [1485, 0]
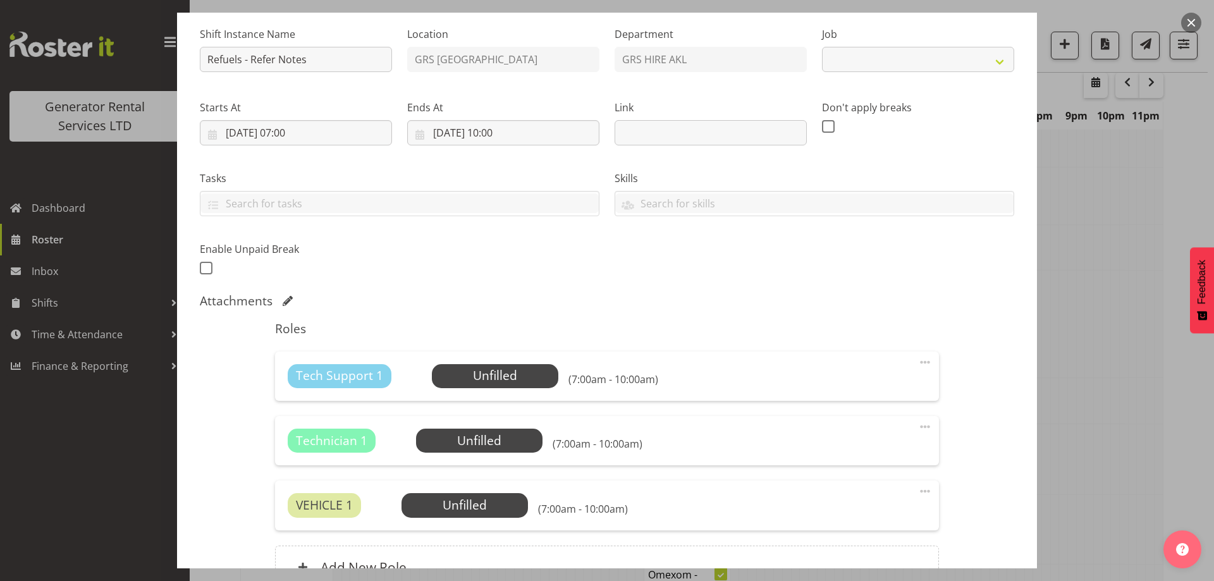
select select "9"
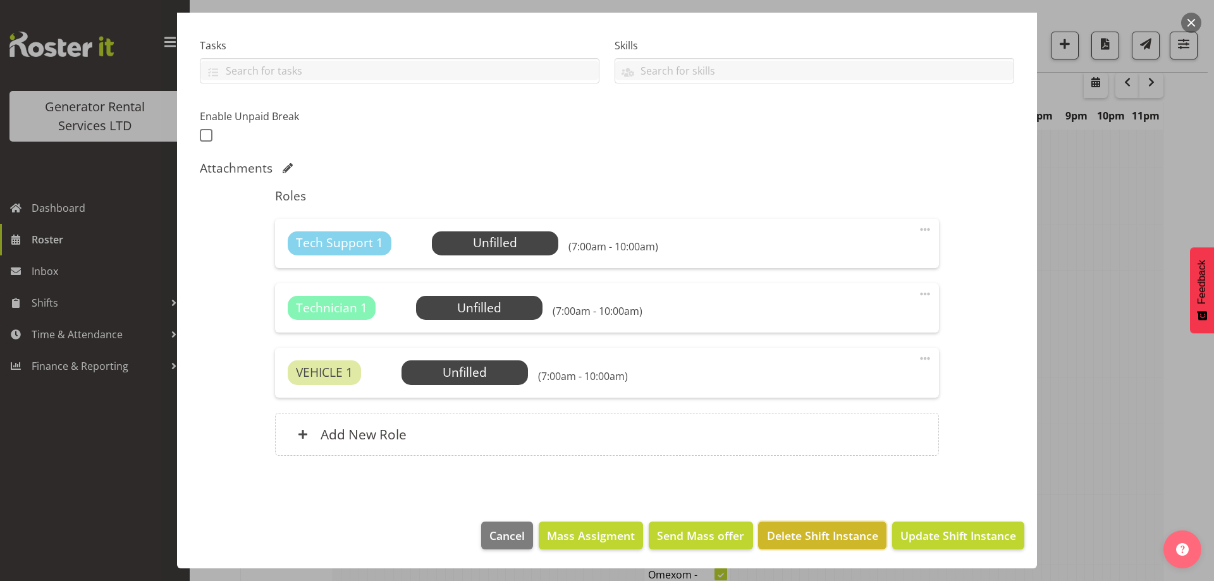
click at [820, 535] on span "Delete Shift Instance" at bounding box center [822, 535] width 111 height 16
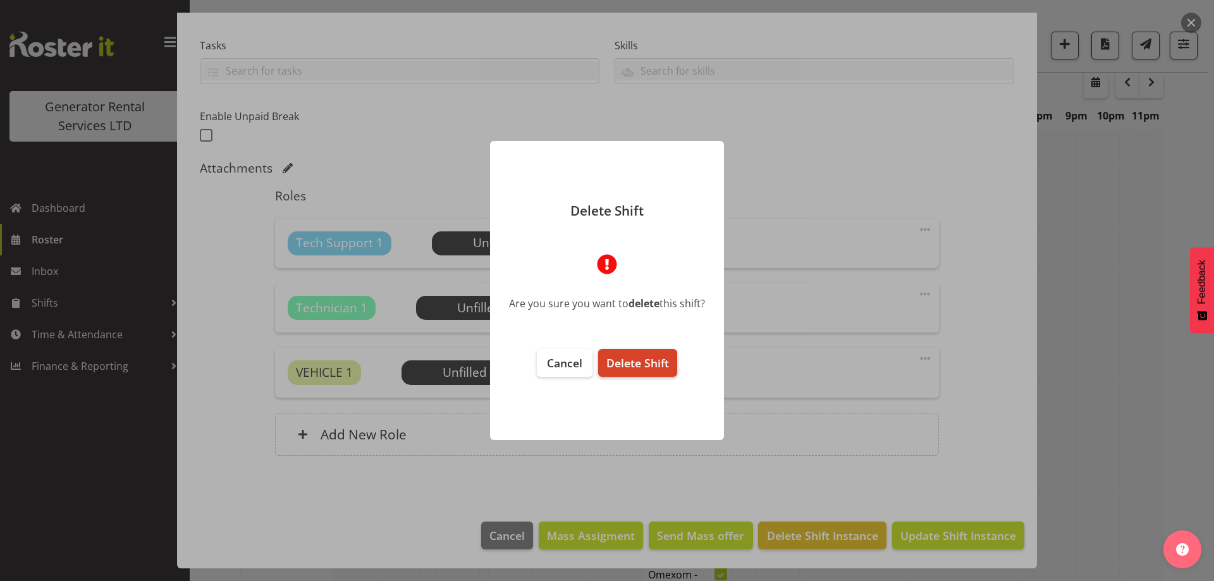
click at [652, 370] on span "Delete Shift" at bounding box center [637, 362] width 63 height 15
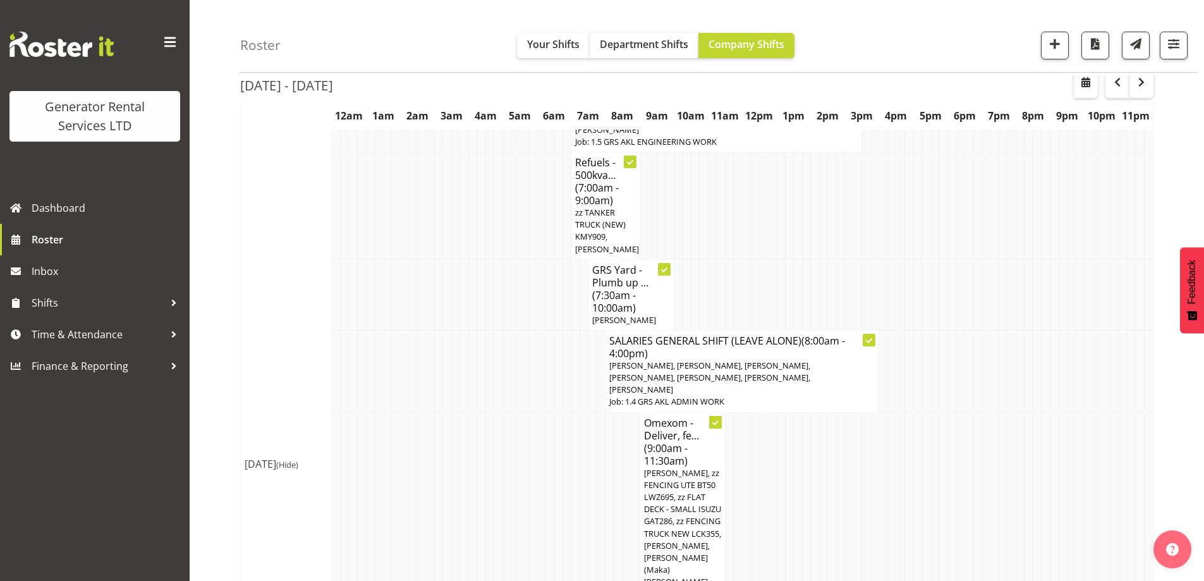
scroll to position [1688, 0]
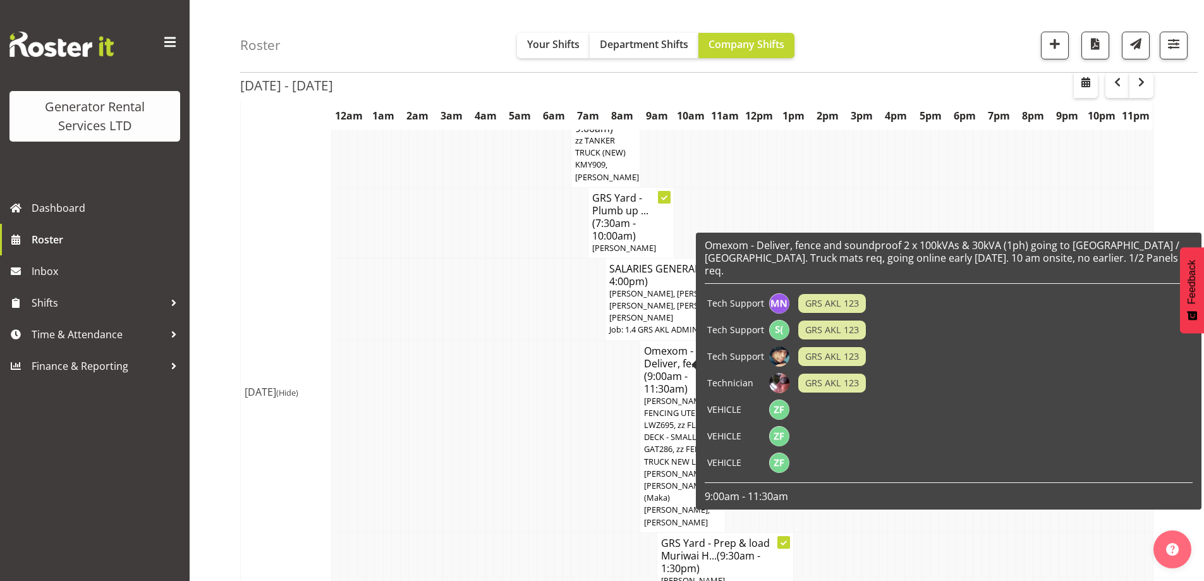
click at [669, 395] on span "Caleb Phillips, zz FENCING UTE BT50 LWZ695, zz FLAT DECK - SMALL ISUZU GAT286, …" at bounding box center [682, 461] width 77 height 133
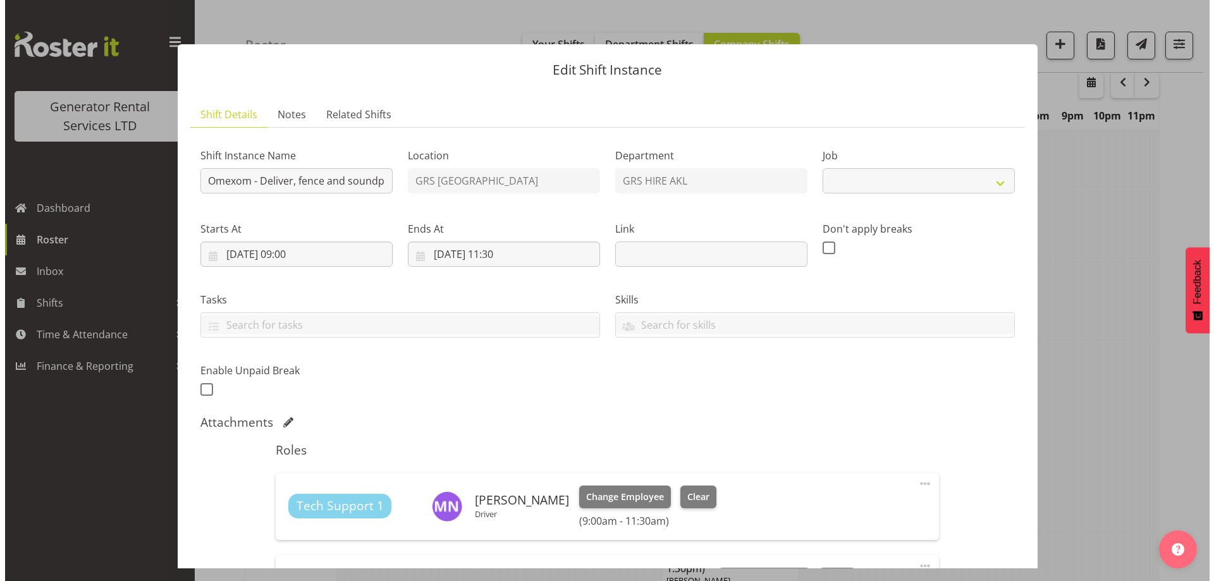
scroll to position [1675, 0]
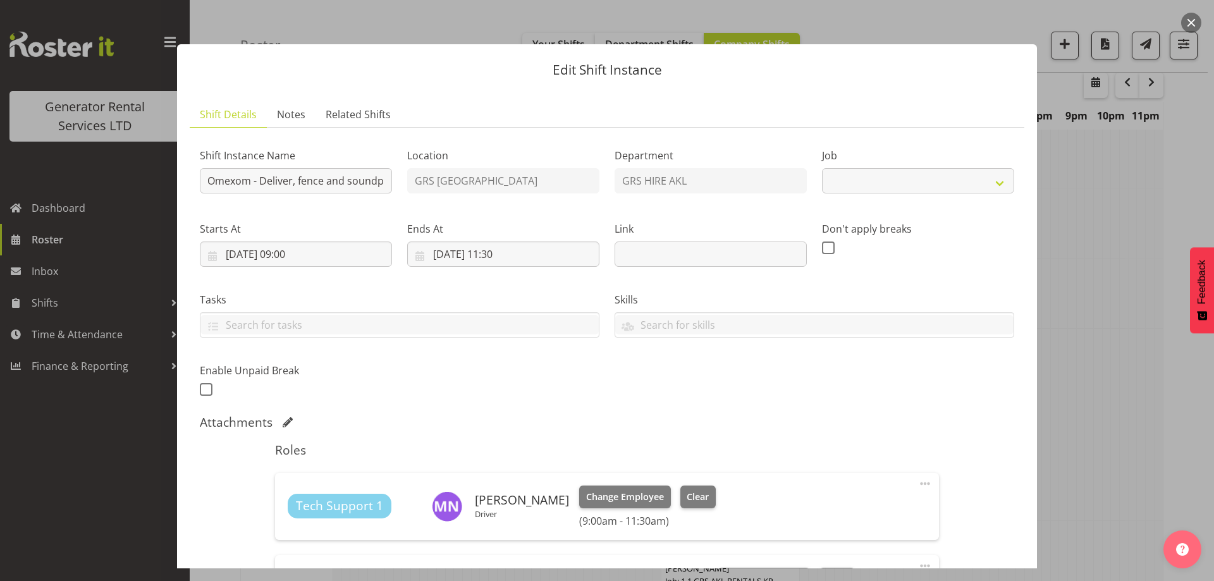
select select "7504"
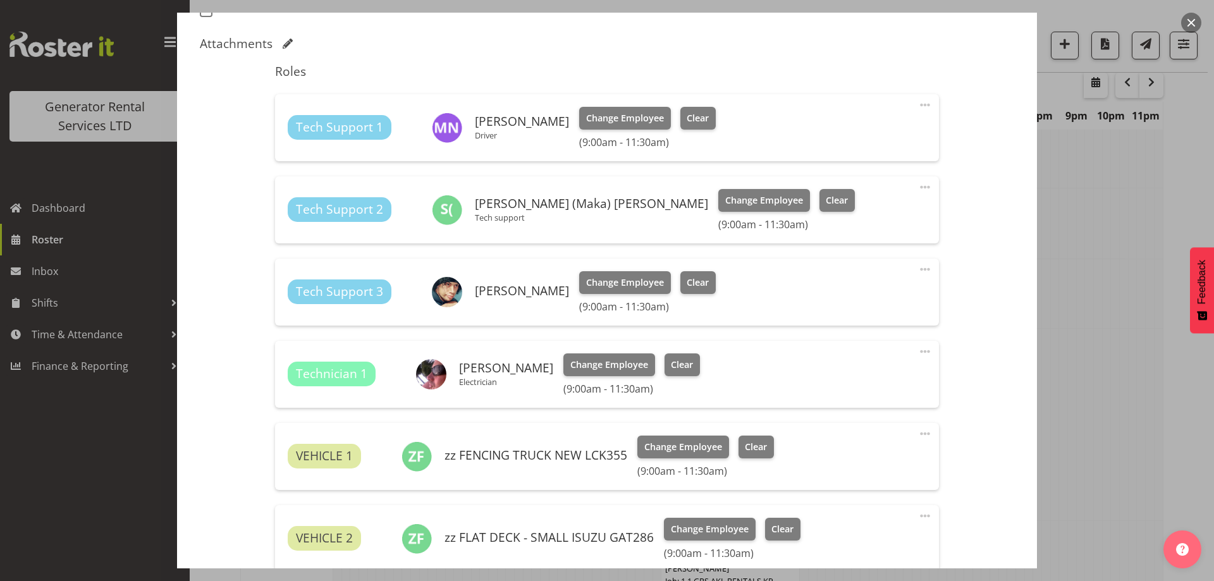
scroll to position [442, 0]
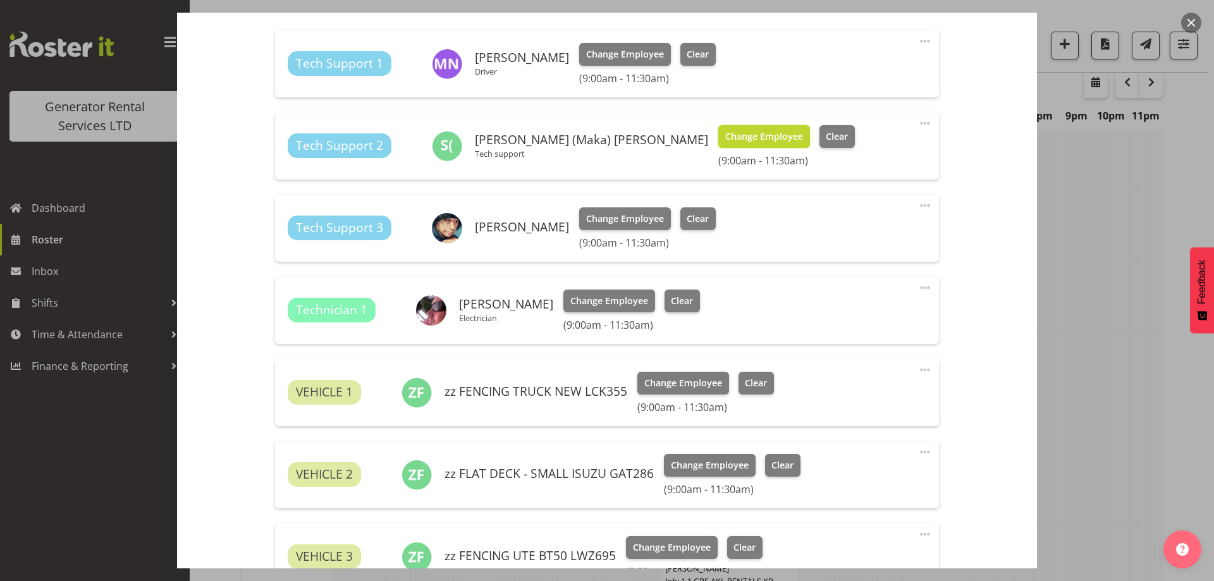
click at [725, 133] on span "Change Employee" at bounding box center [764, 137] width 78 height 14
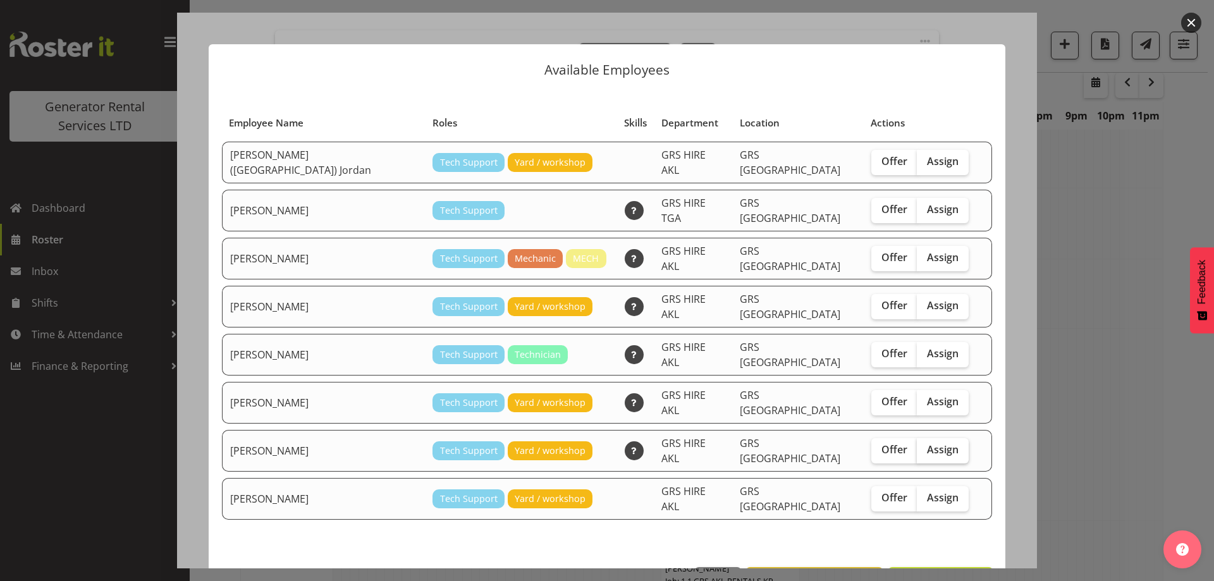
click at [922, 438] on label "Assign" at bounding box center [942, 450] width 52 height 25
click at [922, 446] on input "Assign" at bounding box center [920, 450] width 8 height 8
checkbox input "true"
click at [935, 555] on footer "Close View Unavailable Staff Assign Sam Carter" at bounding box center [607, 583] width 796 height 59
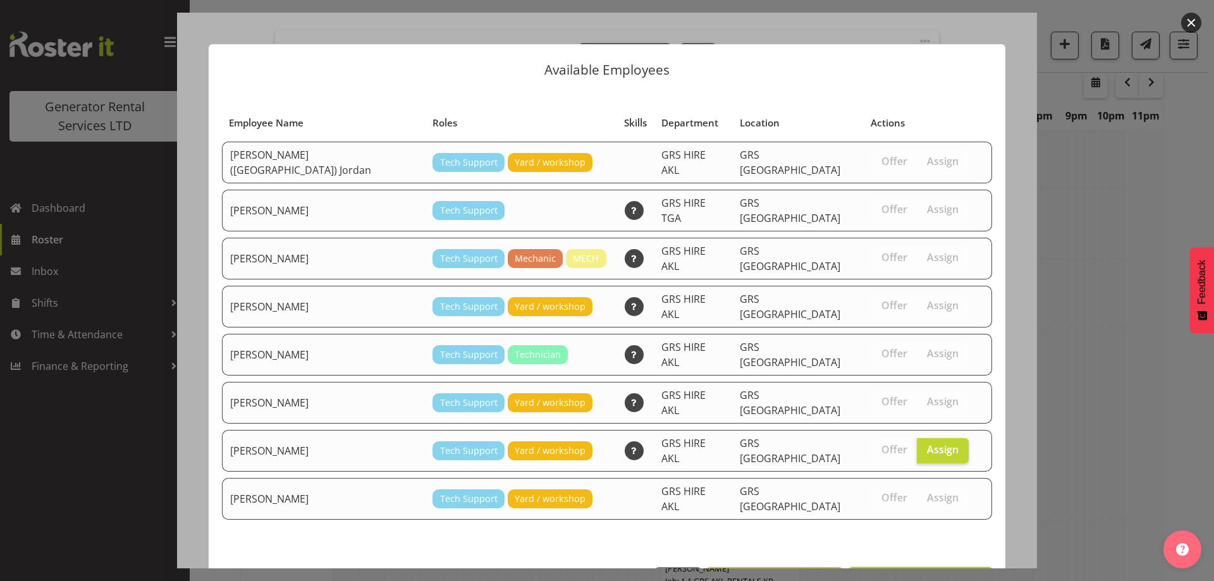
click at [935, 573] on span "Assign Sam Carter" at bounding box center [920, 580] width 128 height 15
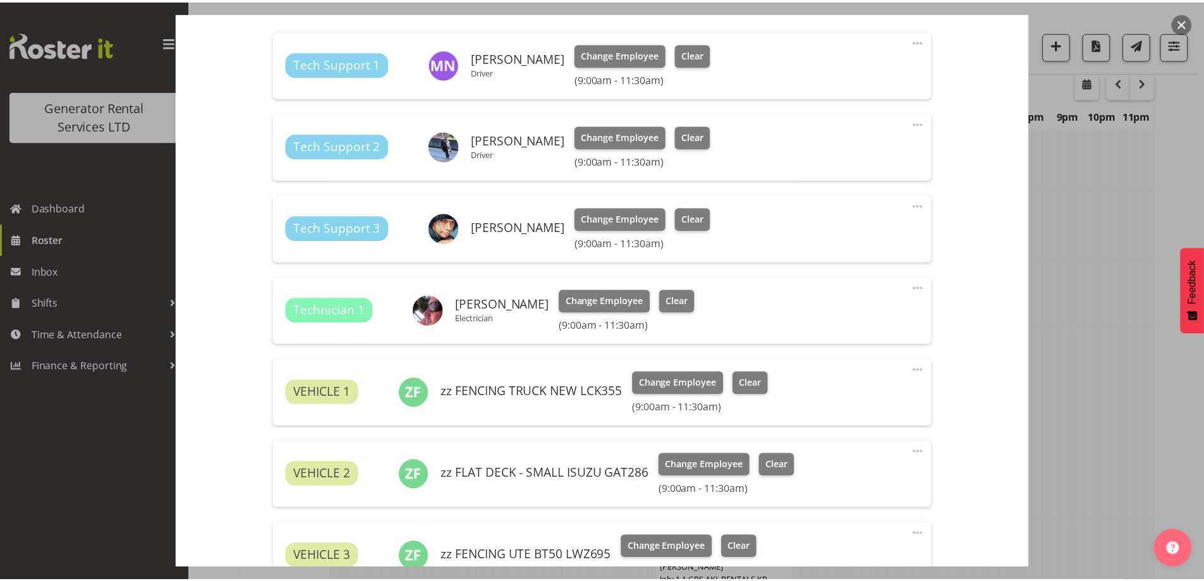
scroll to position [1688, 0]
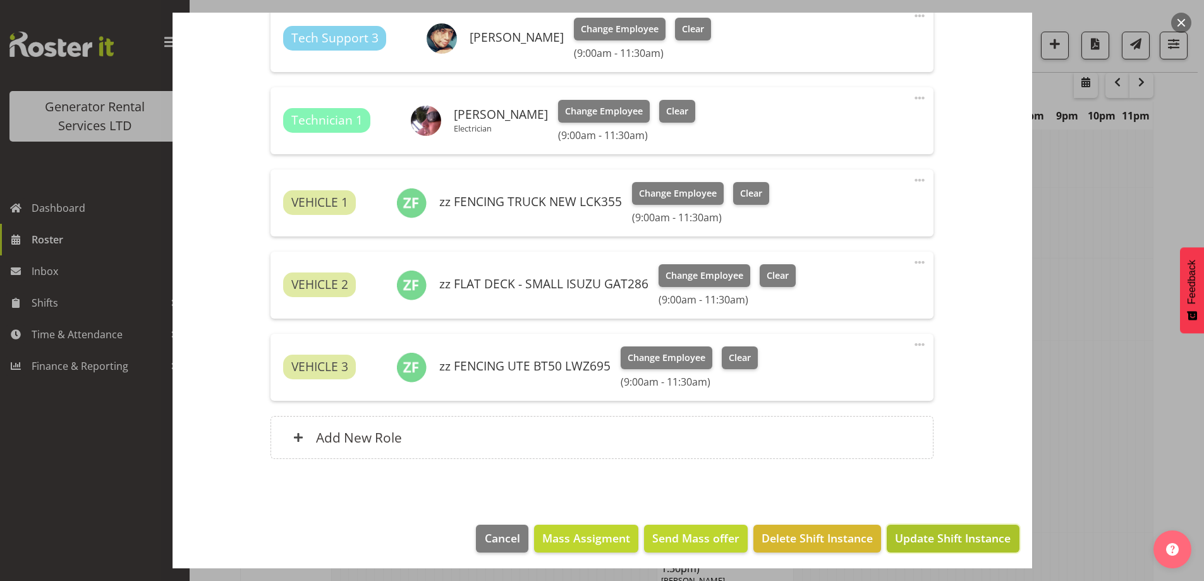
click at [944, 544] on span "Update Shift Instance" at bounding box center [953, 538] width 116 height 16
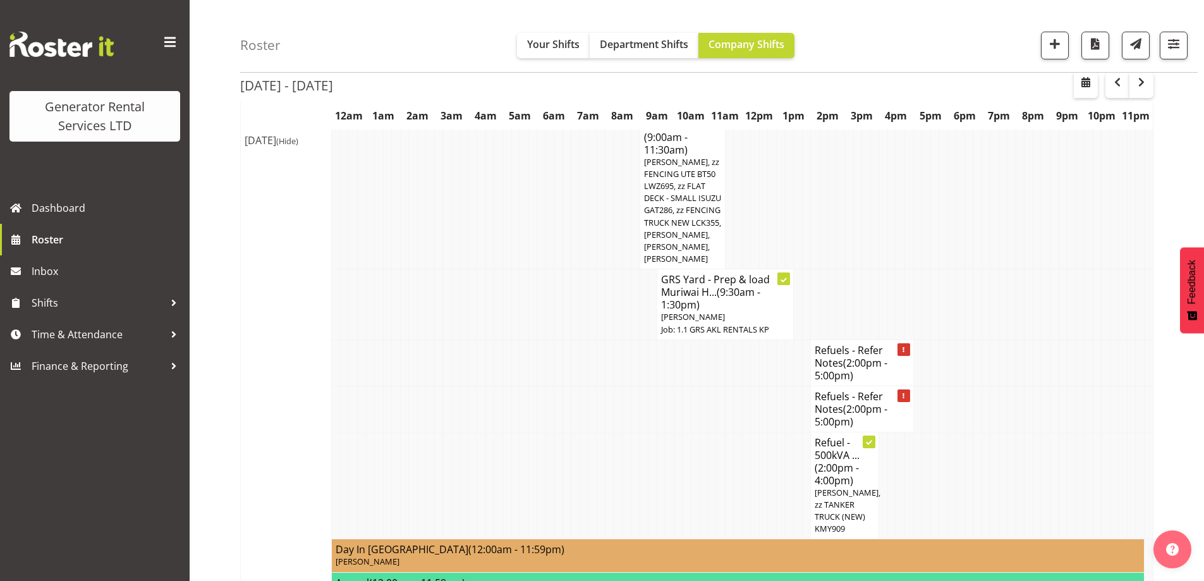
scroll to position [1751, 0]
